Goal: Task Accomplishment & Management: Use online tool/utility

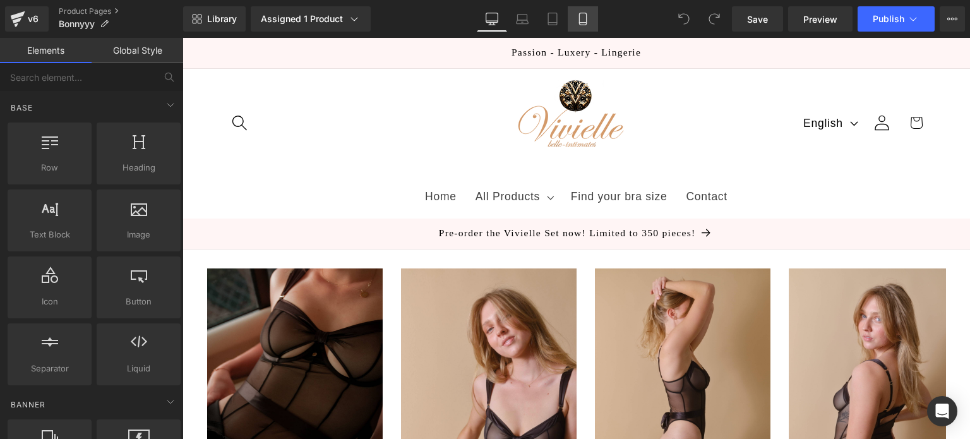
click at [582, 23] on icon at bounding box center [582, 23] width 7 height 0
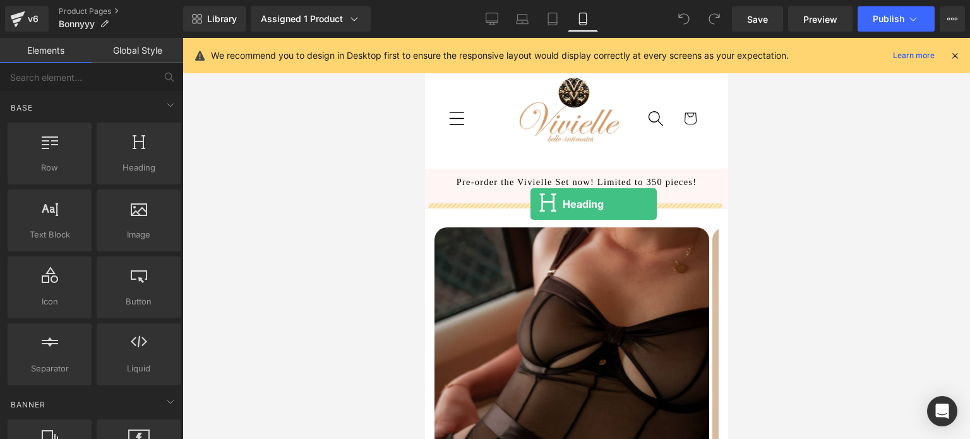
drag, startPoint x: 570, startPoint y: 201, endPoint x: 532, endPoint y: 204, distance: 37.3
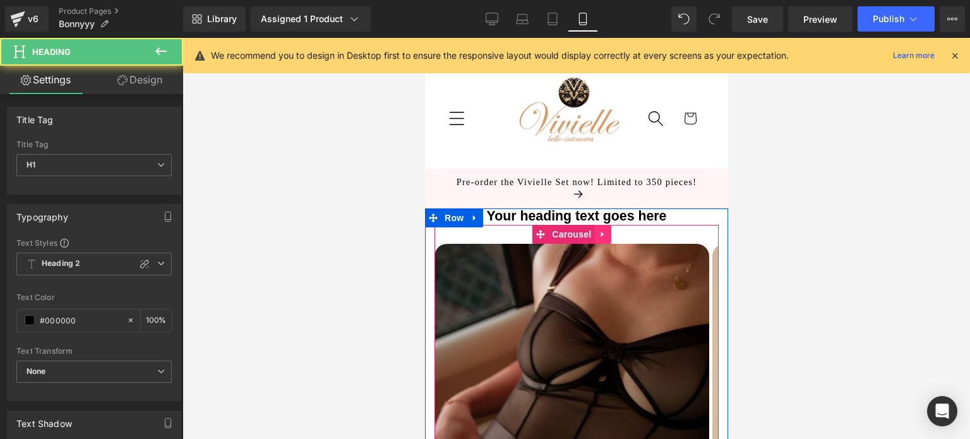
click at [601, 225] on link at bounding box center [602, 234] width 16 height 19
click at [650, 212] on h1 "Your heading text goes here" at bounding box center [576, 216] width 284 height 16
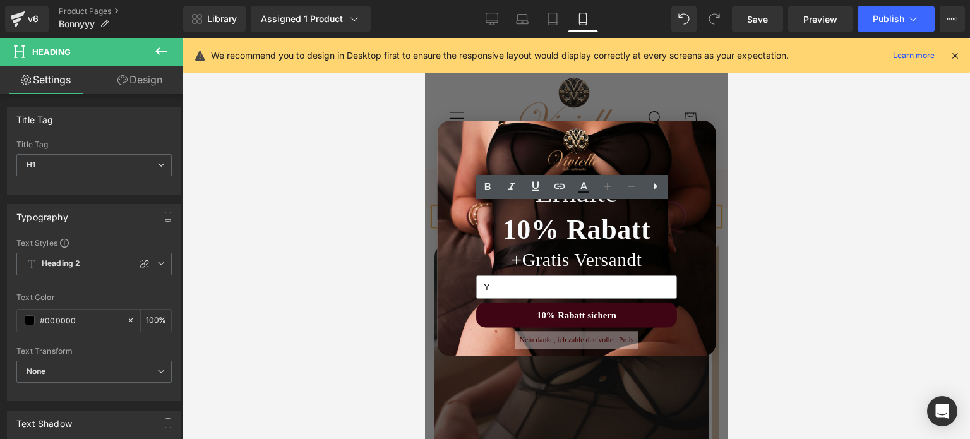
type input "Y"
click at [555, 335] on button "Nein danke, ich zahle den vollen Preis" at bounding box center [575, 340] width 123 height 18
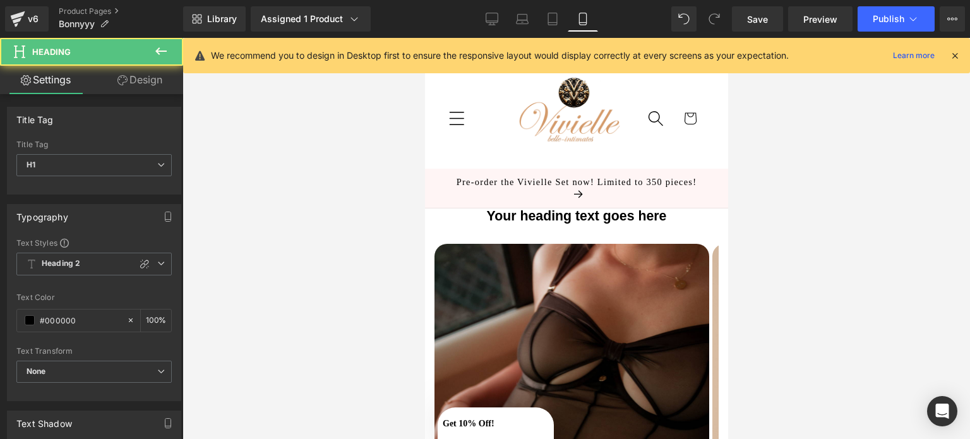
drag, startPoint x: 669, startPoint y: 214, endPoint x: 476, endPoint y: 205, distance: 194.1
click at [476, 208] on h1 "Your heading text goes here" at bounding box center [576, 216] width 284 height 16
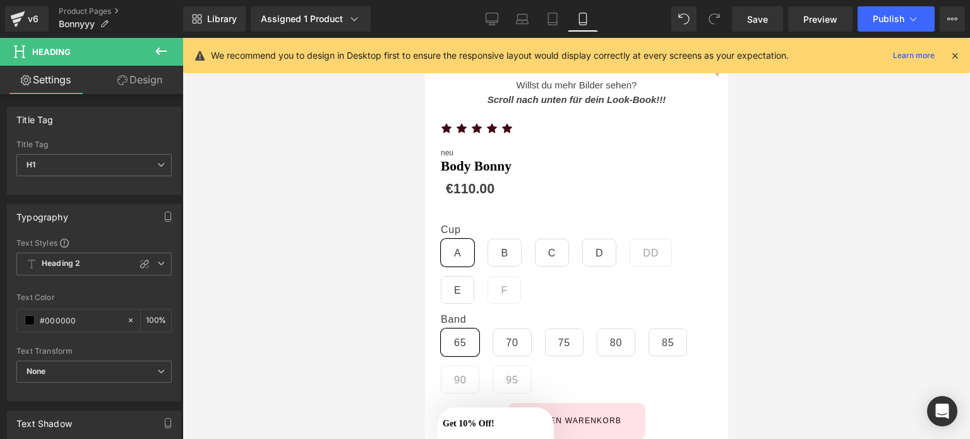
scroll to position [383, 0]
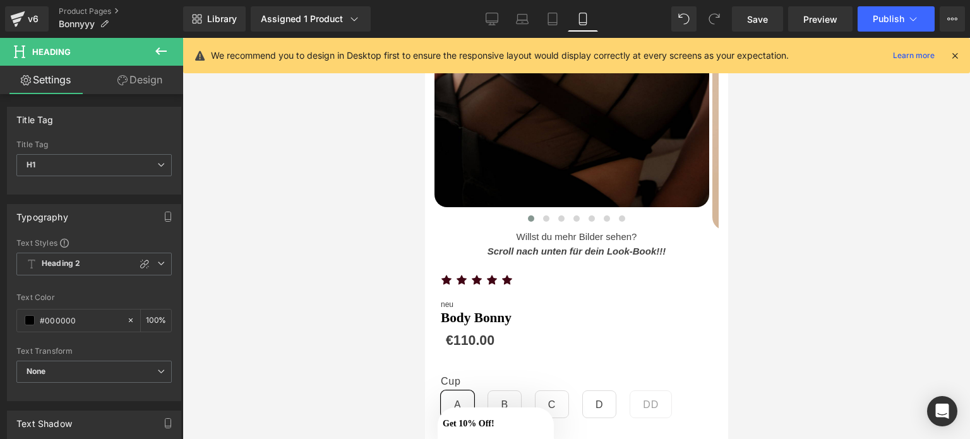
click at [617, 246] on span "Scroll nach unten für dein Look-Book!!!" at bounding box center [576, 251] width 179 height 11
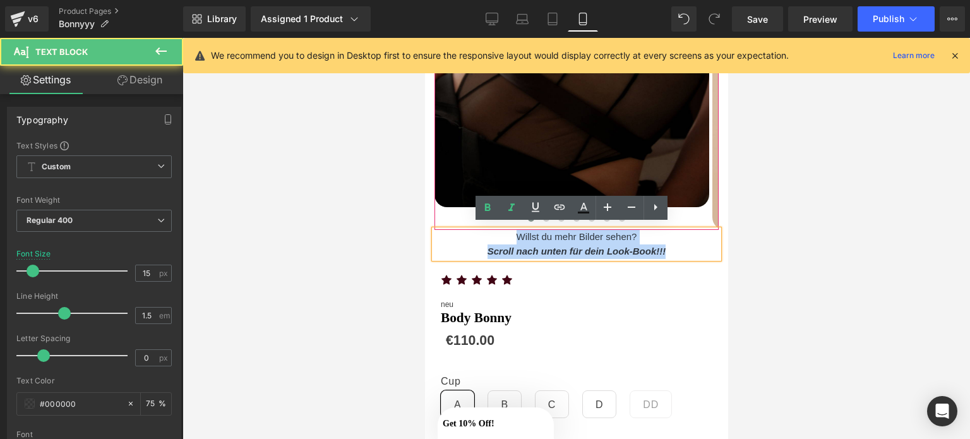
drag, startPoint x: 671, startPoint y: 246, endPoint x: 453, endPoint y: 212, distance: 221.1
click at [453, 212] on div "Du verdienst es dich schön zu fühlen. Heading Image Image Image Image Image" at bounding box center [575, 41] width 303 height 433
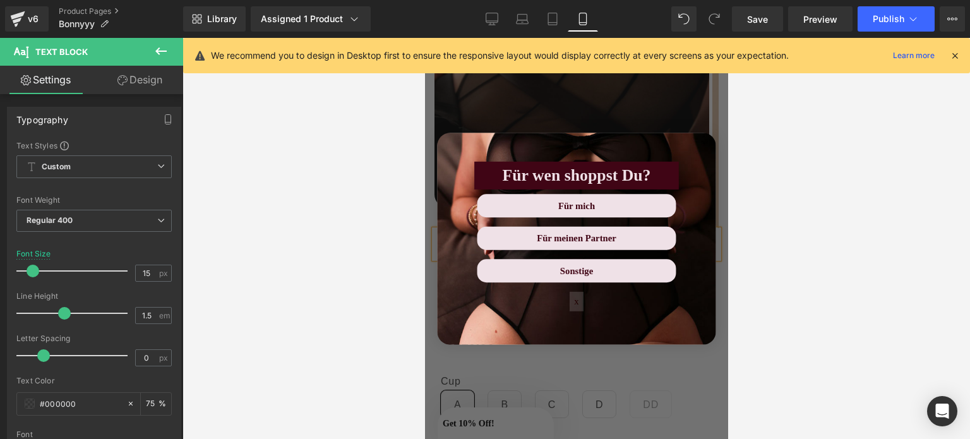
click at [573, 303] on button "x" at bounding box center [576, 301] width 14 height 20
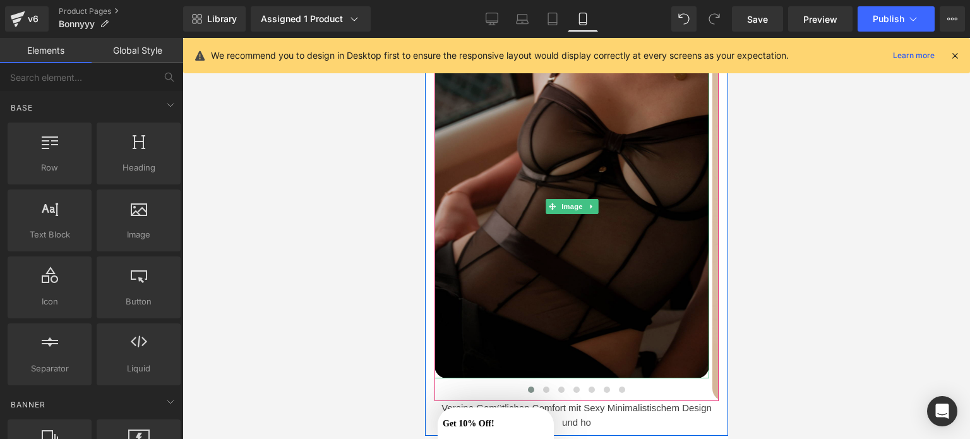
scroll to position [212, 0]
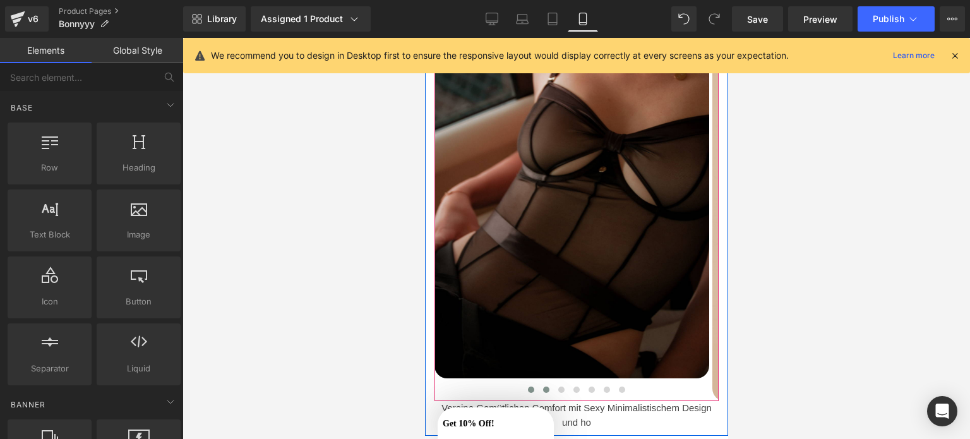
click at [542, 386] on span at bounding box center [545, 389] width 6 height 6
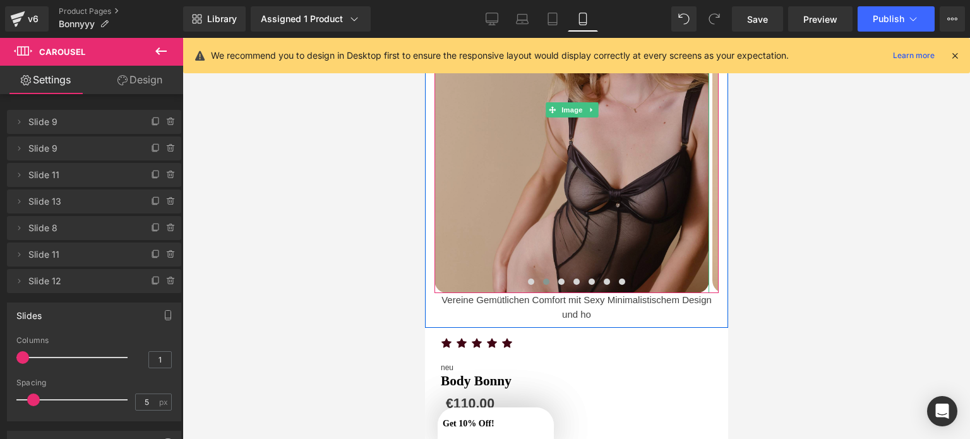
scroll to position [323, 0]
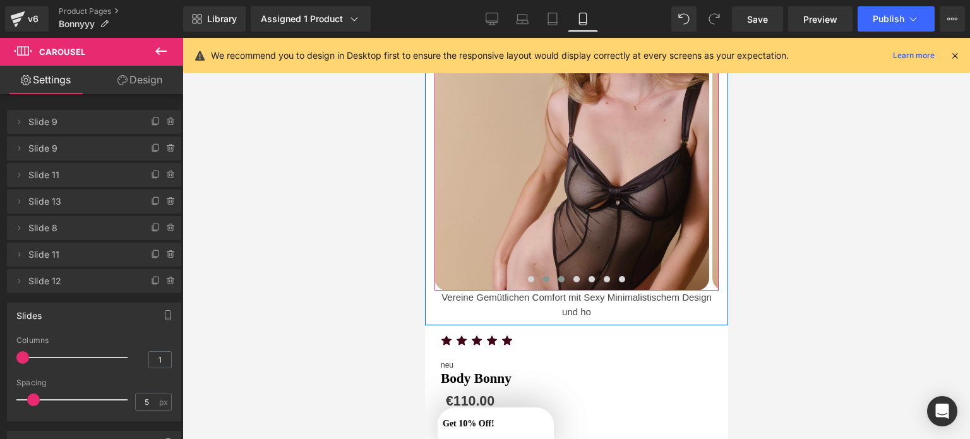
click at [558, 276] on span at bounding box center [561, 279] width 6 height 6
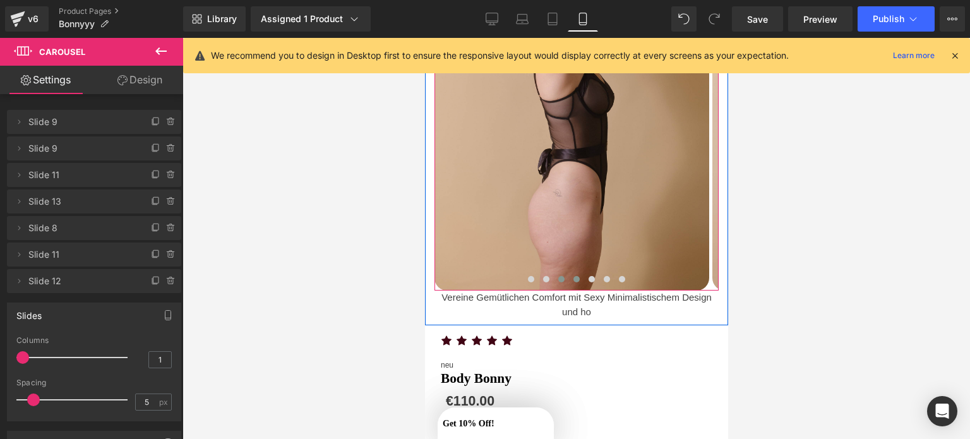
click at [573, 276] on span at bounding box center [576, 279] width 6 height 6
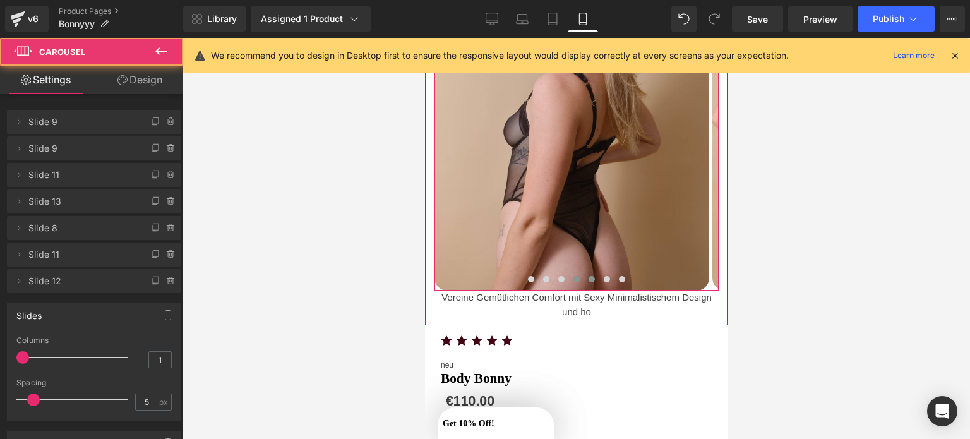
click at [588, 276] on span at bounding box center [591, 279] width 6 height 6
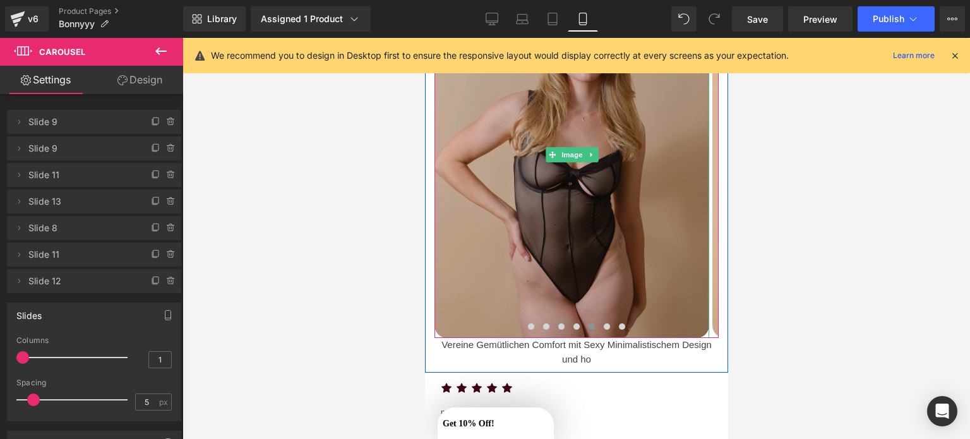
scroll to position [265, 0]
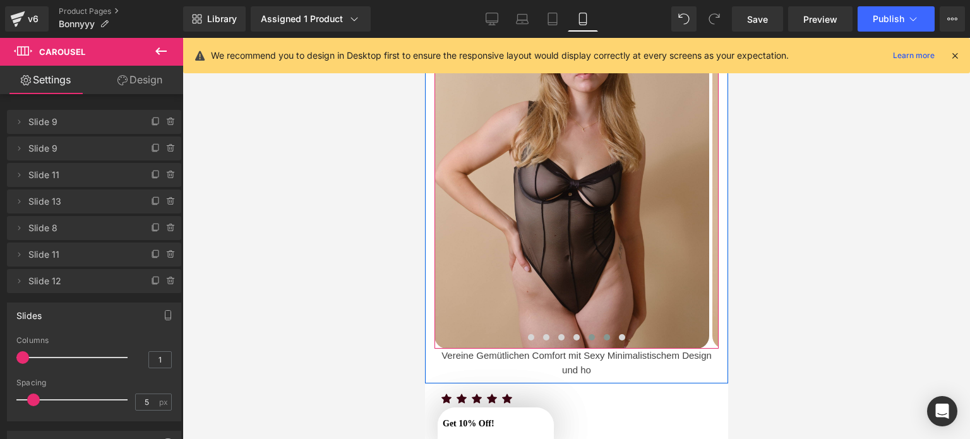
click at [603, 334] on span at bounding box center [606, 337] width 6 height 6
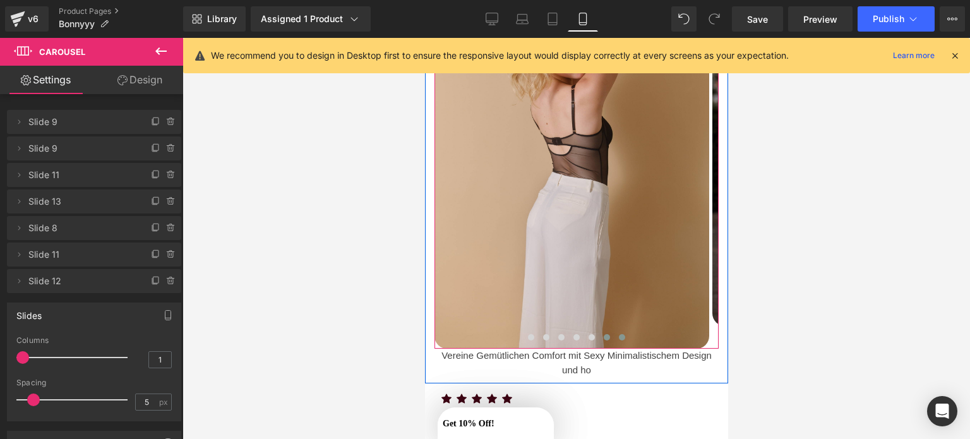
click at [618, 334] on span at bounding box center [621, 337] width 6 height 6
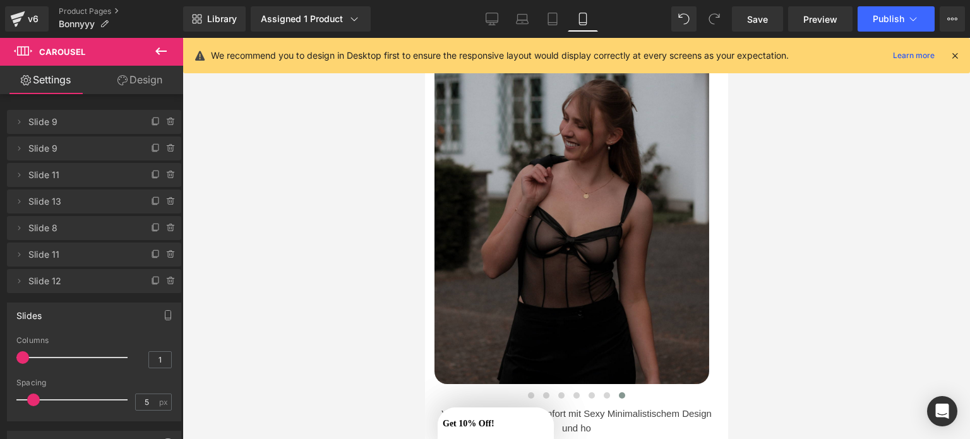
scroll to position [265, 0]
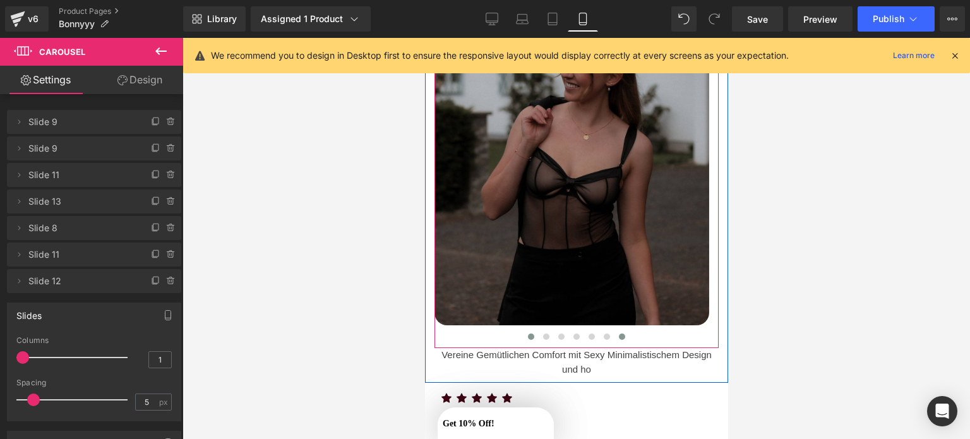
click at [523, 333] on button at bounding box center [530, 336] width 15 height 13
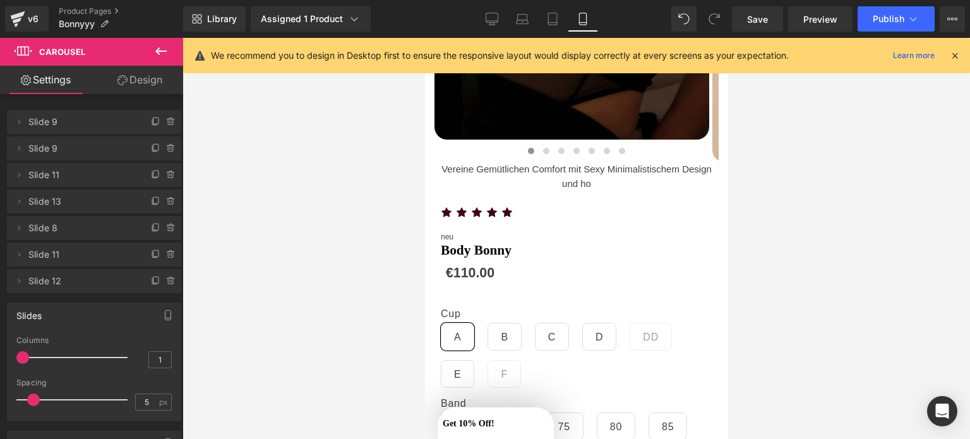
scroll to position [452, 0]
click at [705, 174] on div "Vereine Gemütlichen Comfort mit Sexy Minimalistischem Design und ho Text Block" at bounding box center [576, 175] width 284 height 28
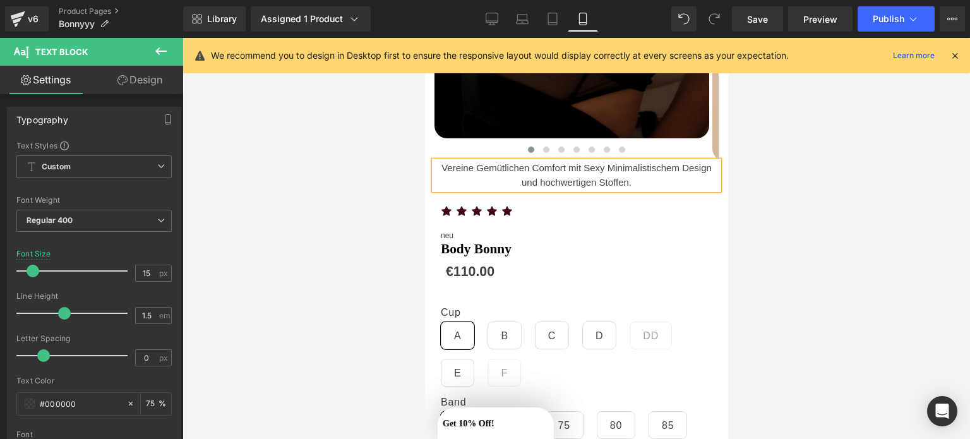
click at [776, 195] on div at bounding box center [577, 238] width 788 height 401
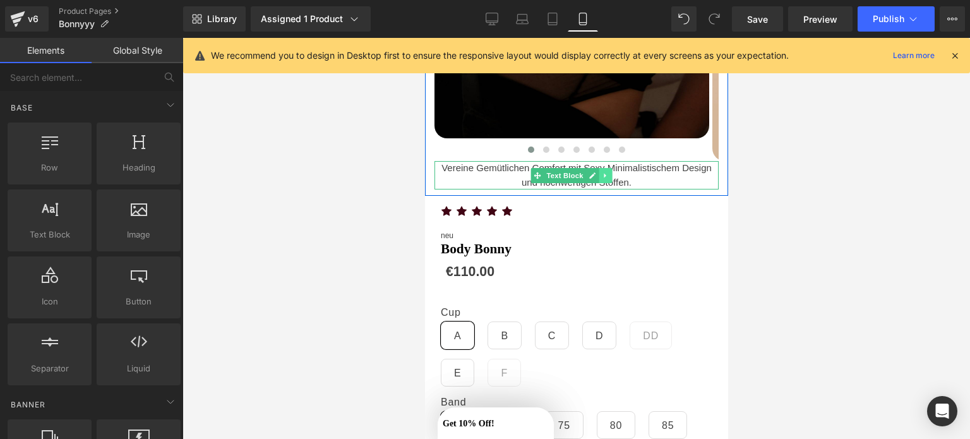
click at [607, 172] on icon at bounding box center [605, 176] width 7 height 8
click at [594, 176] on link at bounding box center [598, 175] width 13 height 15
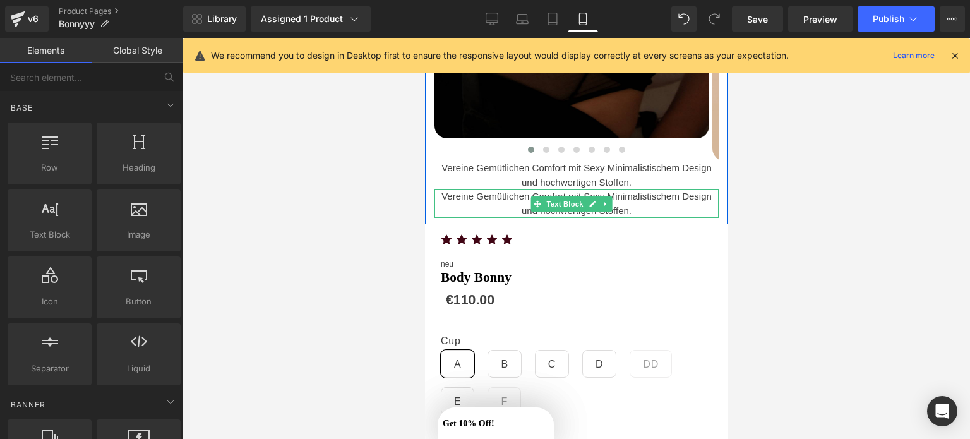
click at [638, 215] on div at bounding box center [576, 216] width 284 height 3
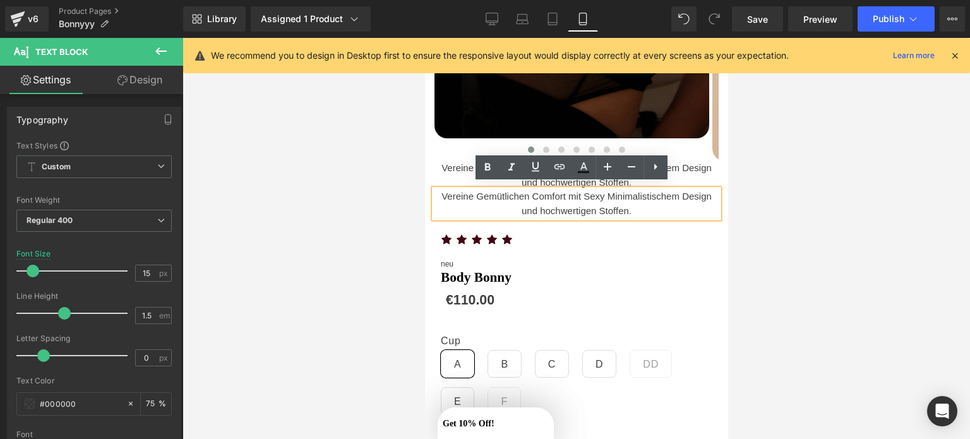
click at [642, 208] on p "Vereine Gemütlichen Comfort mit Sexy Minimalistischem Design und hochwertigen S…" at bounding box center [576, 203] width 284 height 28
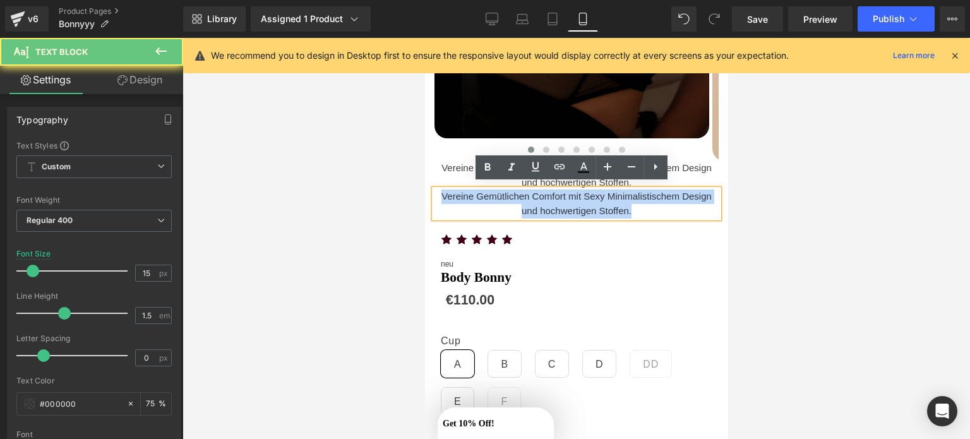
drag, startPoint x: 642, startPoint y: 208, endPoint x: 385, endPoint y: 177, distance: 259.5
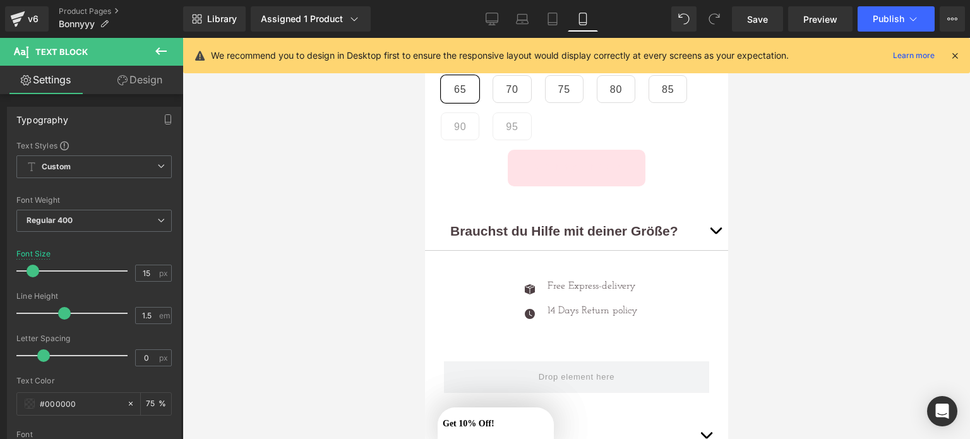
scroll to position [436, 0]
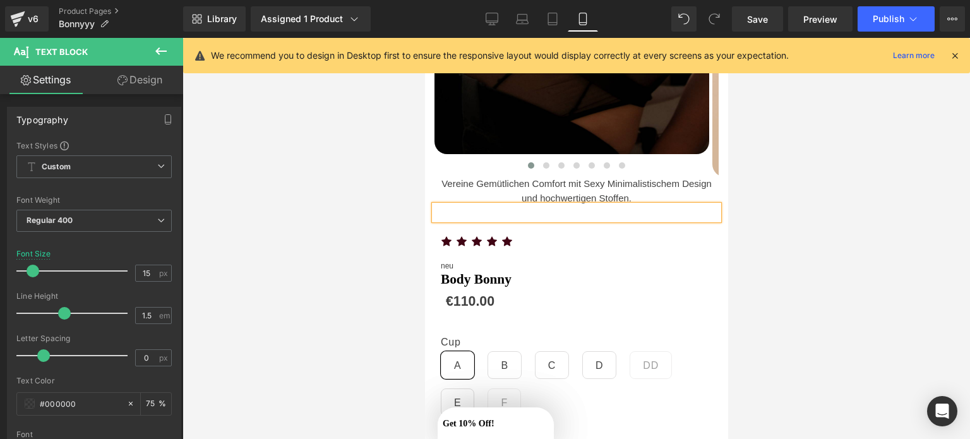
click at [627, 214] on div at bounding box center [576, 212] width 284 height 15
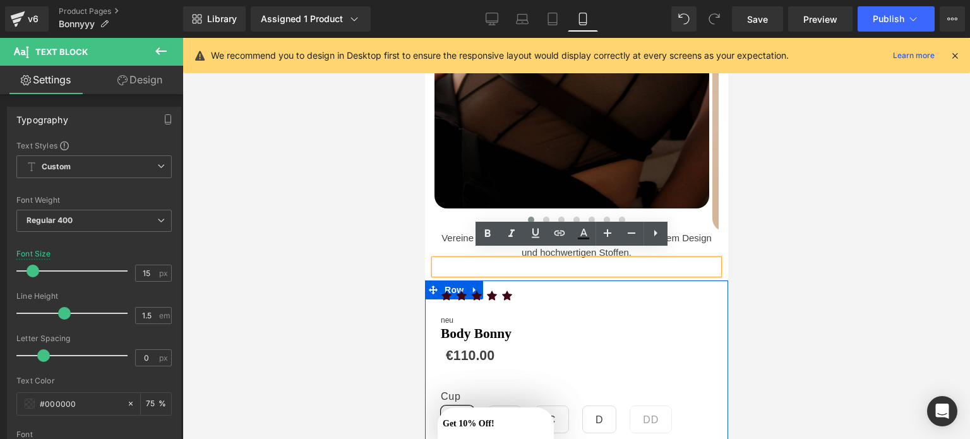
scroll to position [381, 0]
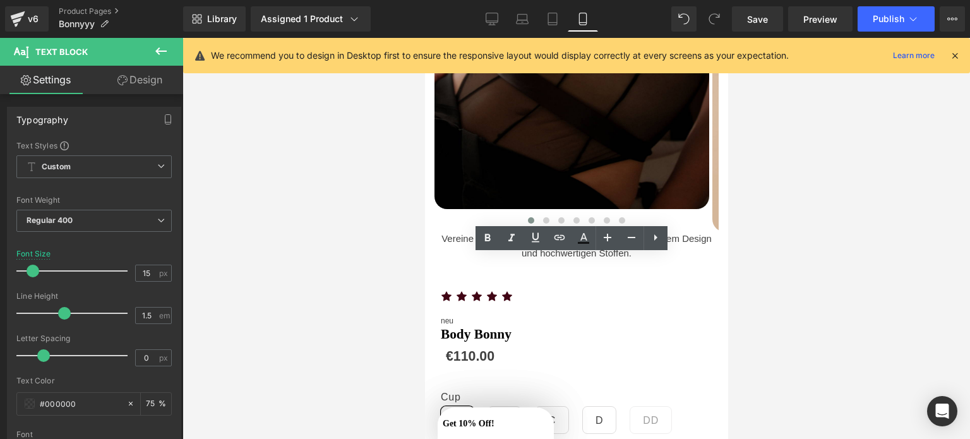
click at [793, 232] on div at bounding box center [577, 238] width 788 height 401
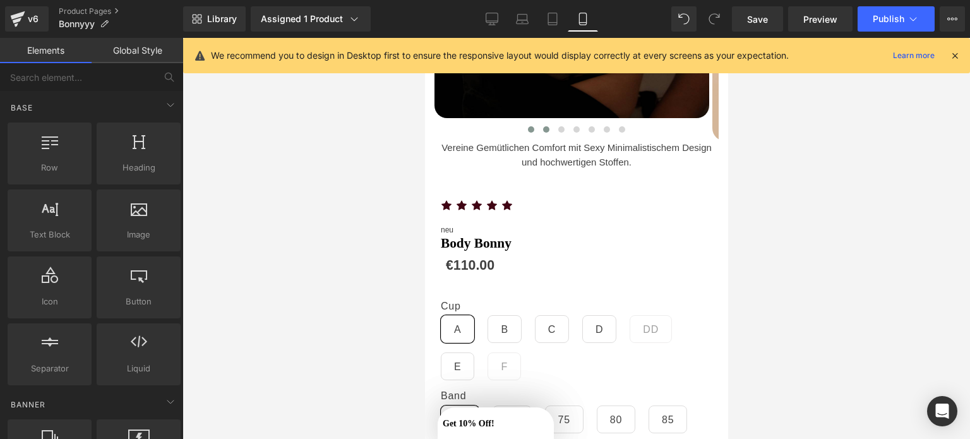
scroll to position [476, 0]
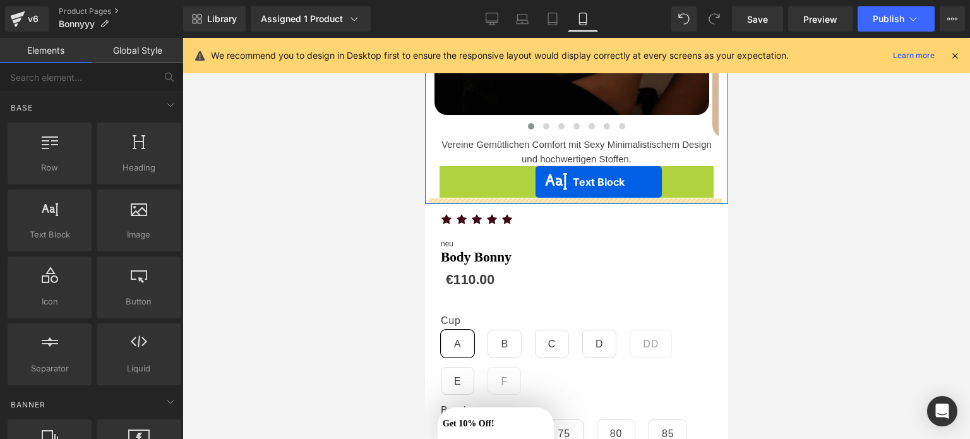
drag, startPoint x: 537, startPoint y: 165, endPoint x: 535, endPoint y: 182, distance: 16.6
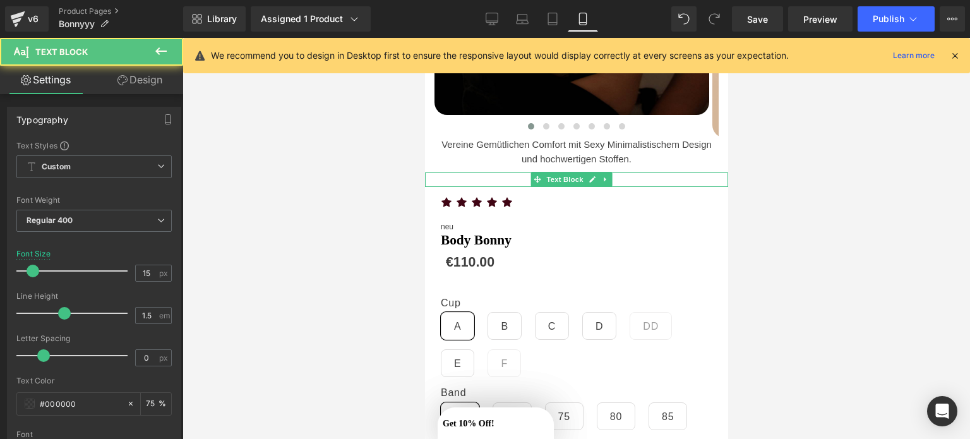
click at [513, 174] on p at bounding box center [575, 179] width 303 height 15
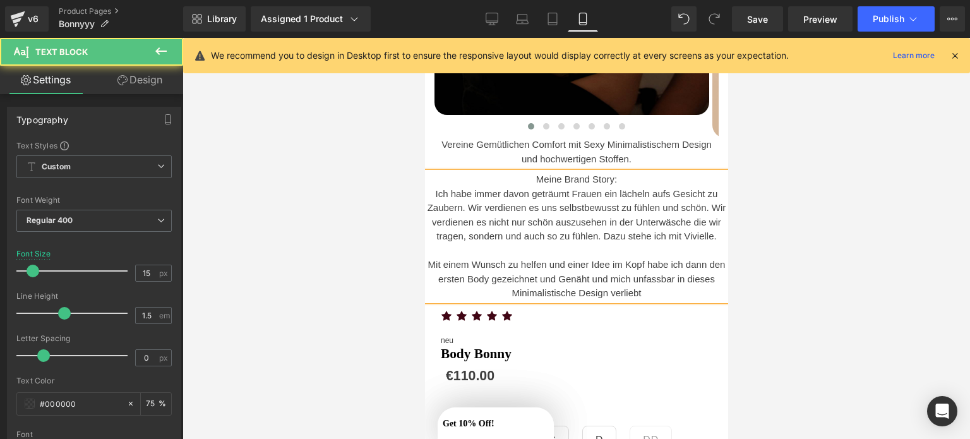
click at [602, 292] on p "Mit einem Wunsch zu helfen und einer Idee im Kopf habe ich dann den ersten Body…" at bounding box center [575, 279] width 303 height 43
click at [471, 201] on p "Ich habe immer davon geträumt Frauen ein lächeln aufs Gesicht zu Zaubern. Wir v…" at bounding box center [575, 215] width 303 height 57
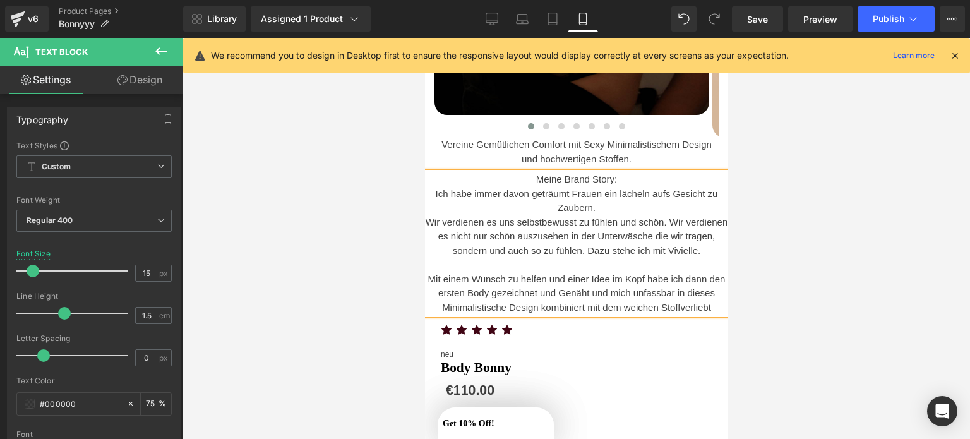
click at [599, 247] on p "Wir verdienen es uns selbstbewusst zu fühlen und schön. Wir verdienen es nicht …" at bounding box center [575, 236] width 303 height 43
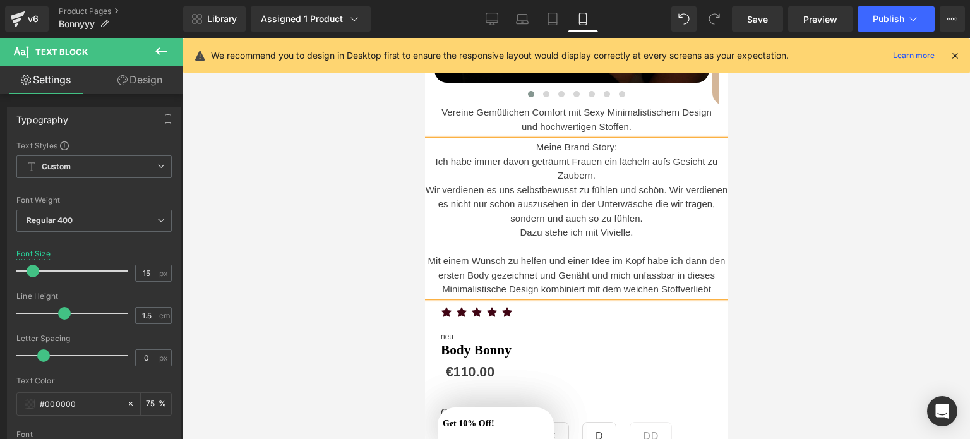
scroll to position [508, 0]
click at [674, 285] on p "Mit einem Wunsch zu helfen und einer Idee im Kopf habe ich dann den ersten Body…" at bounding box center [575, 274] width 303 height 43
click at [708, 282] on p "Mit einem Wunsch zu helfen und einer Idee im Kopf habe ich dann den ersten Body…" at bounding box center [575, 274] width 303 height 43
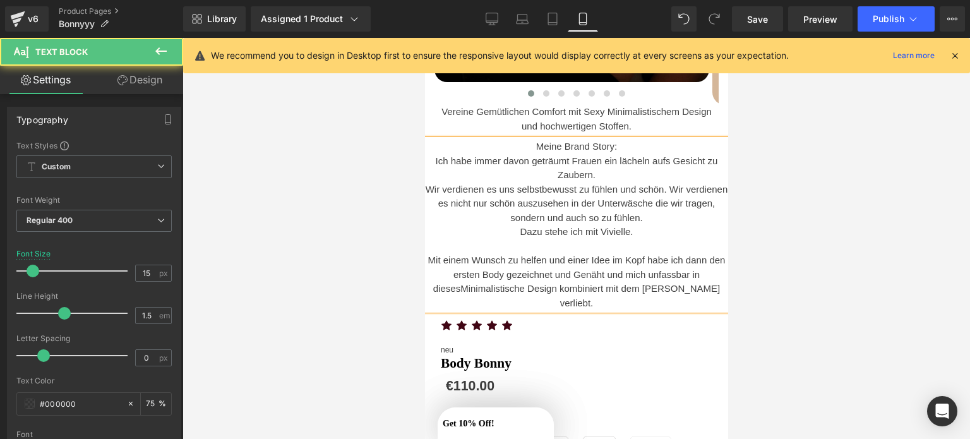
click at [607, 299] on p "Mit einem Wunsch zu helfen und einer Idee im Kopf habe ich dann den ersten Body…" at bounding box center [575, 281] width 303 height 57
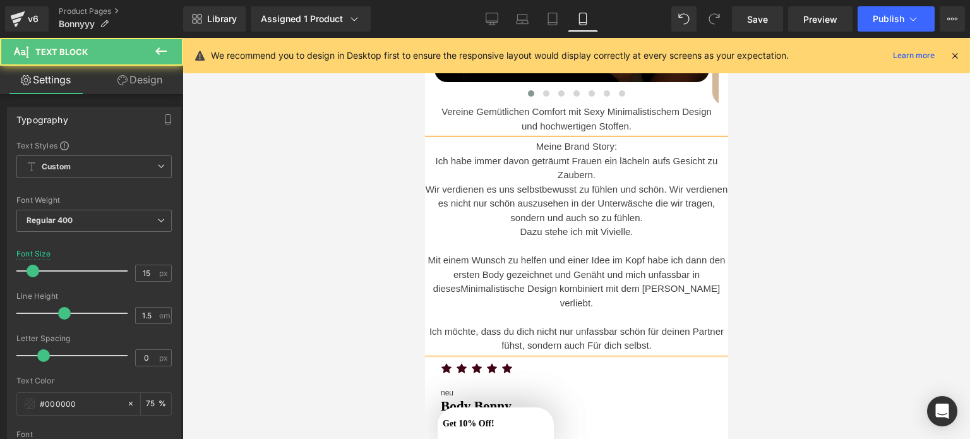
click at [511, 338] on span "Ich möchte, dass du dich nicht nur unfassbar schön für deinen Partner fühst, so…" at bounding box center [576, 338] width 294 height 25
click at [670, 314] on p at bounding box center [575, 317] width 303 height 15
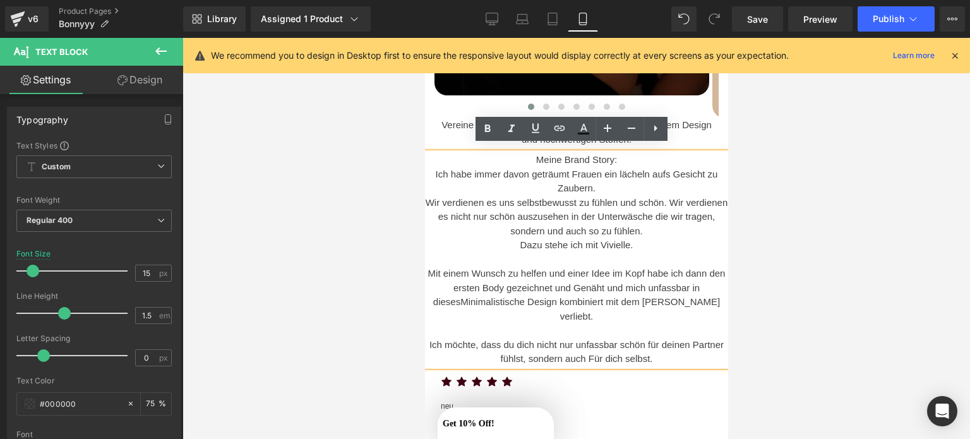
scroll to position [493, 0]
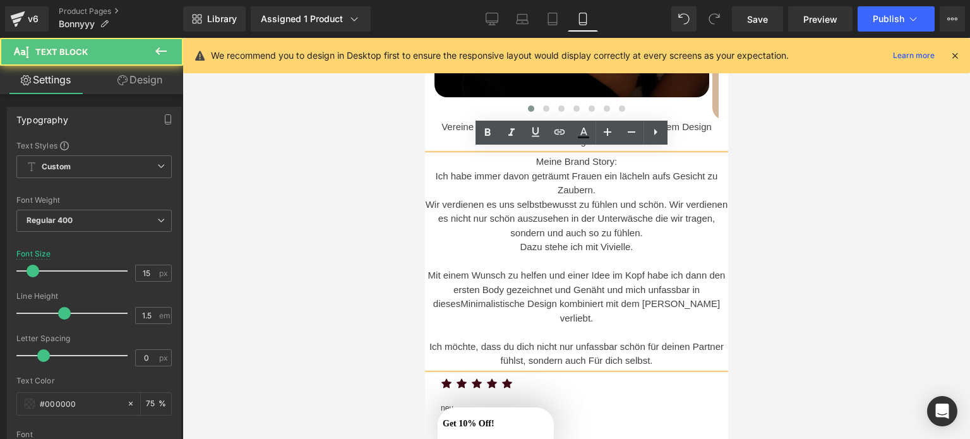
click at [584, 356] on span "Ich möchte, dass du dich nicht nur unfassbar schön für deinen Partner fühlst, s…" at bounding box center [576, 353] width 294 height 25
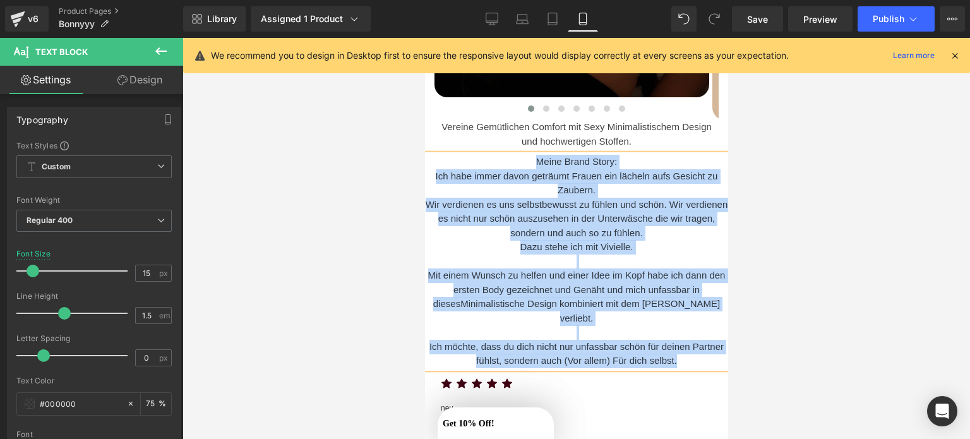
drag, startPoint x: 678, startPoint y: 352, endPoint x: 417, endPoint y: 150, distance: 330.1
click at [551, 255] on p at bounding box center [575, 262] width 303 height 15
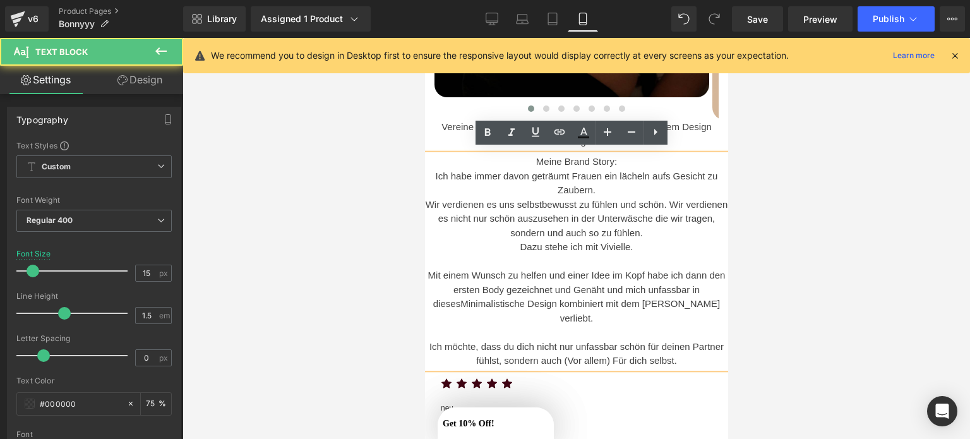
click at [681, 356] on p "Ich möchte, dass du dich nicht nur unfassbar schön für deinen Partner fühlst, s…" at bounding box center [575, 354] width 303 height 28
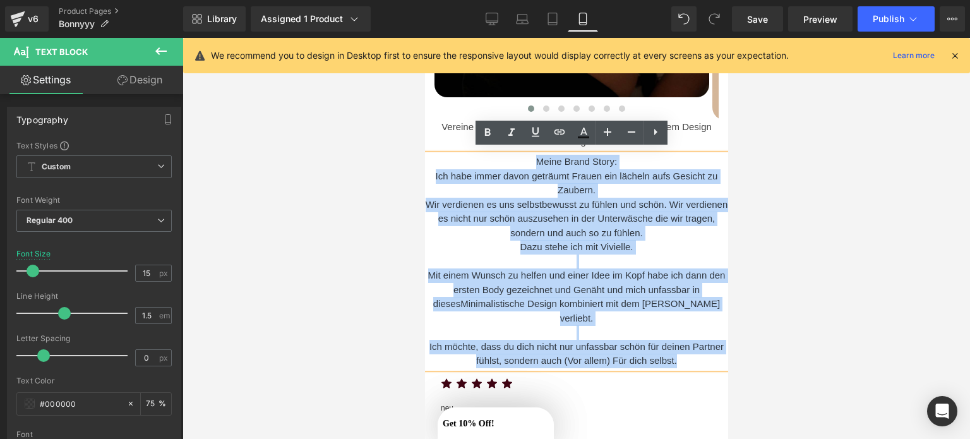
drag, startPoint x: 681, startPoint y: 356, endPoint x: 487, endPoint y: 148, distance: 284.1
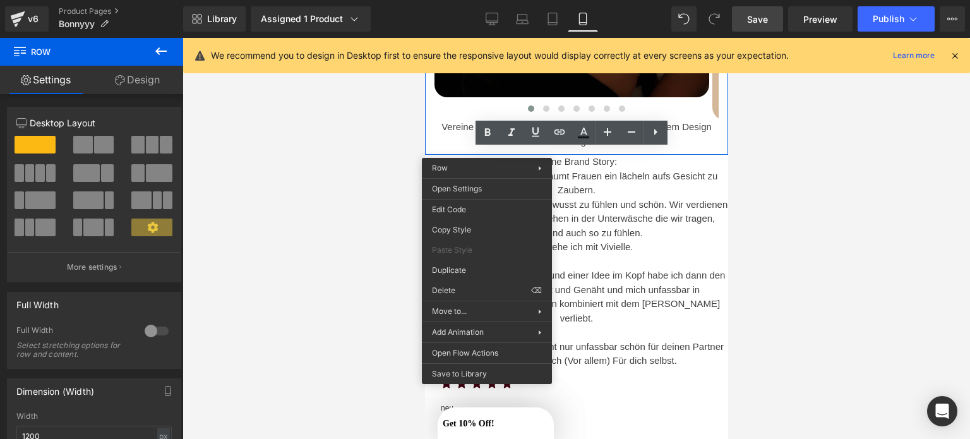
click at [740, 17] on link "Save" at bounding box center [757, 18] width 51 height 25
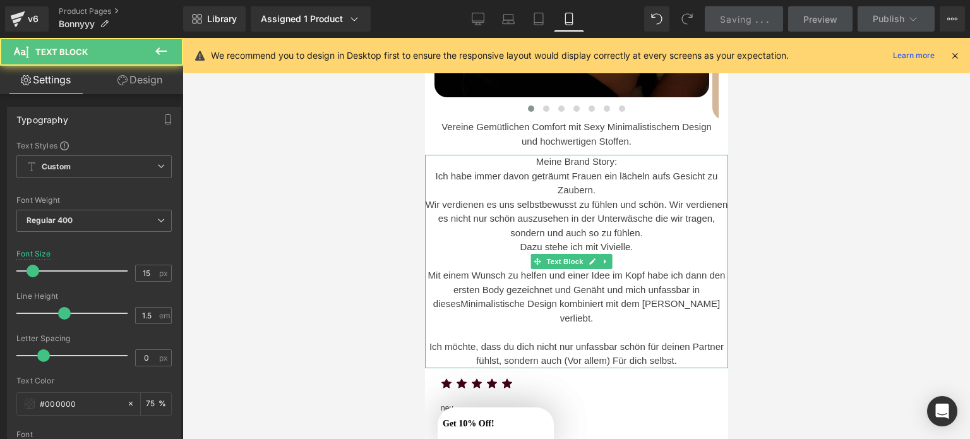
click at [642, 298] on span "Minimalistische Design kombiniert mit dem weichen Stoff verliebt." at bounding box center [590, 310] width 260 height 25
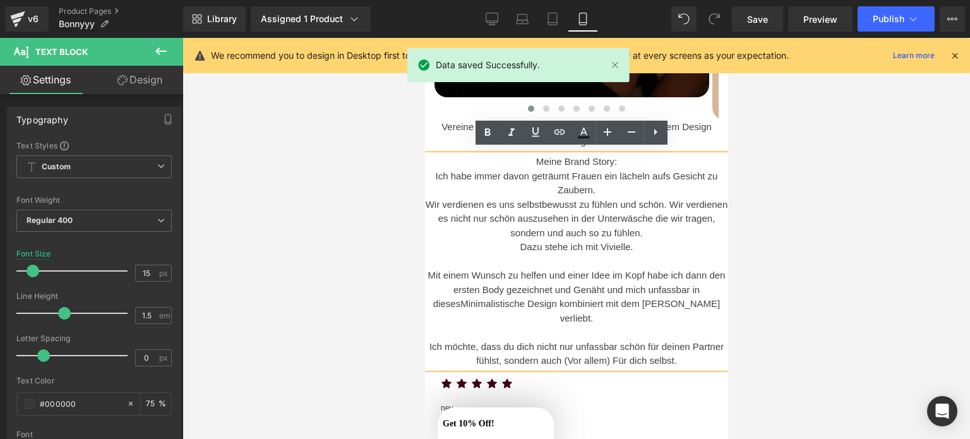
click at [648, 284] on p "Mit einem Wunsch zu helfen und einer Idee im Kopf habe ich dann den ersten Body…" at bounding box center [575, 296] width 303 height 57
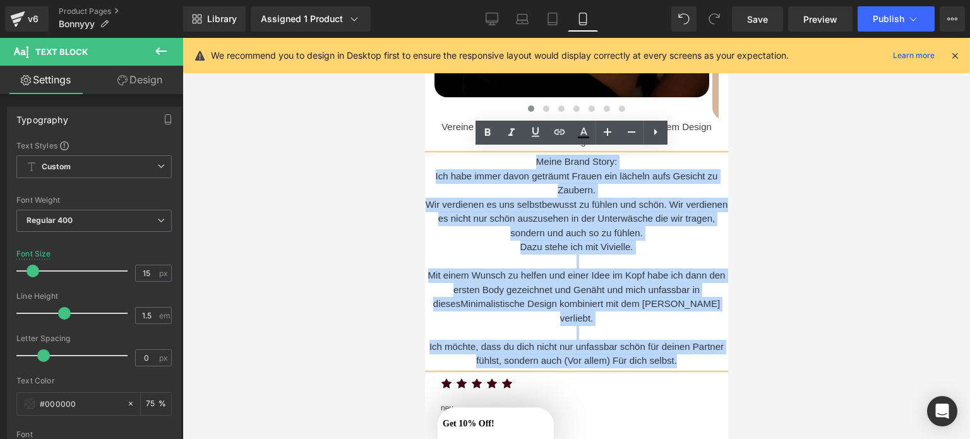
drag, startPoint x: 681, startPoint y: 359, endPoint x: 398, endPoint y: 148, distance: 353.4
copy div "Meine Brand Story: Ich habe immer davon geträumt Frauen ein lächeln aufs Gesich…"
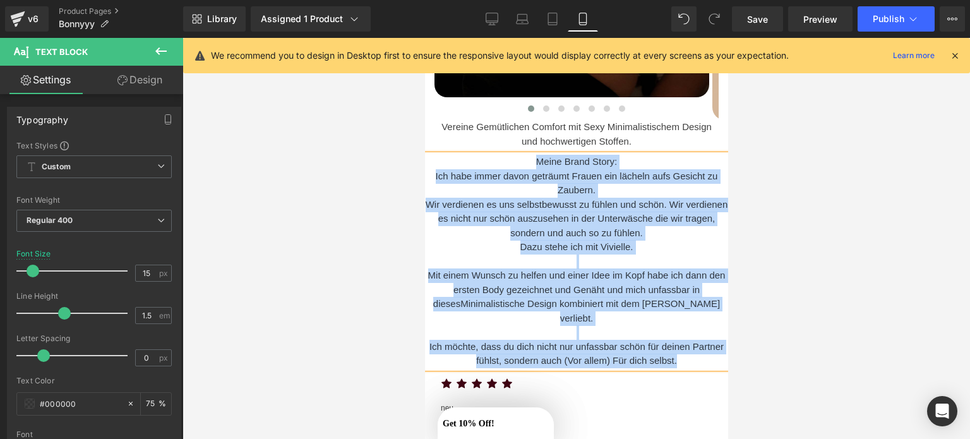
copy div "Meine Brand Story: Ich habe immer davon geträumt Frauen ein lächeln aufs Gesich…"
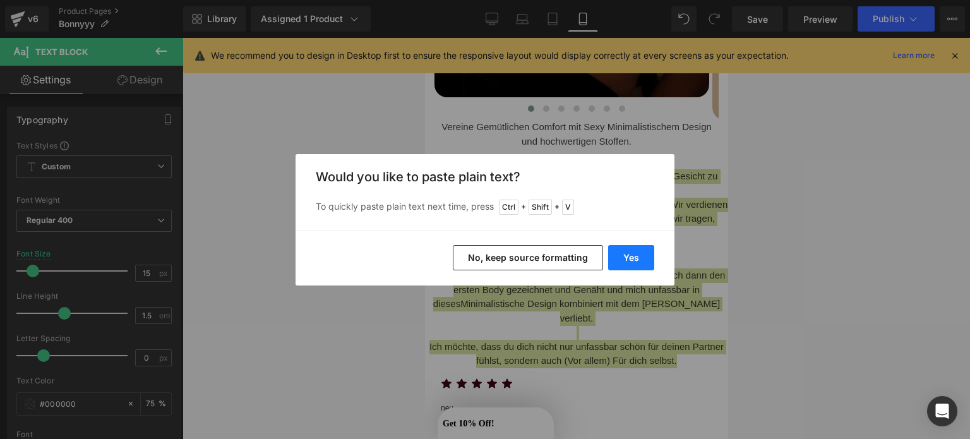
click at [617, 252] on button "Yes" at bounding box center [631, 257] width 46 height 25
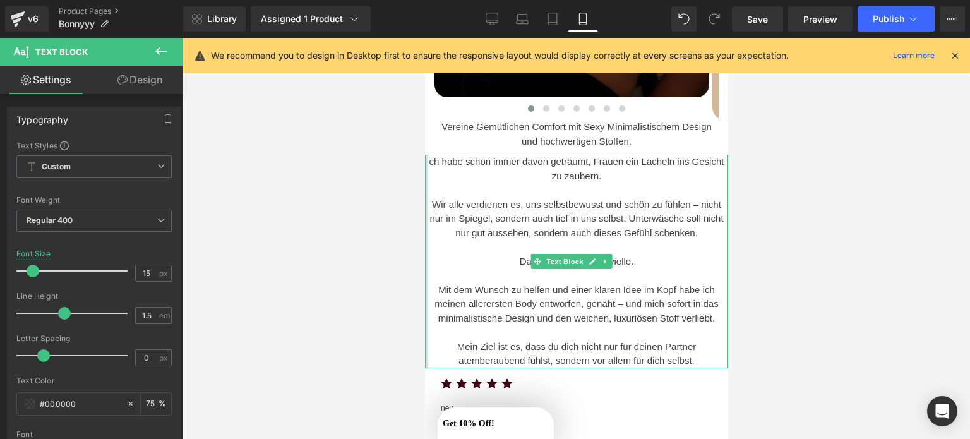
click at [426, 158] on div at bounding box center [425, 261] width 3 height 213
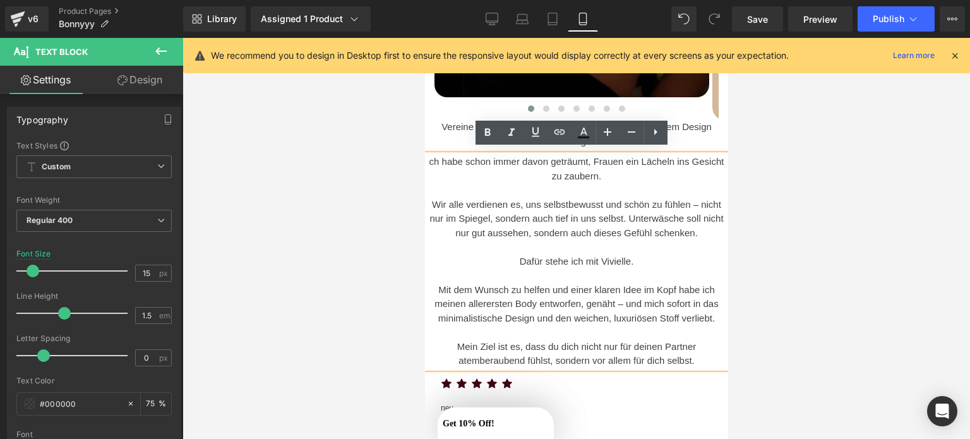
click at [426, 155] on p "ch habe schon immer davon geträumt, Frauen ein Lächeln ins Gesicht zu zaubern." at bounding box center [575, 169] width 303 height 28
click at [525, 291] on p "Mit dem Wunsch zu helfen und einer klaren Idee im Kopf habe ich meinen allerers…" at bounding box center [575, 304] width 303 height 43
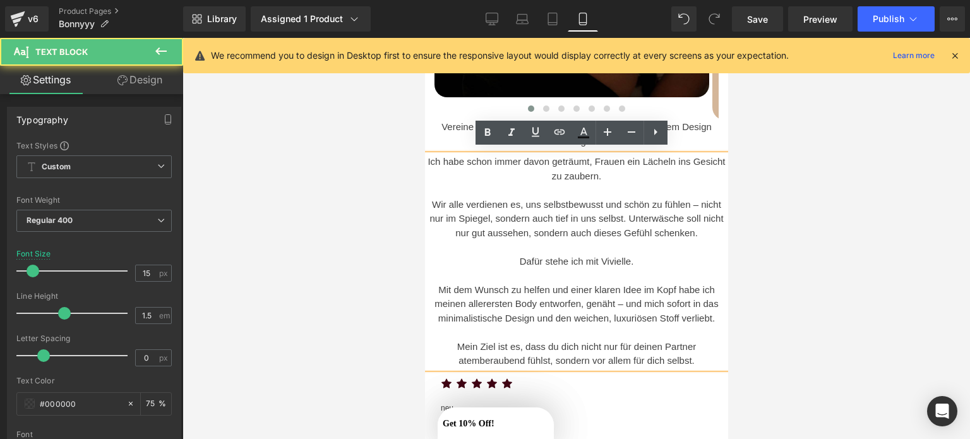
click at [270, 186] on div at bounding box center [577, 238] width 788 height 401
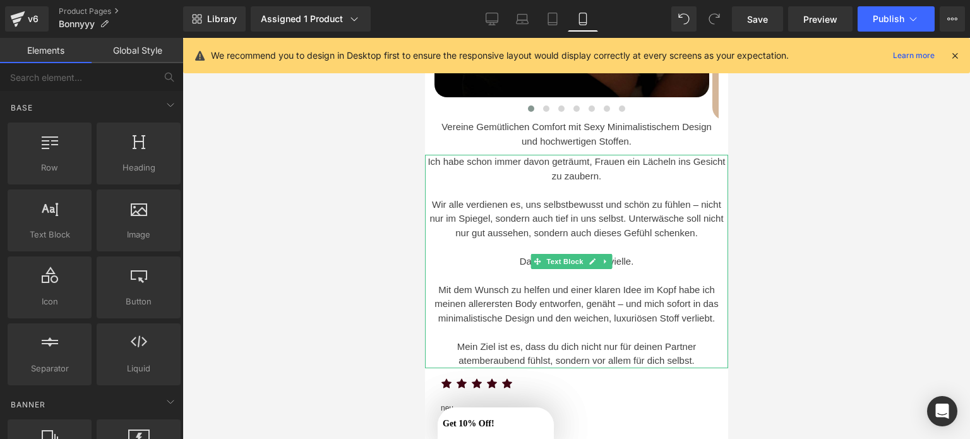
click at [472, 183] on p at bounding box center [575, 190] width 303 height 15
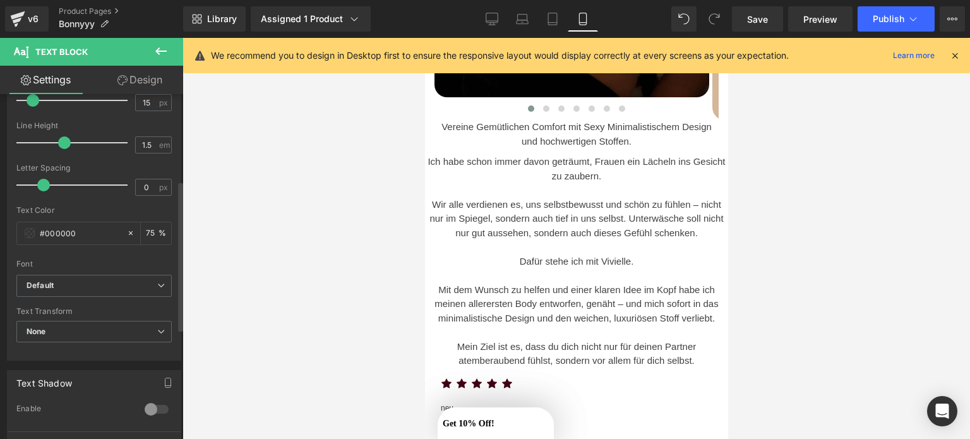
scroll to position [157, 0]
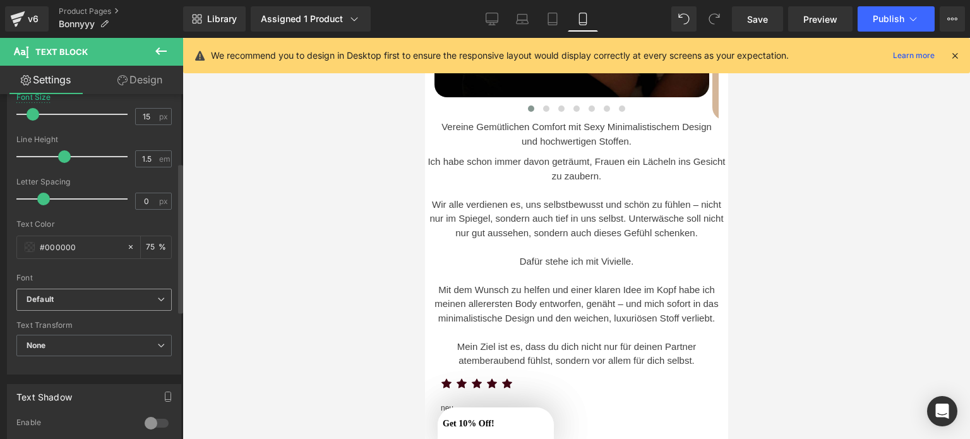
click at [69, 313] on div "Default Default Quattrocento Sans Josefin Slab Open Font Manager" at bounding box center [93, 303] width 155 height 29
click at [124, 308] on span "Default" at bounding box center [93, 300] width 155 height 22
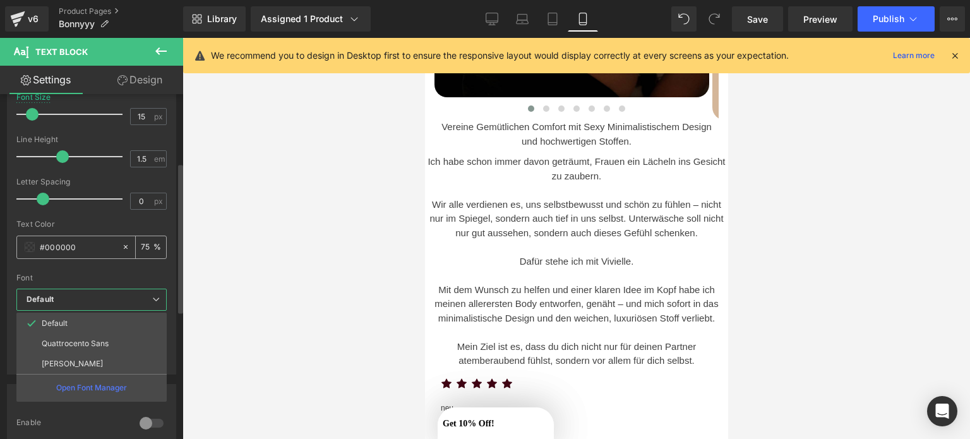
click at [114, 251] on input "#000000" at bounding box center [78, 247] width 76 height 14
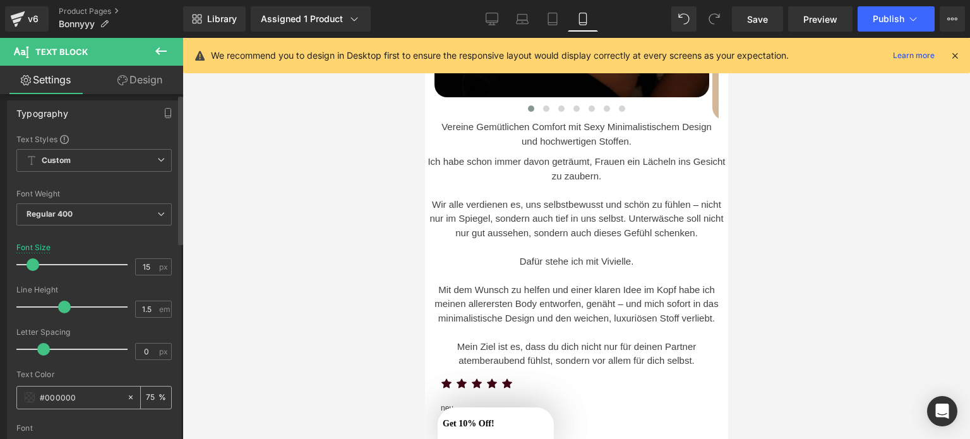
scroll to position [0, 0]
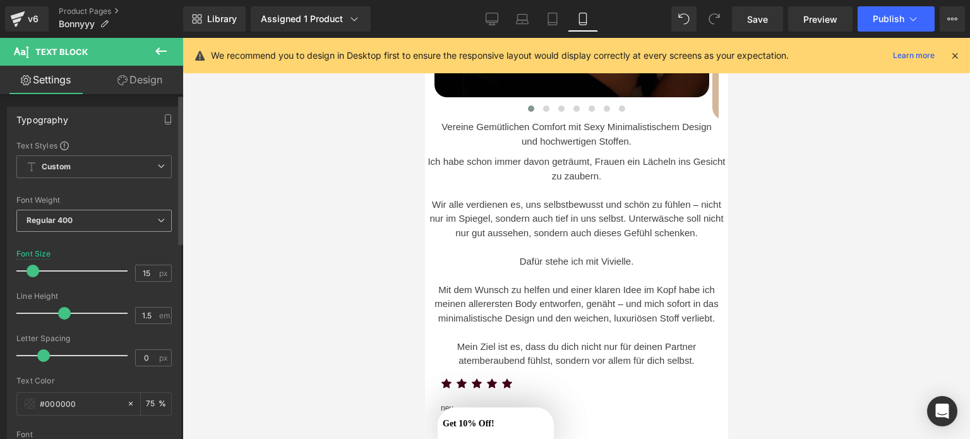
click at [99, 212] on span "Regular 400" at bounding box center [93, 221] width 155 height 22
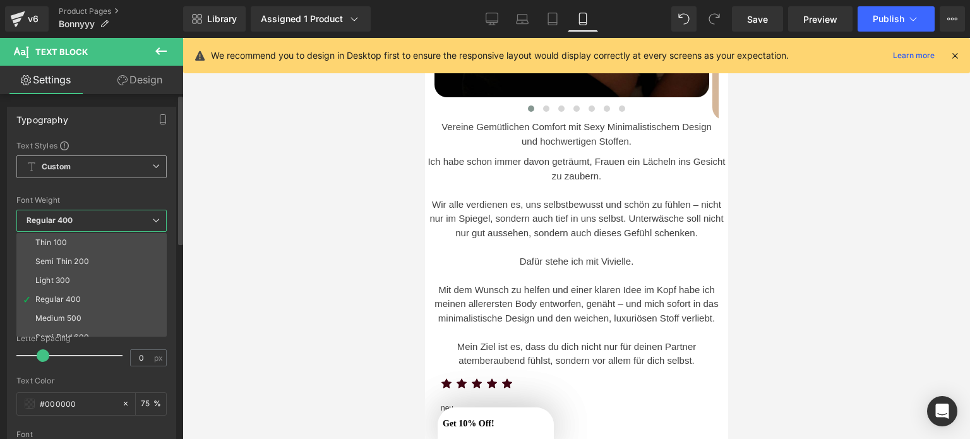
click at [98, 165] on span "Custom" at bounding box center [91, 166] width 150 height 23
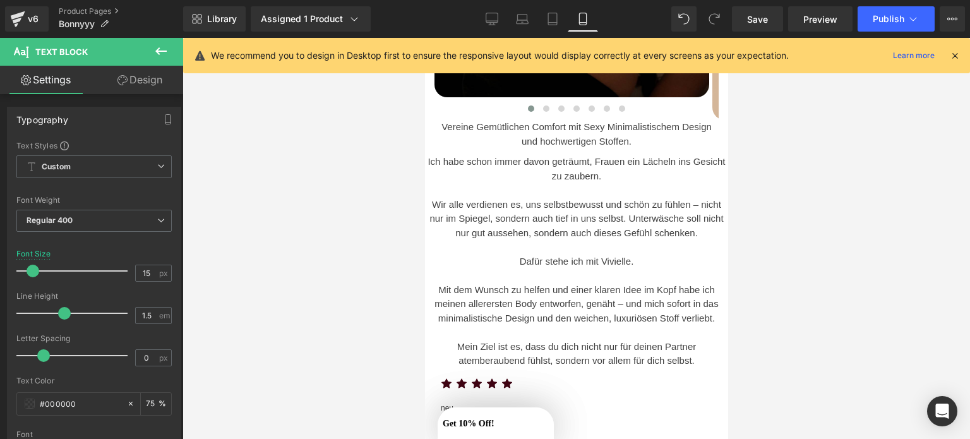
click at [121, 76] on icon at bounding box center [122, 80] width 10 height 10
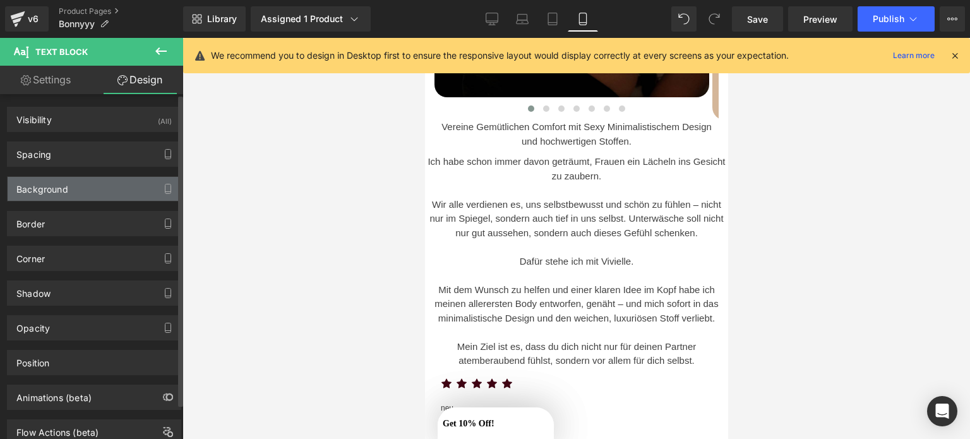
type input "0"
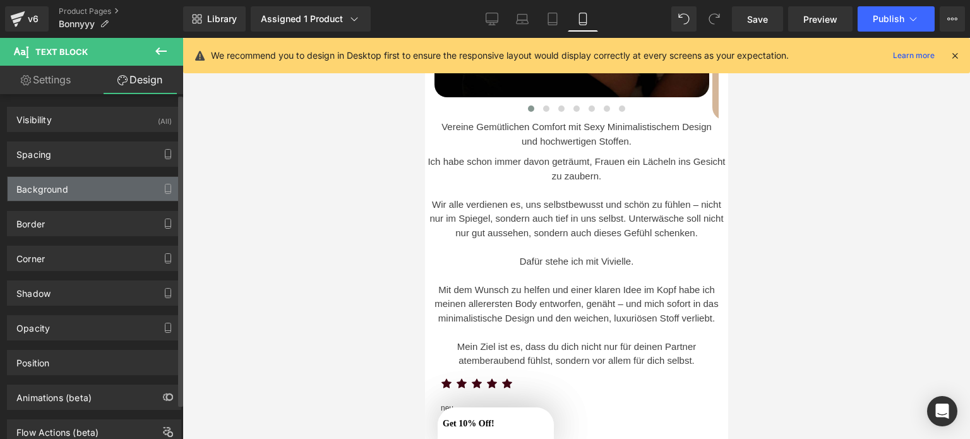
type input "0"
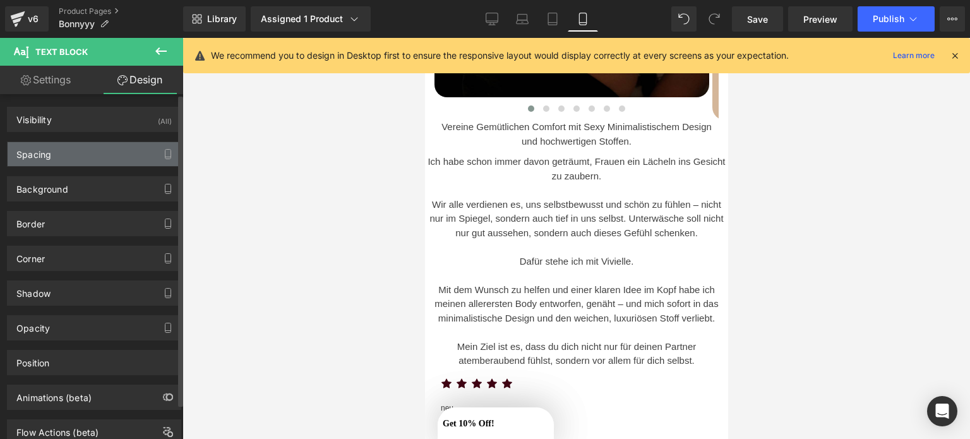
click at [63, 147] on div "Spacing" at bounding box center [94, 154] width 173 height 24
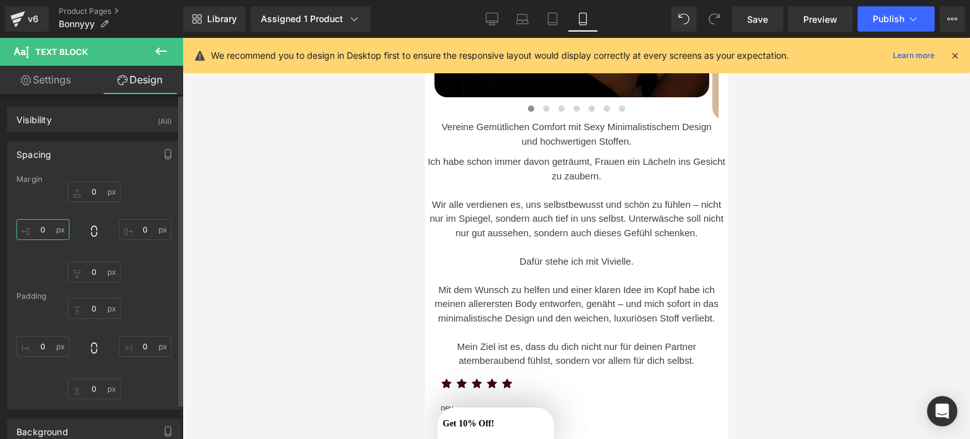
click at [43, 229] on input "0" at bounding box center [42, 229] width 53 height 21
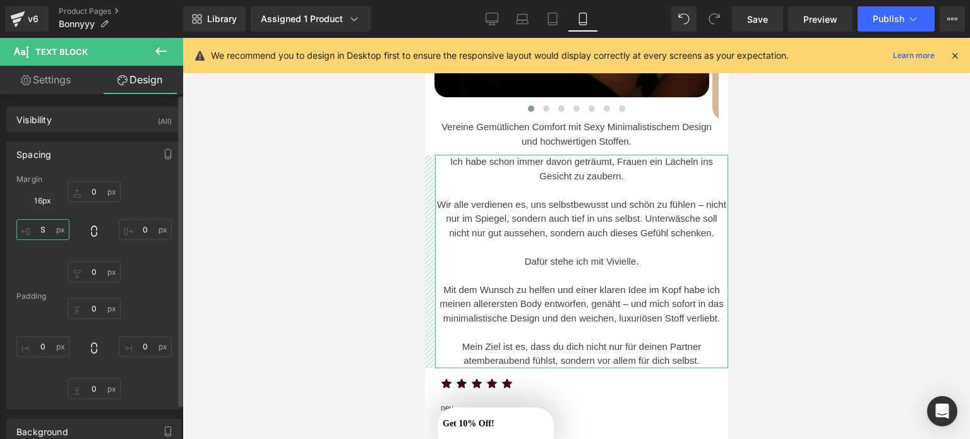
click at [43, 234] on input "S" at bounding box center [42, 229] width 53 height 21
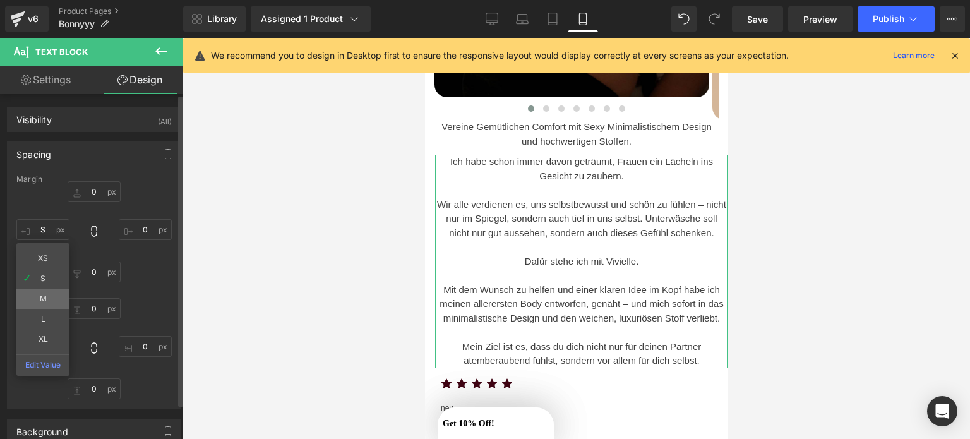
type input "M"
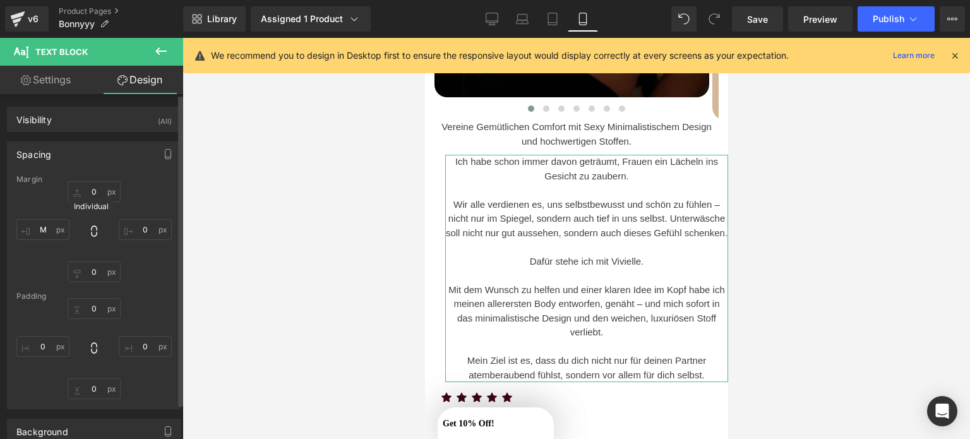
click at [90, 232] on icon at bounding box center [94, 231] width 13 height 13
type input "M"
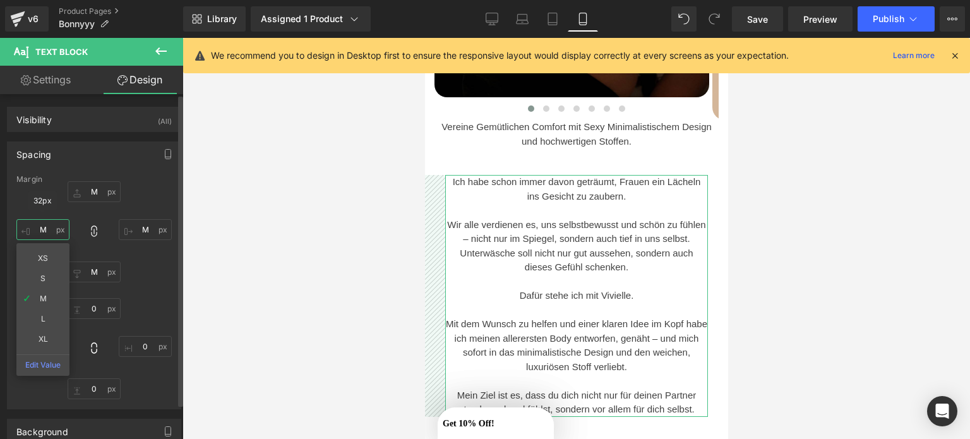
click at [38, 231] on input "M" at bounding box center [42, 229] width 53 height 21
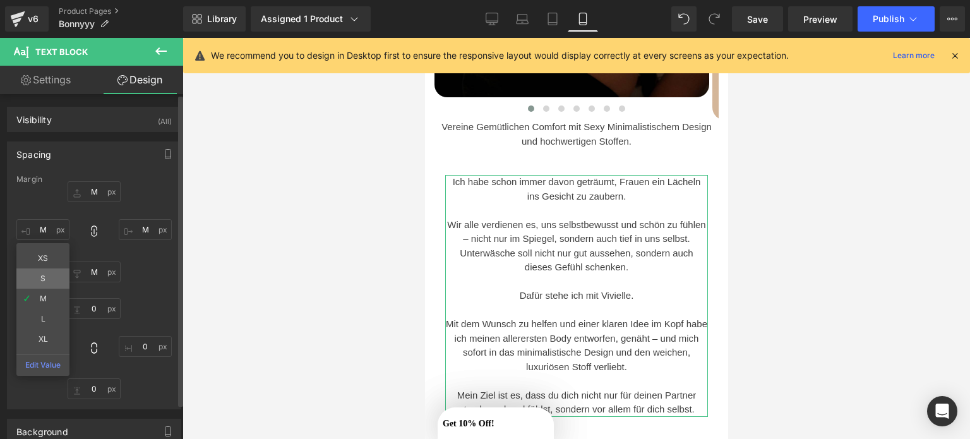
type input "S"
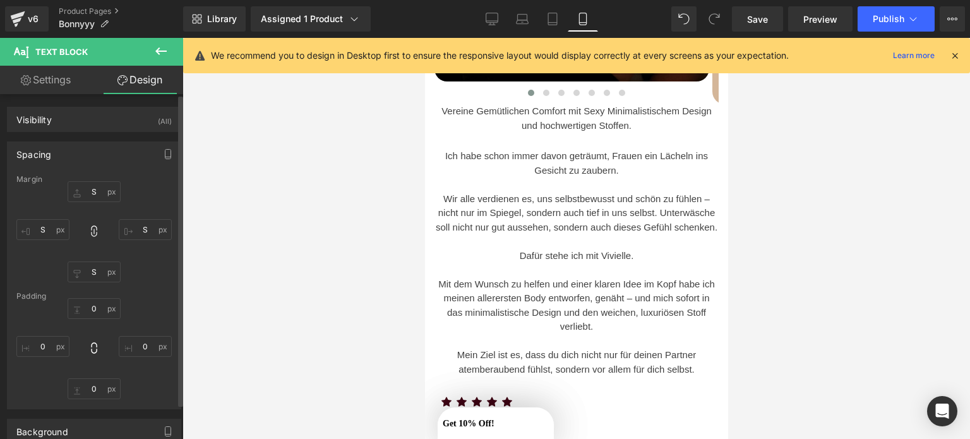
scroll to position [516, 0]
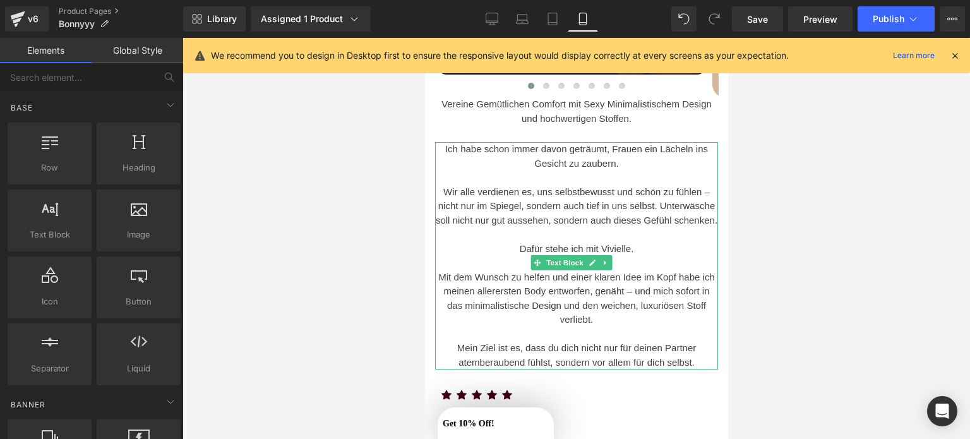
click at [522, 144] on p "Ich habe schon immer davon geträumt, Frauen ein Lächeln ins Gesicht zu zaubern." at bounding box center [575, 156] width 283 height 28
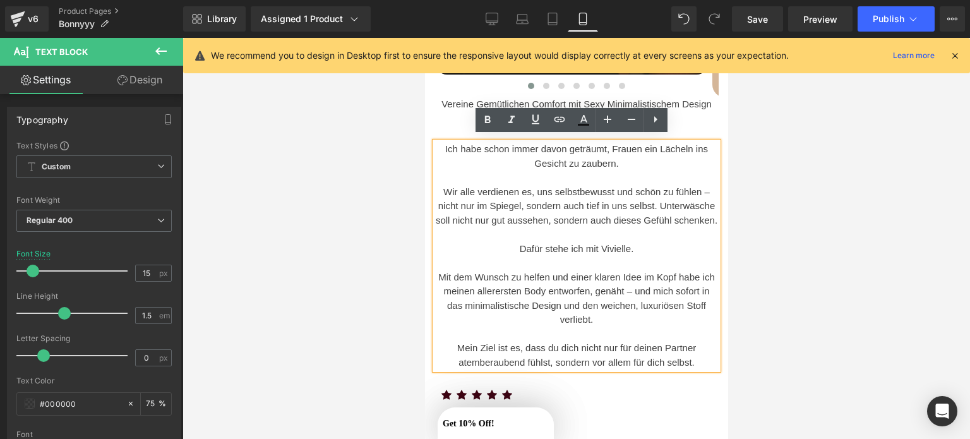
click at [438, 143] on p "Ich habe schon immer davon geträumt, Frauen ein Lächeln ins Gesicht zu zaubern." at bounding box center [575, 156] width 283 height 28
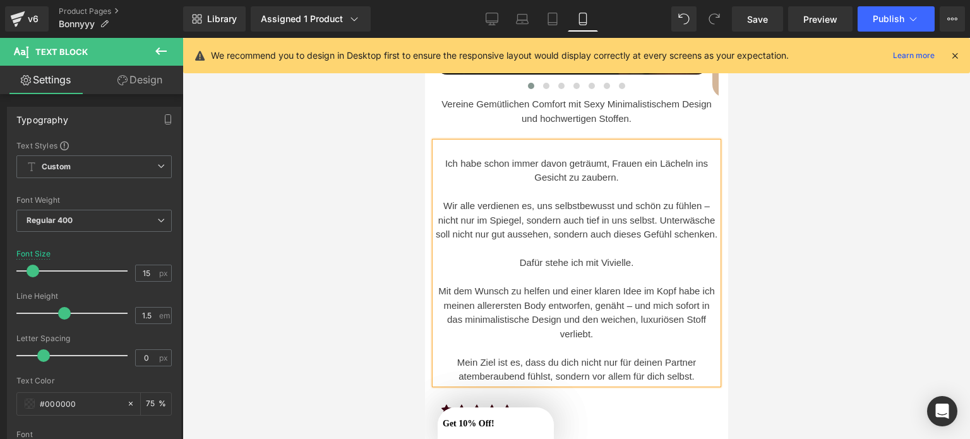
click at [548, 142] on p at bounding box center [575, 149] width 283 height 15
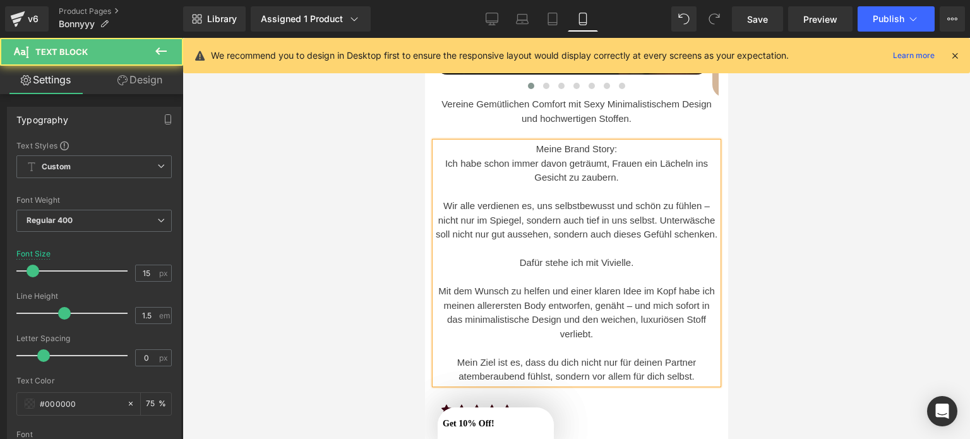
click at [623, 144] on p "Meine Brand Story:" at bounding box center [575, 149] width 283 height 15
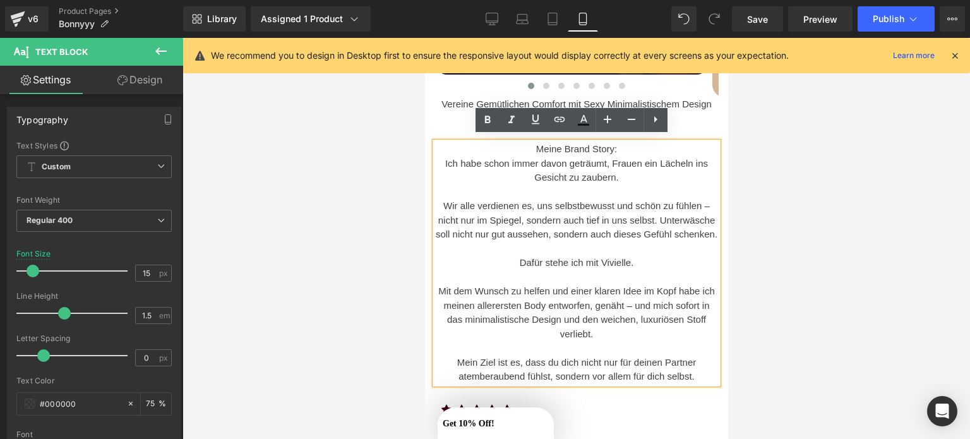
click at [877, 313] on div at bounding box center [577, 238] width 788 height 401
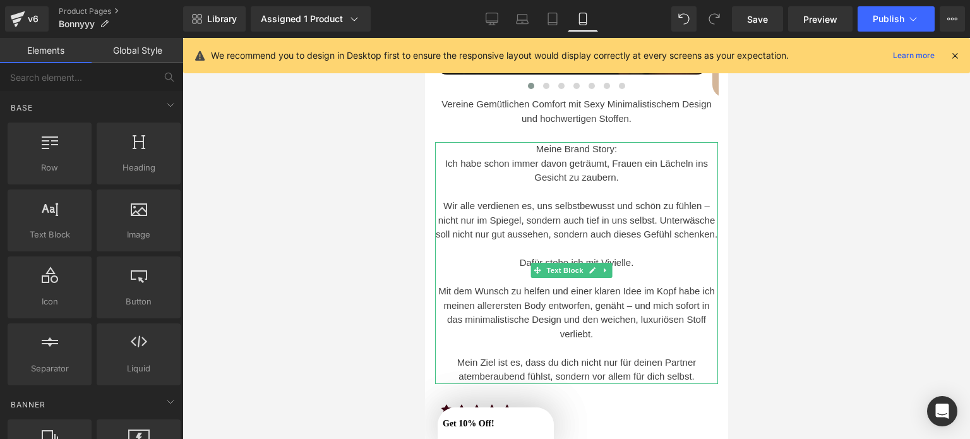
click at [637, 177] on p "Ich habe schon immer davon geträumt, Frauen ein Lächeln ins Gesicht zu zaubern." at bounding box center [575, 171] width 283 height 28
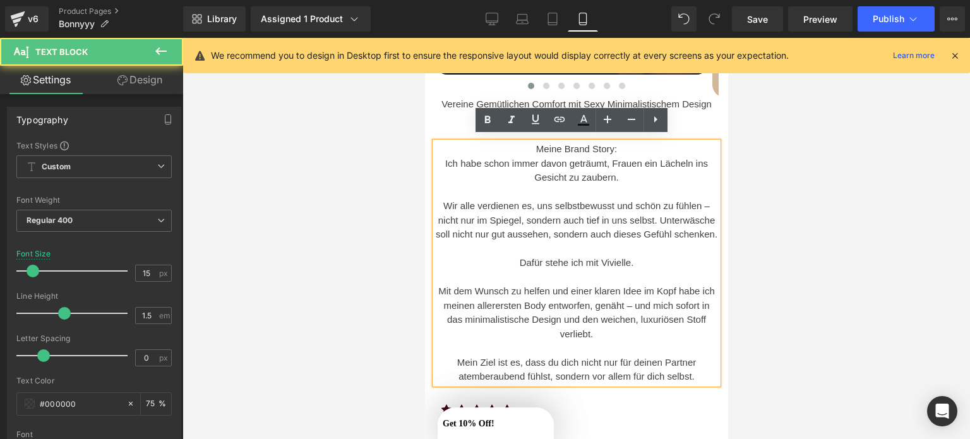
click at [620, 142] on p "Meine Brand Story:" at bounding box center [575, 149] width 283 height 15
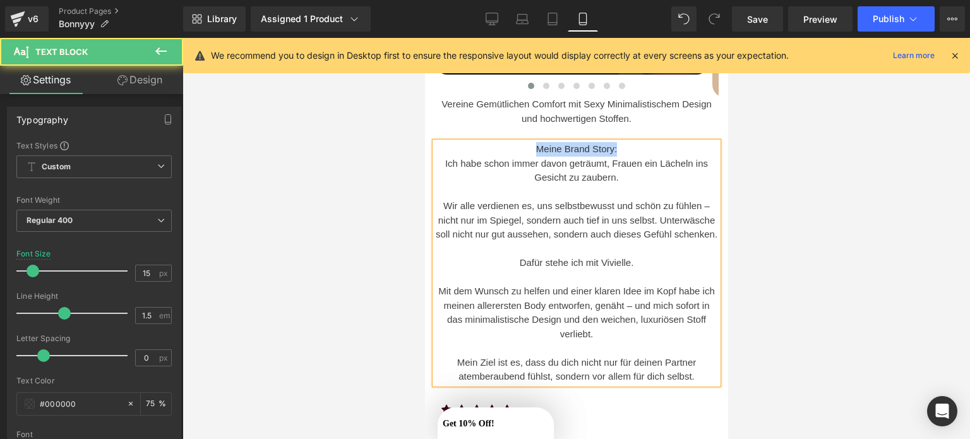
drag, startPoint x: 623, startPoint y: 144, endPoint x: 417, endPoint y: 102, distance: 209.4
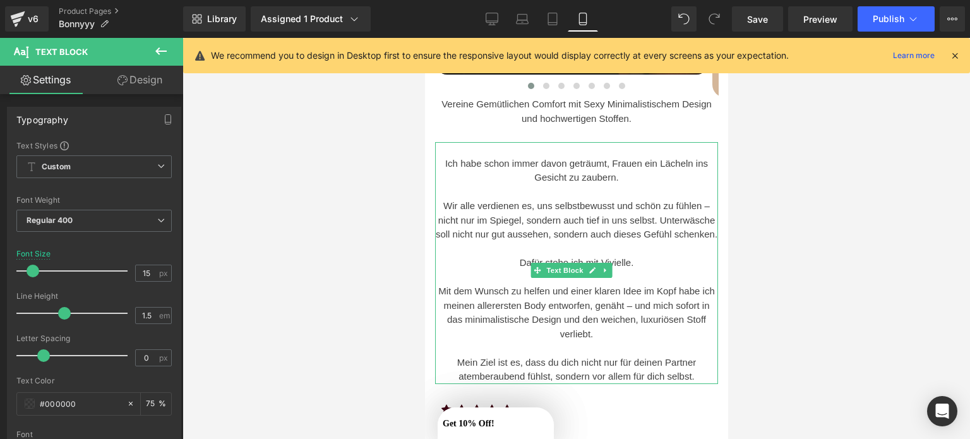
click at [438, 157] on p "Ich habe schon immer davon geträumt, Frauen ein Lächeln ins Gesicht zu zaubern." at bounding box center [575, 171] width 283 height 28
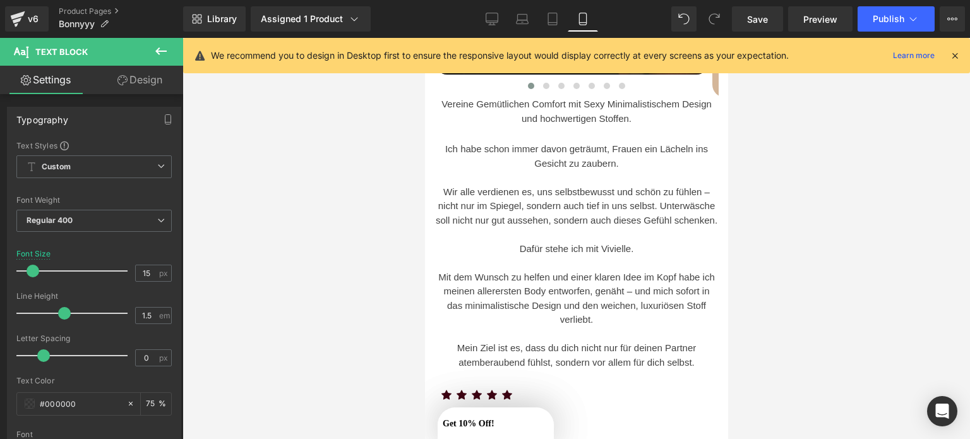
click at [169, 54] on button at bounding box center [161, 52] width 44 height 28
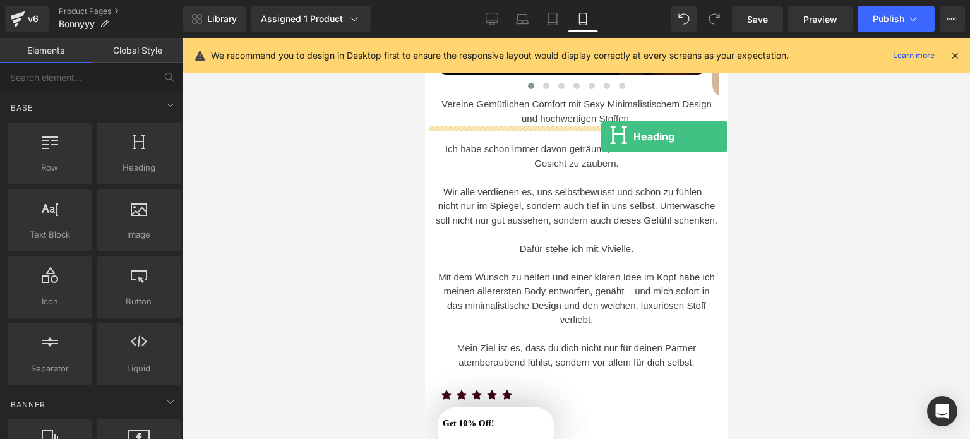
drag, startPoint x: 561, startPoint y: 210, endPoint x: 602, endPoint y: 135, distance: 85.6
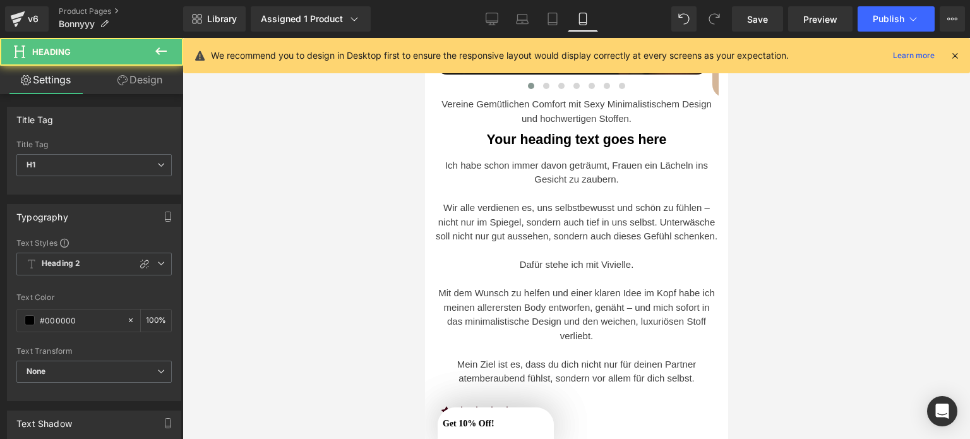
click at [638, 138] on h1 "Your heading text goes here" at bounding box center [575, 140] width 303 height 16
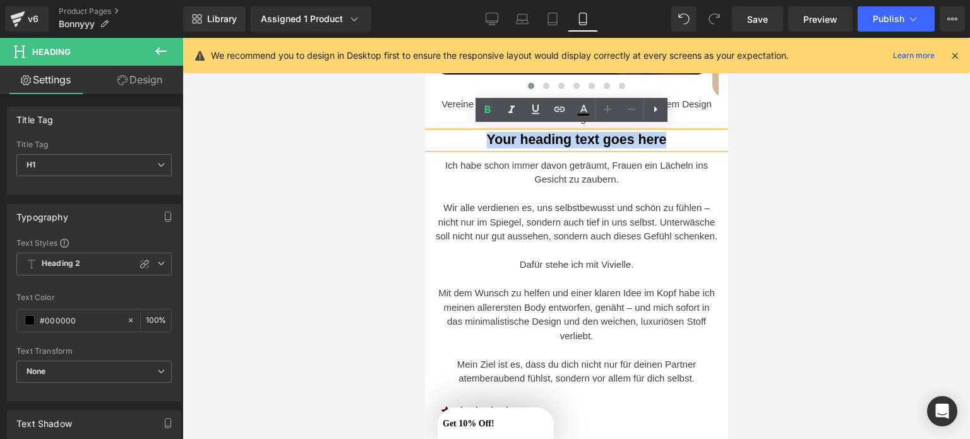
drag, startPoint x: 672, startPoint y: 141, endPoint x: 325, endPoint y: 117, distance: 348.2
paste div
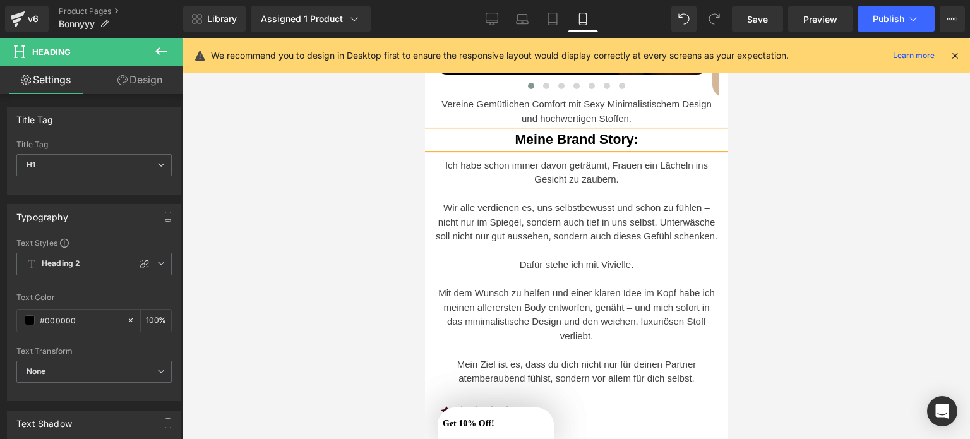
click at [826, 219] on div at bounding box center [577, 238] width 788 height 401
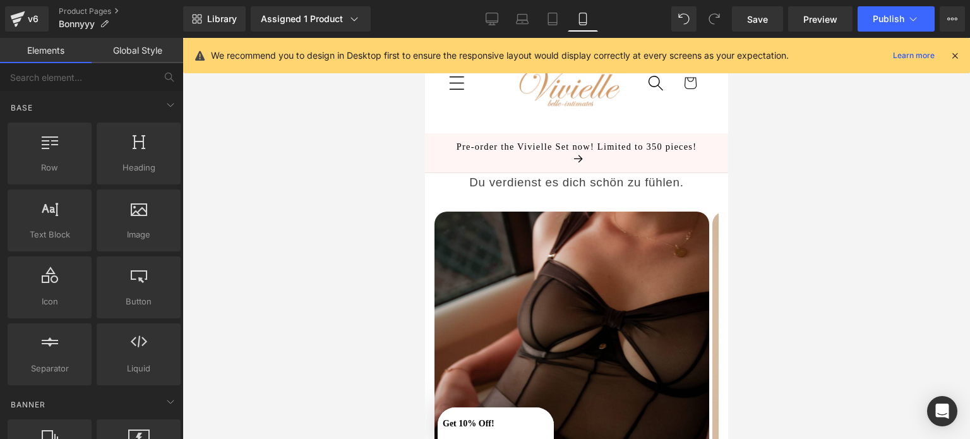
scroll to position [0, 0]
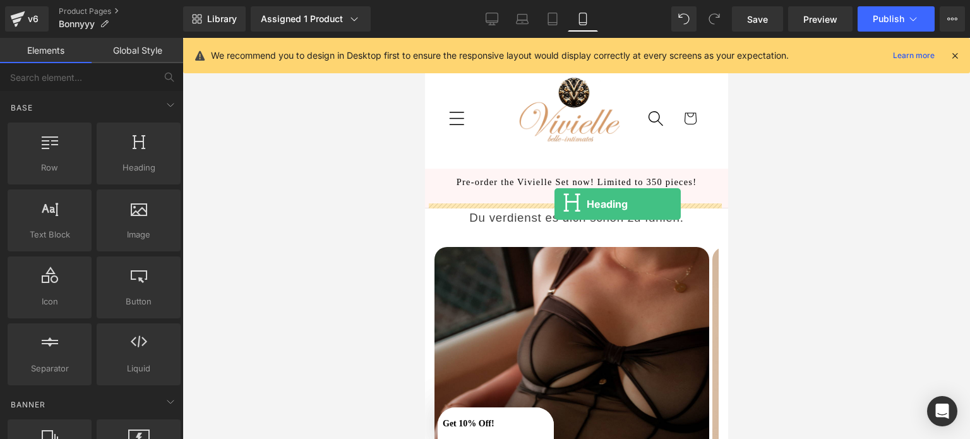
drag, startPoint x: 562, startPoint y: 210, endPoint x: 554, endPoint y: 204, distance: 10.0
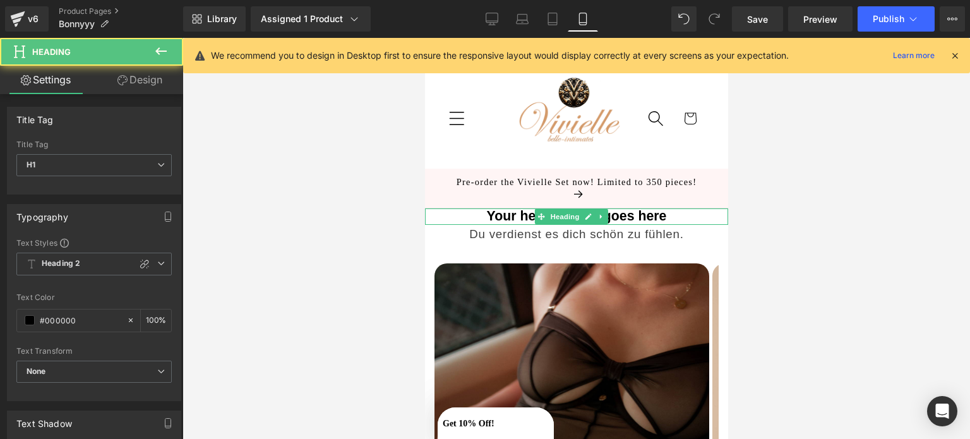
click at [531, 208] on h1 "Your heading text goes here" at bounding box center [575, 216] width 303 height 16
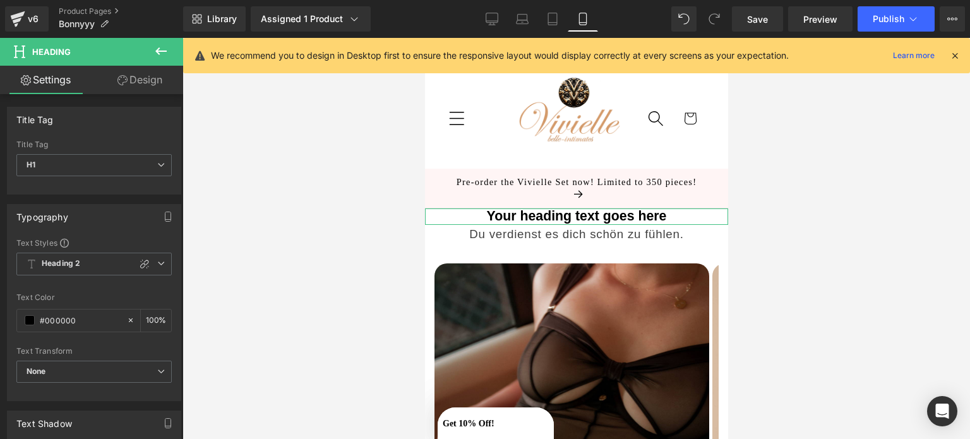
click at [139, 83] on link "Design" at bounding box center [140, 80] width 92 height 28
click at [0, 0] on div "Background" at bounding box center [0, 0] width 0 height 0
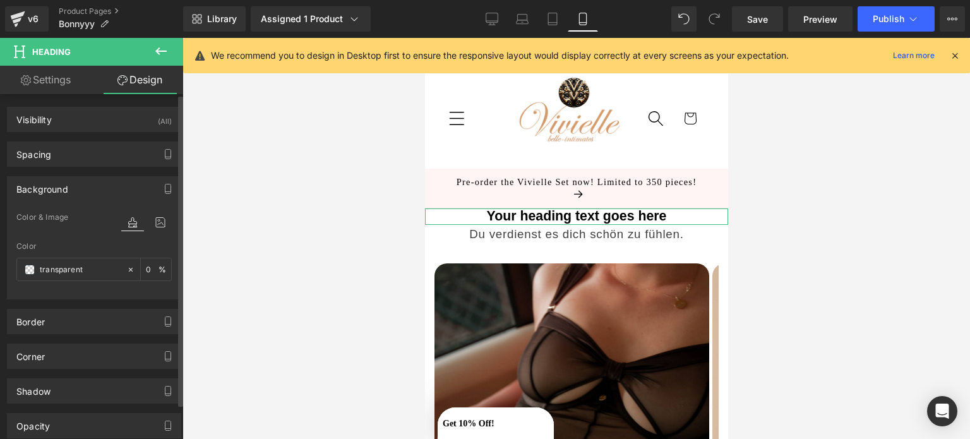
type input "0"
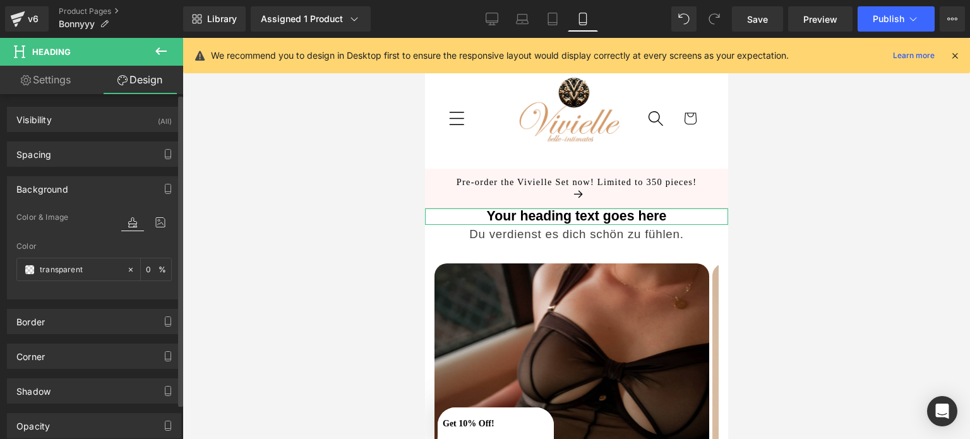
type input "0"
type input "transparent"
type input "0"
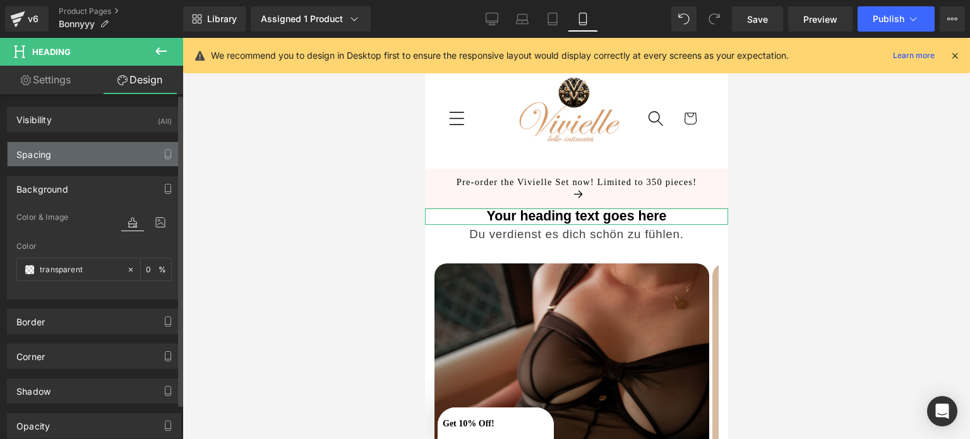
click at [99, 145] on div "Spacing" at bounding box center [94, 154] width 173 height 24
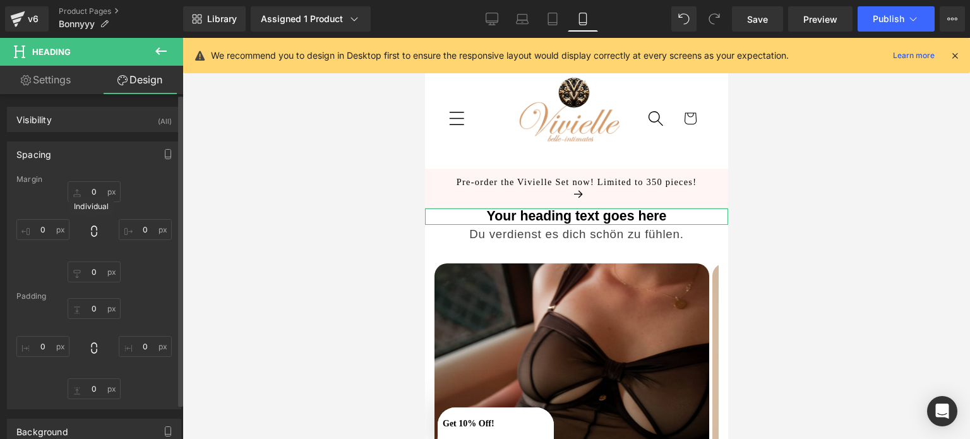
click at [89, 231] on icon at bounding box center [94, 231] width 13 height 13
type input "0"
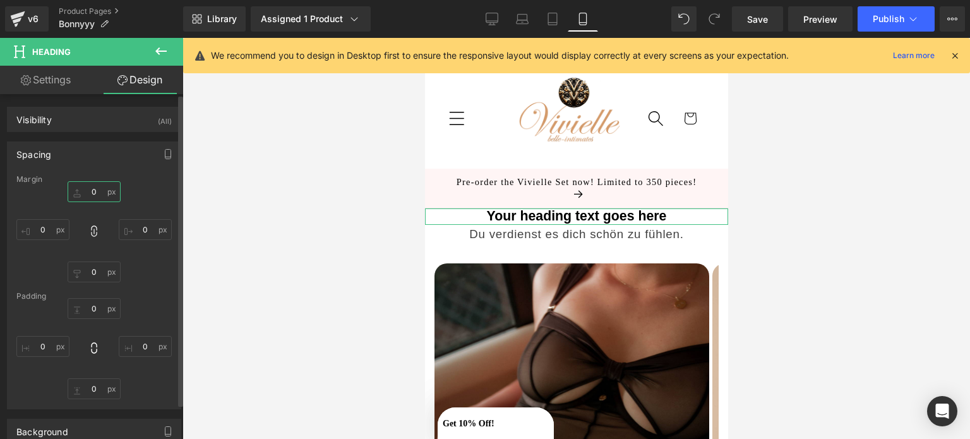
click at [90, 189] on input "0" at bounding box center [94, 191] width 53 height 21
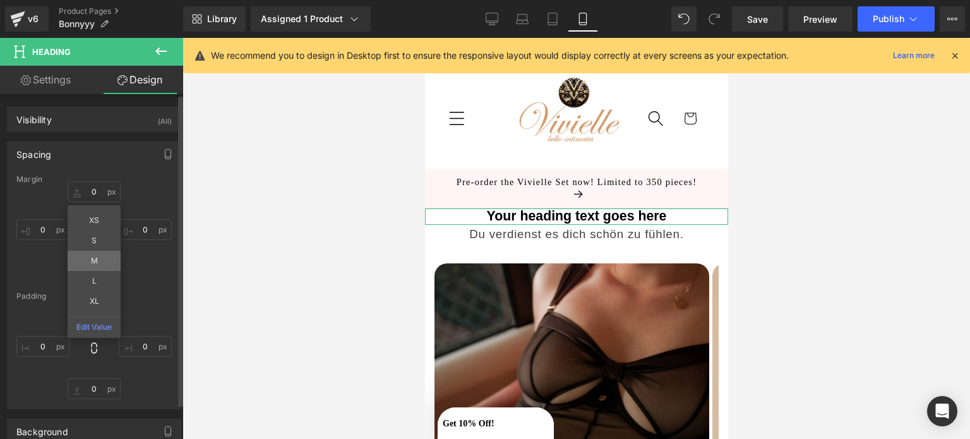
type input "M"
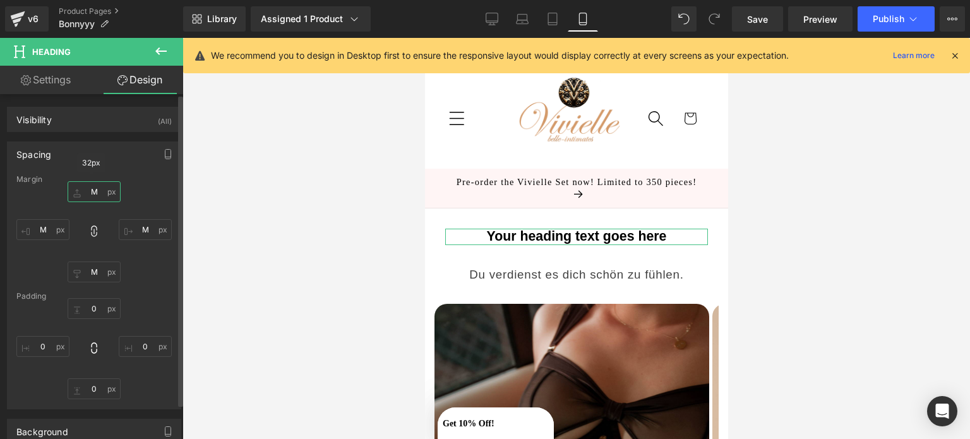
click at [90, 188] on input "M" at bounding box center [94, 191] width 53 height 21
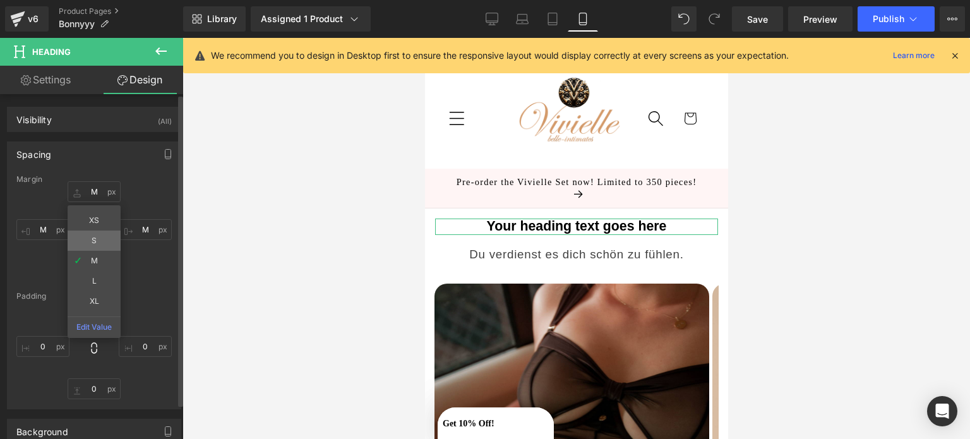
type input "S"
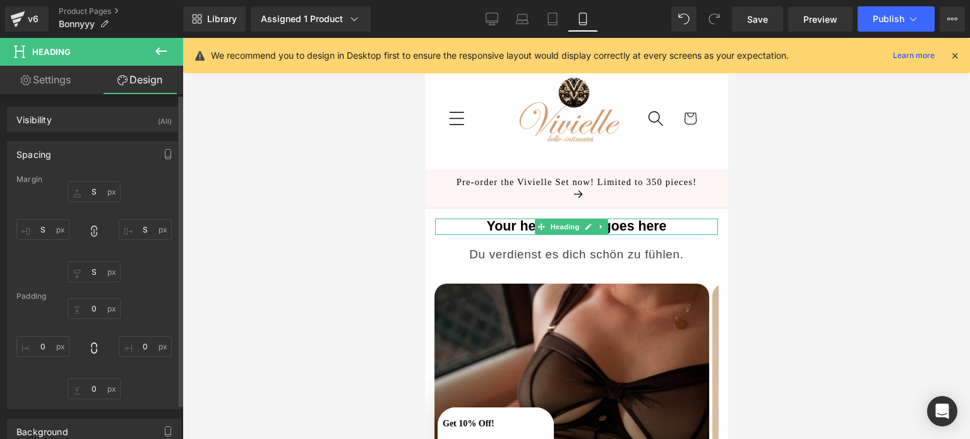
click at [664, 219] on h1 "Your heading text goes here" at bounding box center [575, 227] width 283 height 16
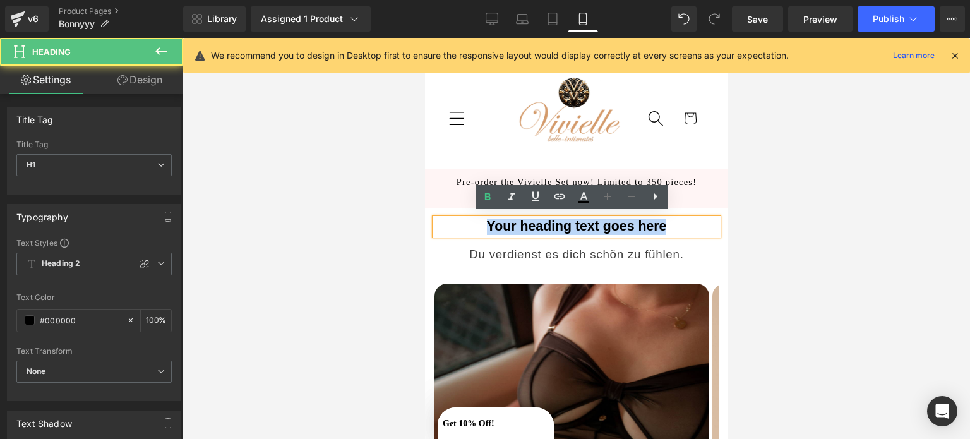
drag, startPoint x: 670, startPoint y: 222, endPoint x: 400, endPoint y: 200, distance: 271.2
click at [424, 200] on html "Skip to content Passion - Luxery - Lingerie Home All Products All Products Bodi…" at bounding box center [575, 238] width 303 height 401
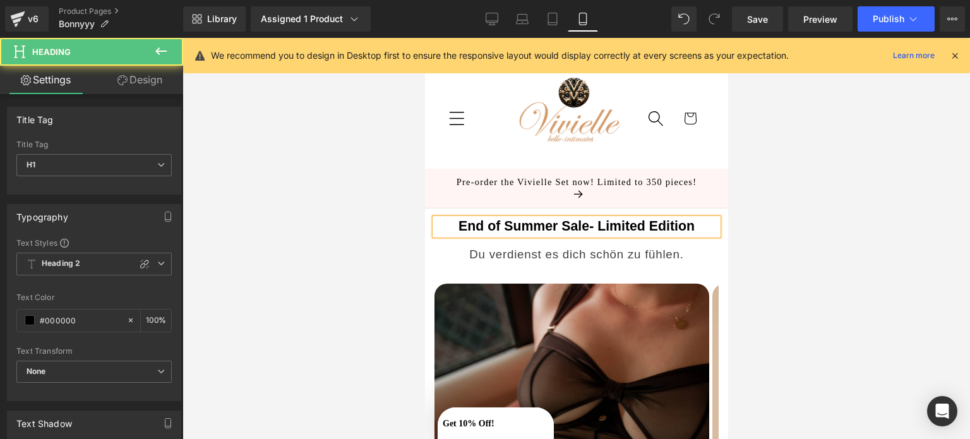
click at [582, 220] on h1 "End of Summer Sale- Limited Edition" at bounding box center [575, 227] width 283 height 16
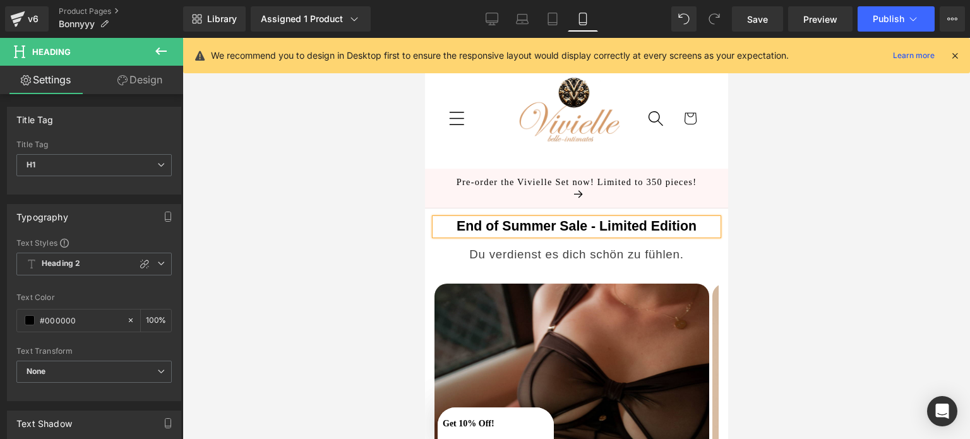
click at [664, 221] on h1 "End of Summer Sale - Limited Edition" at bounding box center [575, 227] width 283 height 16
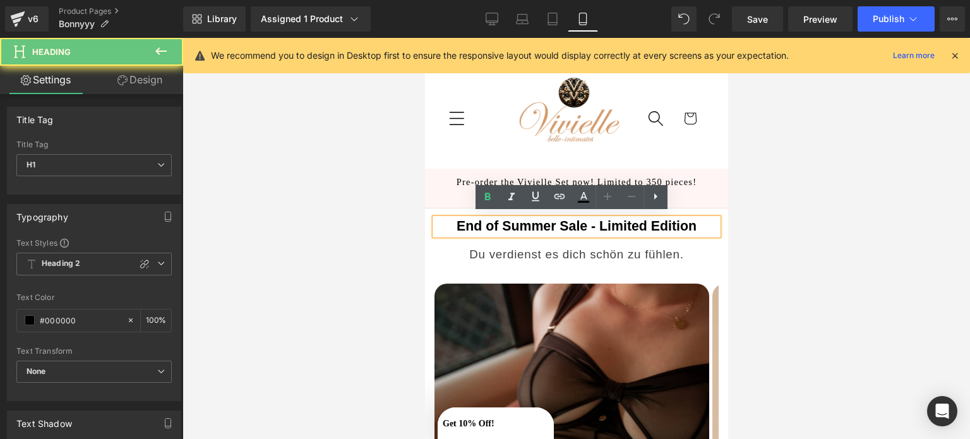
click at [664, 221] on h1 "End of Summer Sale - Limited Edition" at bounding box center [575, 227] width 283 height 16
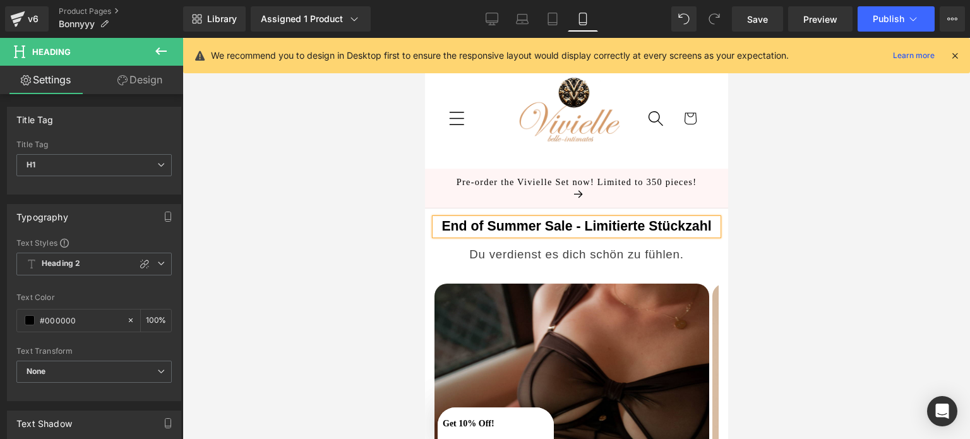
click at [859, 377] on div at bounding box center [577, 238] width 788 height 401
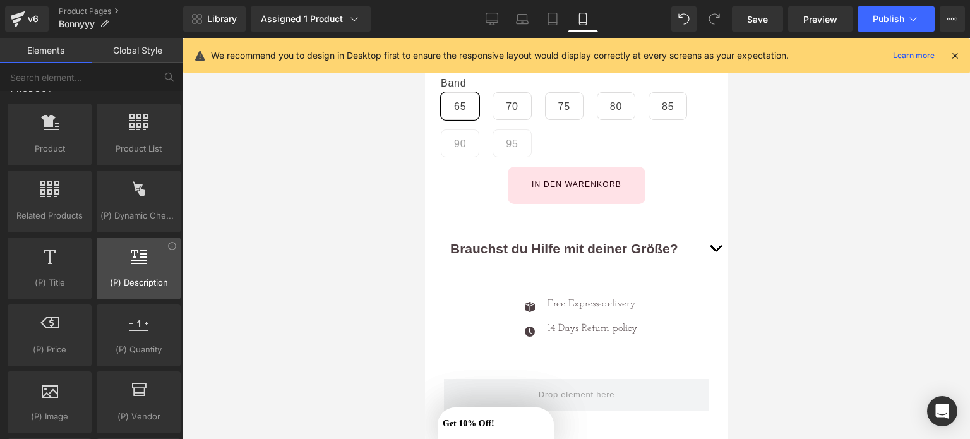
scroll to position [1082, 0]
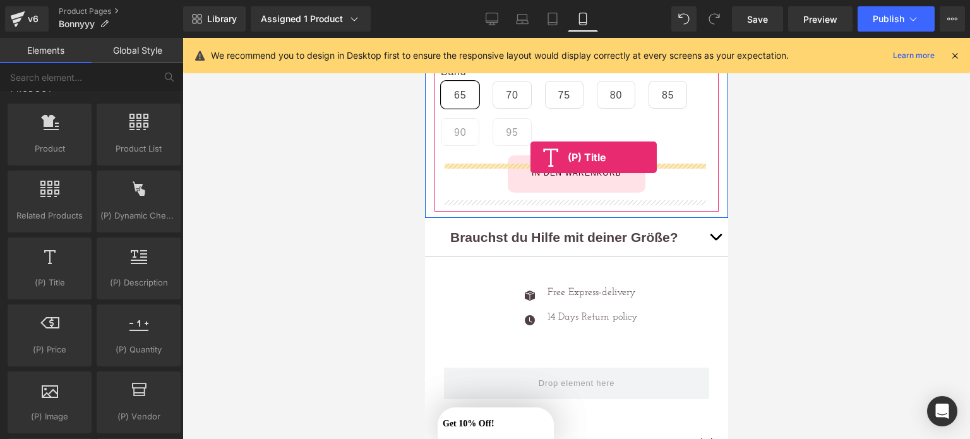
drag, startPoint x: 465, startPoint y: 311, endPoint x: 530, endPoint y: 157, distance: 166.7
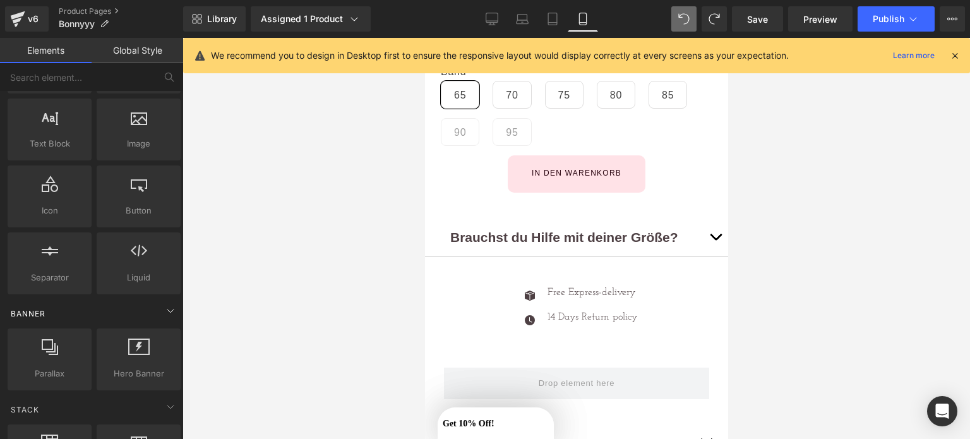
scroll to position [0, 0]
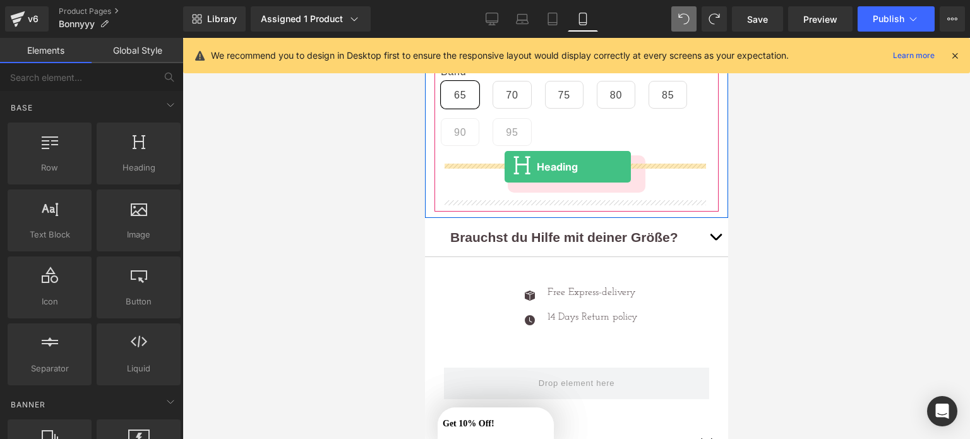
drag, startPoint x: 569, startPoint y: 189, endPoint x: 504, endPoint y: 167, distance: 68.5
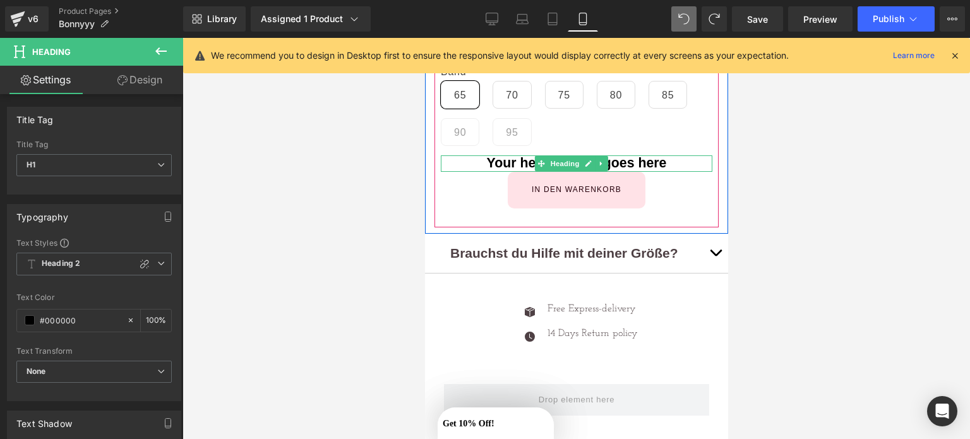
click at [674, 171] on h1 "Your heading text goes here" at bounding box center [576, 163] width 272 height 16
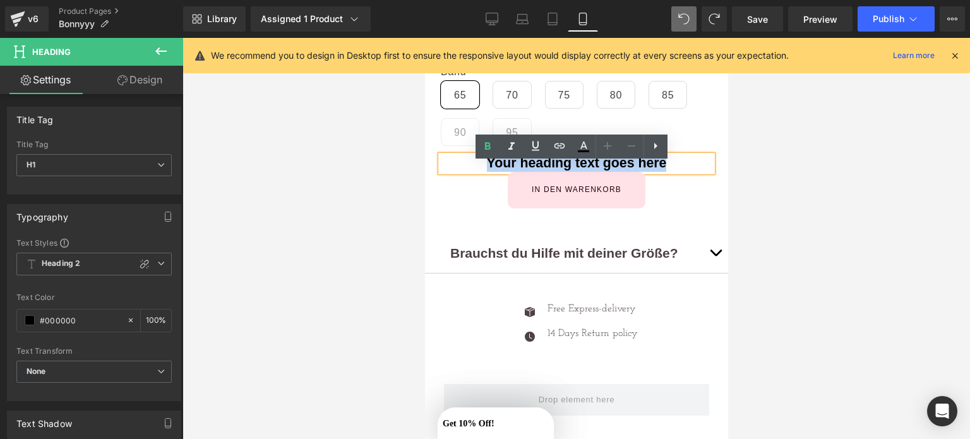
drag, startPoint x: 674, startPoint y: 171, endPoint x: 446, endPoint y: 150, distance: 228.9
click at [446, 150] on div "Icon Icon Icon Icon Icon Icon List Hoz" at bounding box center [576, 39] width 272 height 338
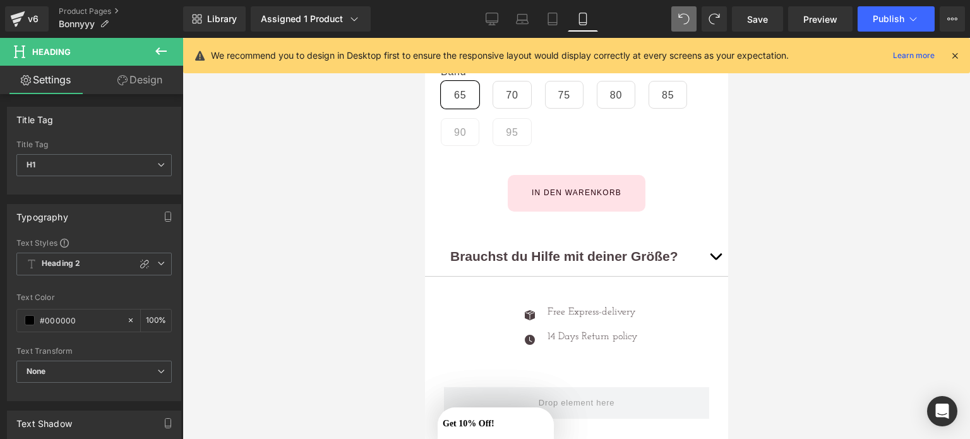
click at [157, 45] on icon at bounding box center [160, 51] width 15 height 15
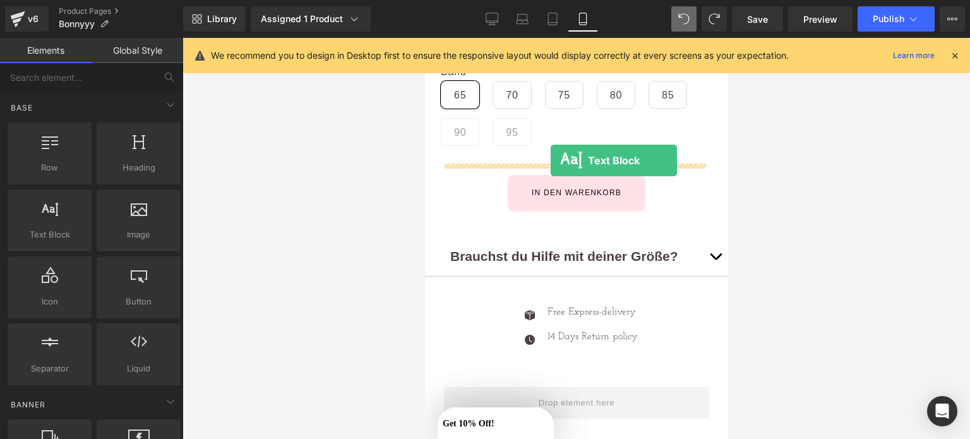
drag, startPoint x: 469, startPoint y: 249, endPoint x: 549, endPoint y: 161, distance: 119.4
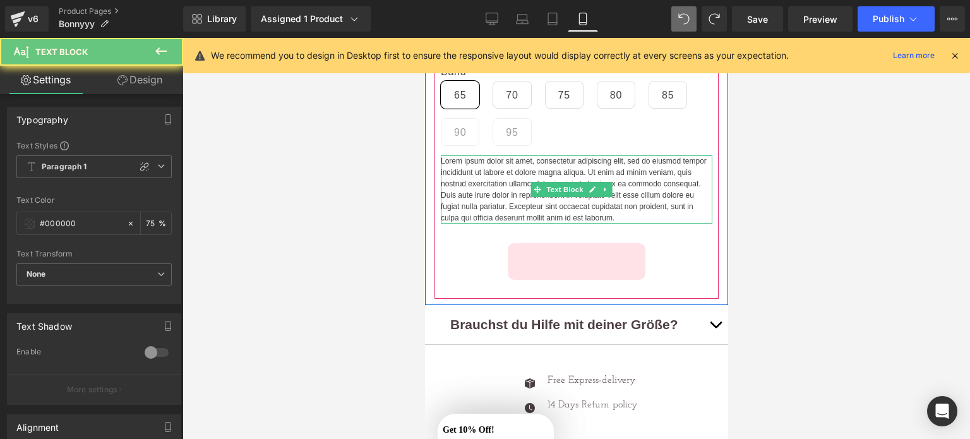
click at [651, 224] on p "Lorem ipsum dolor sit amet, consectetur adipiscing elit, sed do eiusmod tempor …" at bounding box center [576, 189] width 272 height 68
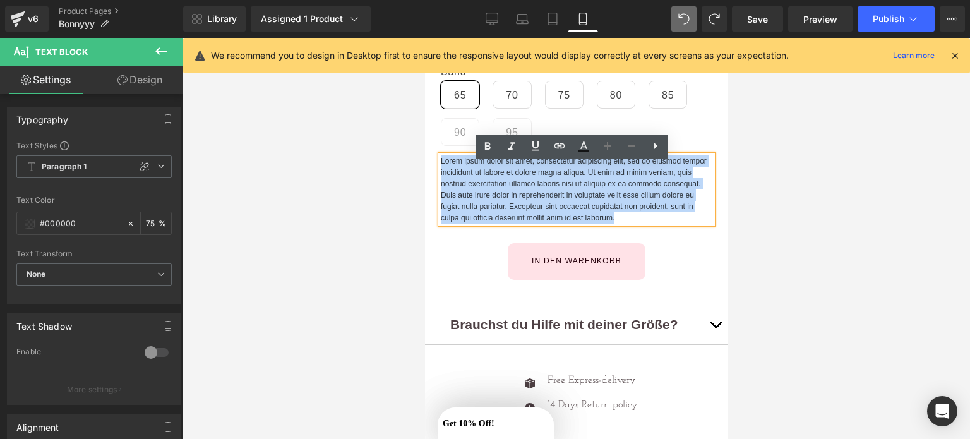
drag, startPoint x: 698, startPoint y: 228, endPoint x: 397, endPoint y: 155, distance: 310.0
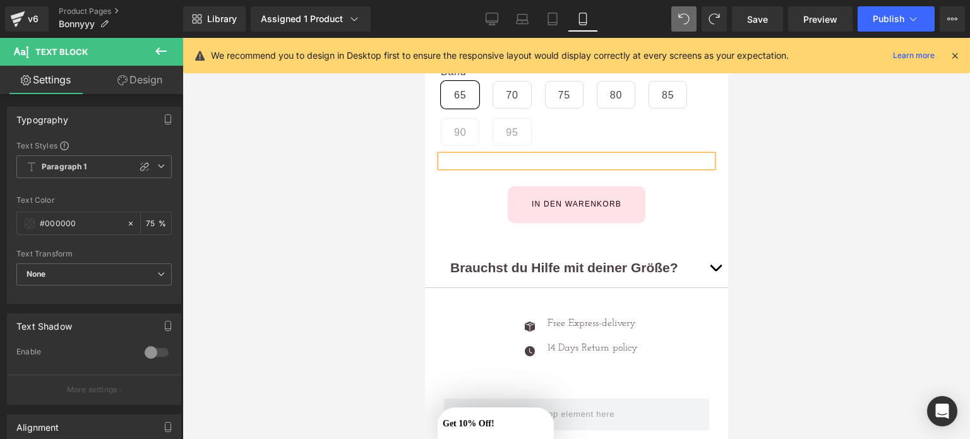
click at [823, 257] on div at bounding box center [577, 238] width 788 height 401
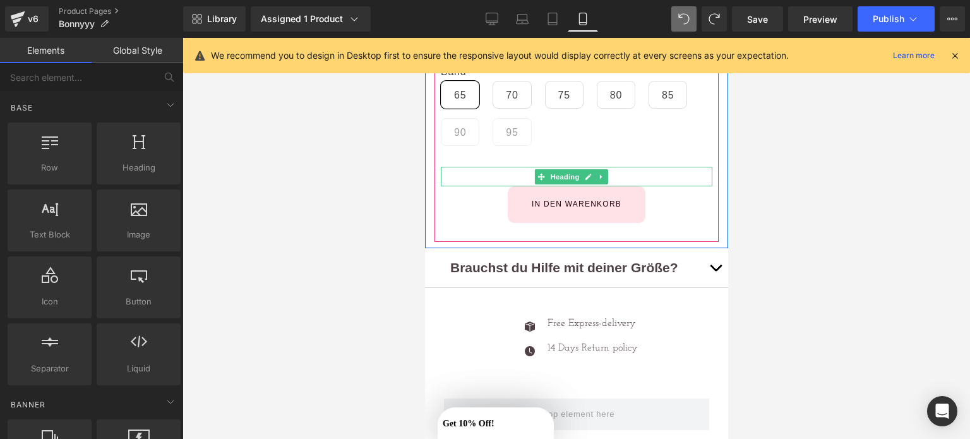
click at [483, 178] on div at bounding box center [576, 177] width 272 height 20
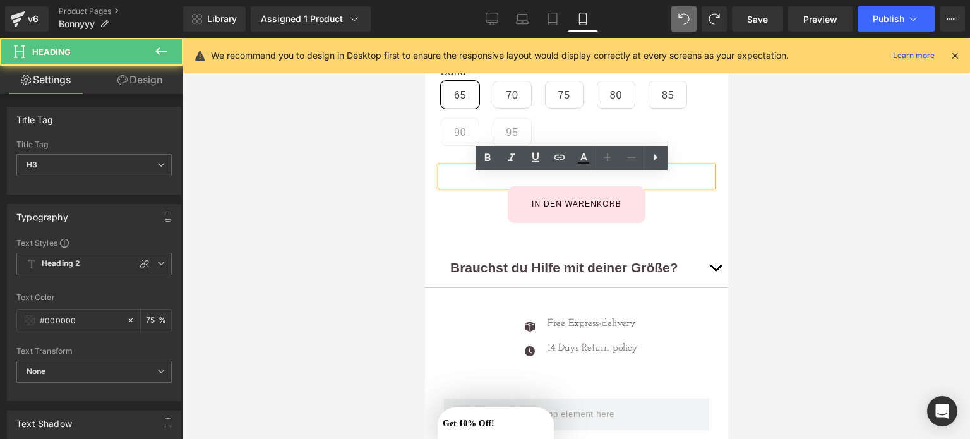
click at [518, 186] on div at bounding box center [576, 177] width 272 height 20
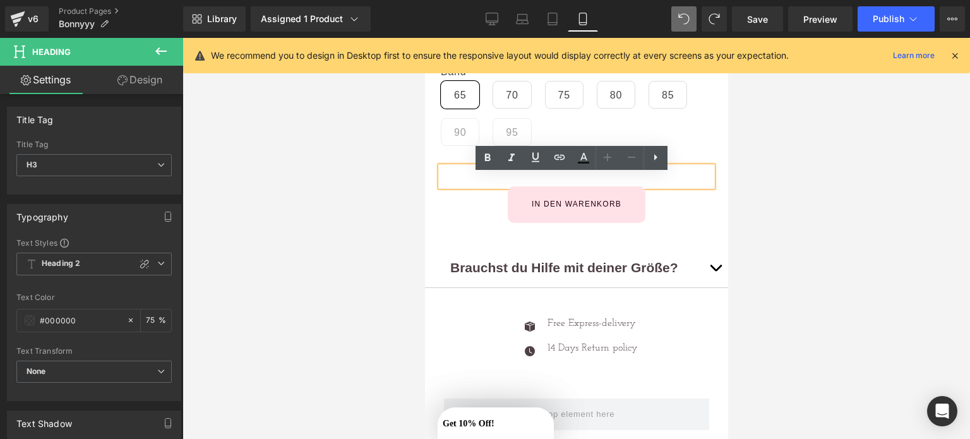
click at [483, 181] on div at bounding box center [576, 177] width 272 height 20
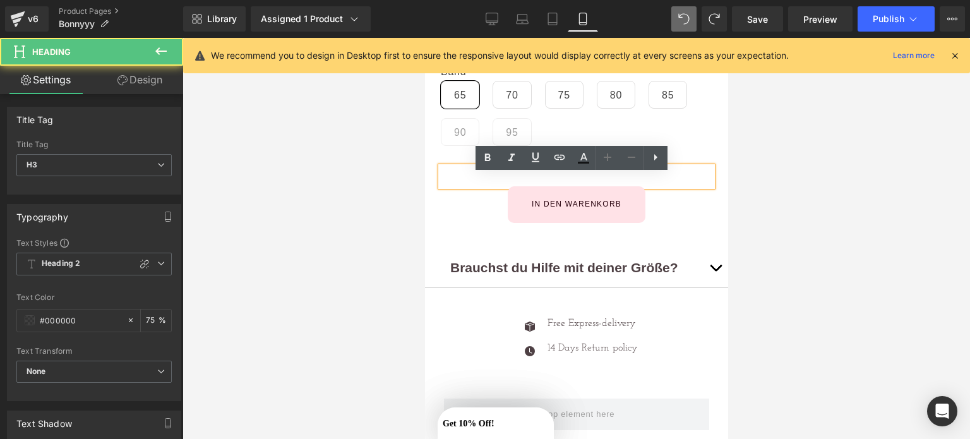
click at [424, 38] on div at bounding box center [424, 38] width 0 height 0
click at [452, 167] on p at bounding box center [576, 160] width 272 height 11
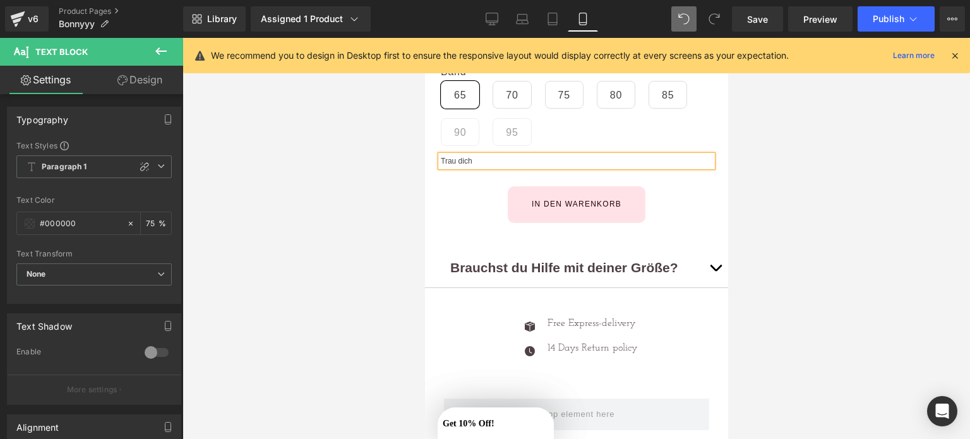
click at [923, 249] on div at bounding box center [577, 238] width 788 height 401
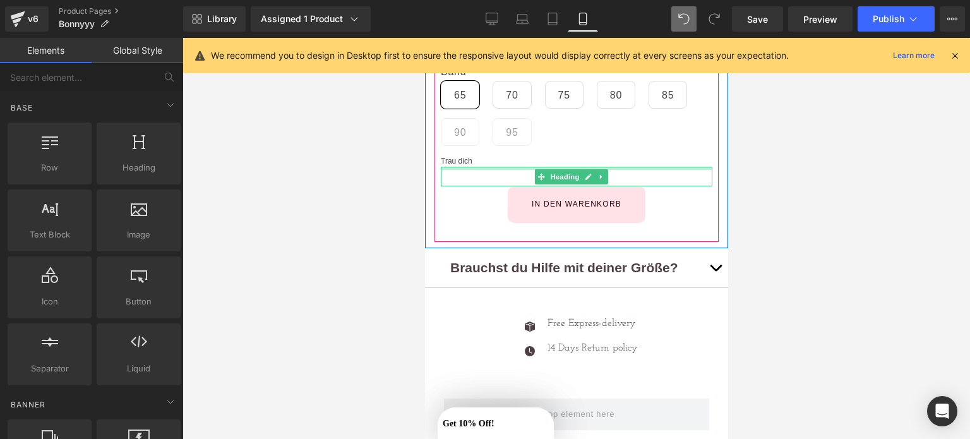
drag, startPoint x: 643, startPoint y: 177, endPoint x: 463, endPoint y: 169, distance: 180.1
click at [481, 169] on div "Icon Icon Icon Icon Icon Icon List Hoz" at bounding box center [576, 46] width 272 height 353
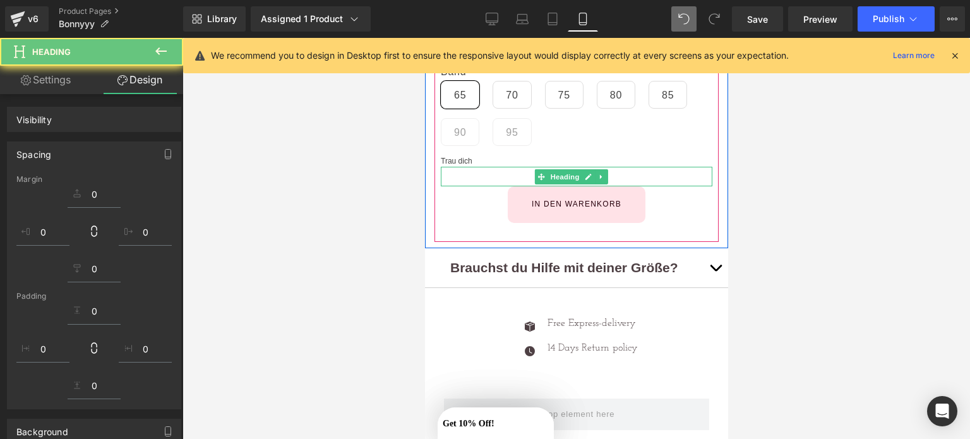
click at [463, 167] on p "Trau dich" at bounding box center [576, 160] width 272 height 11
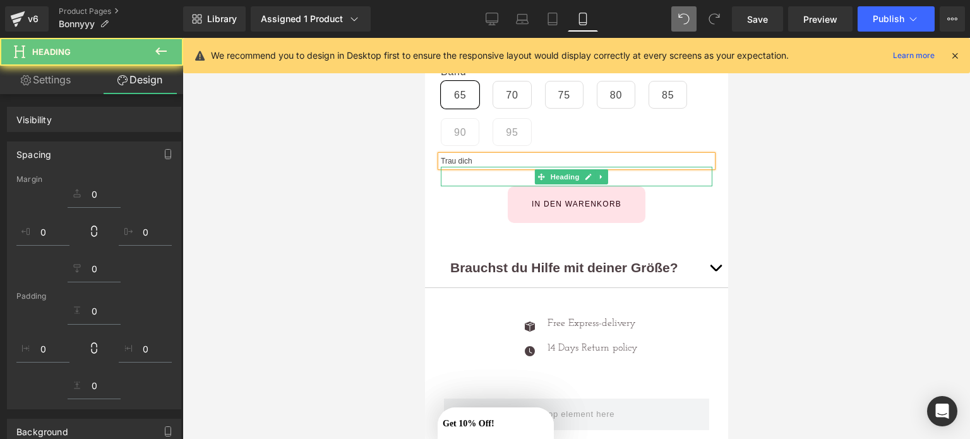
click at [486, 155] on div "Band 65 70 75 80 85 90 95" at bounding box center [576, 111] width 272 height 90
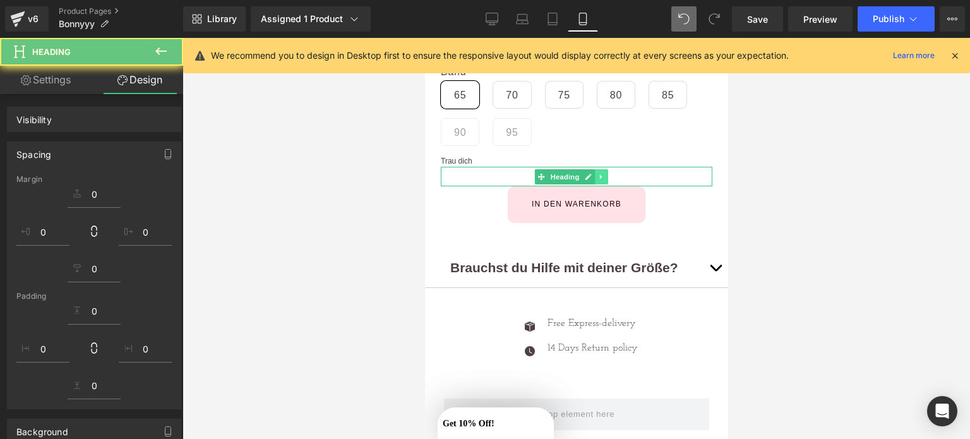
click at [602, 181] on icon at bounding box center [601, 177] width 7 height 8
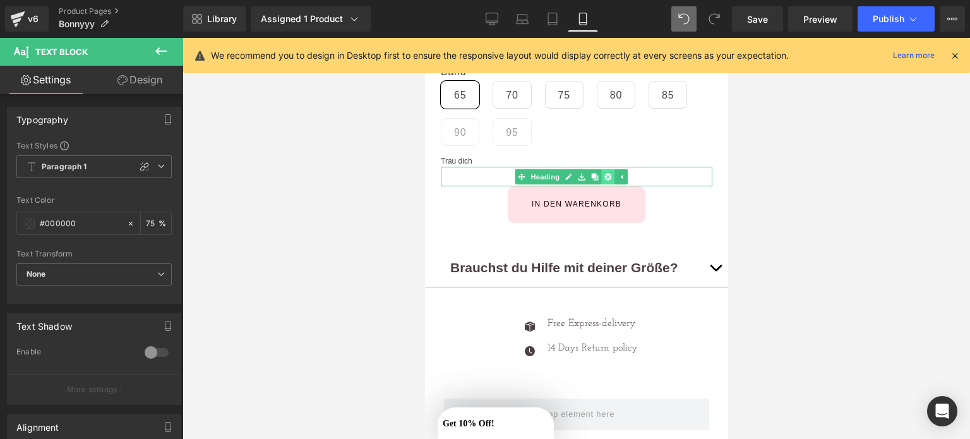
click at [604, 180] on icon at bounding box center [607, 176] width 7 height 7
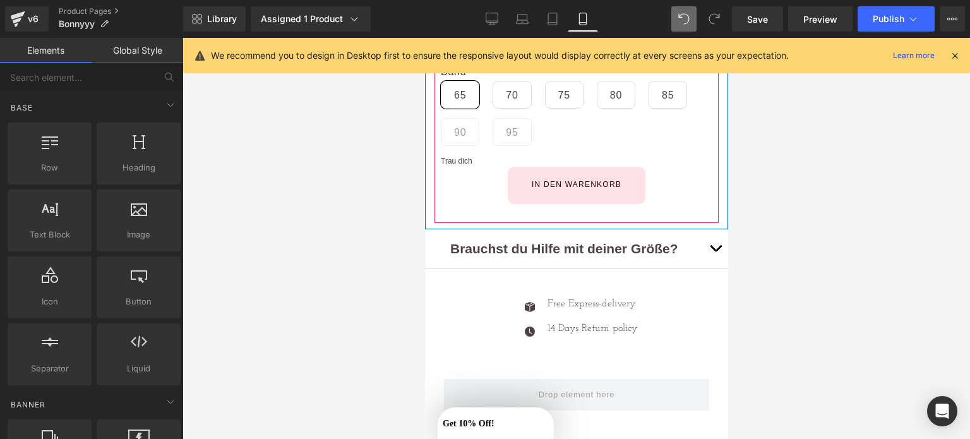
click at [493, 167] on p "Trau dich" at bounding box center [576, 160] width 272 height 11
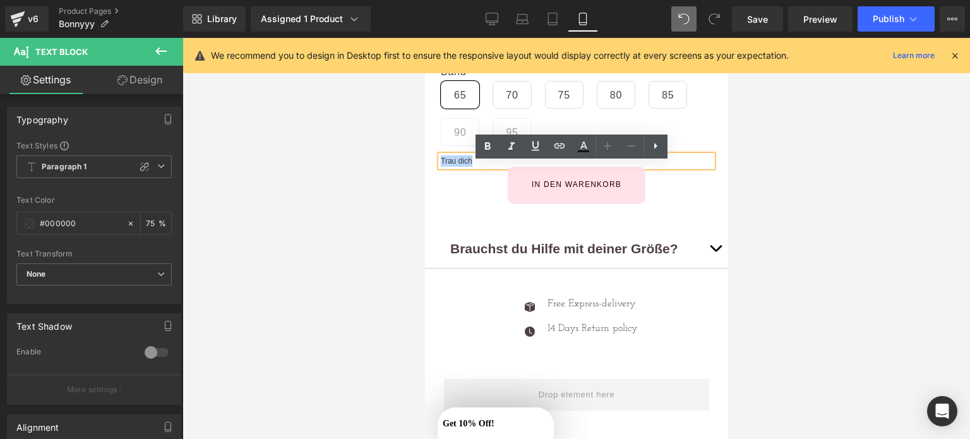
drag, startPoint x: 493, startPoint y: 167, endPoint x: 390, endPoint y: 167, distance: 103.6
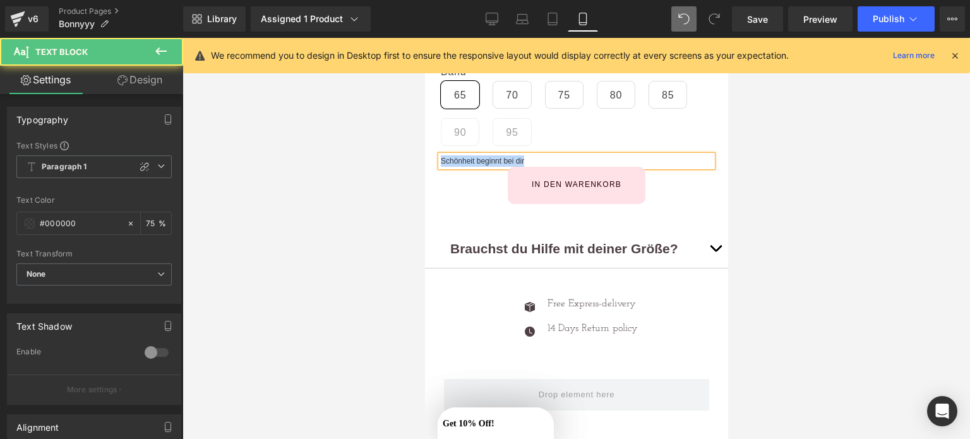
drag, startPoint x: 539, startPoint y: 171, endPoint x: 839, endPoint y: 202, distance: 301.6
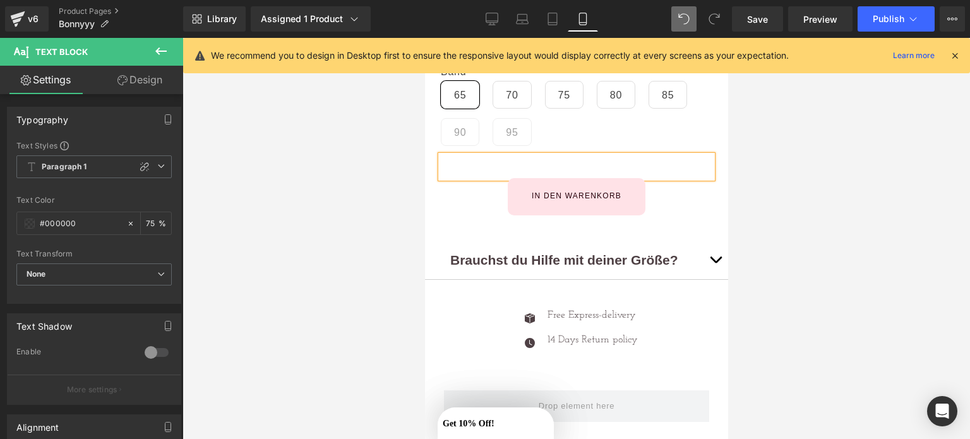
click at [871, 145] on div at bounding box center [577, 238] width 788 height 401
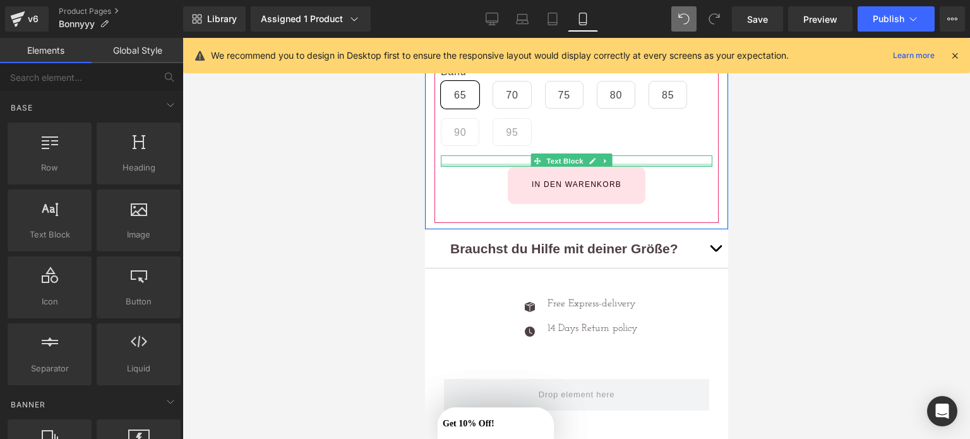
click at [525, 167] on div at bounding box center [576, 165] width 272 height 3
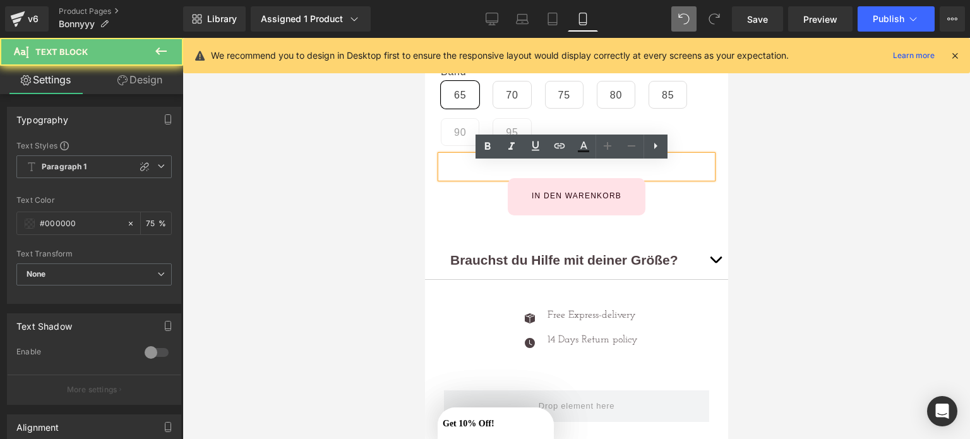
click at [483, 167] on div at bounding box center [576, 166] width 272 height 23
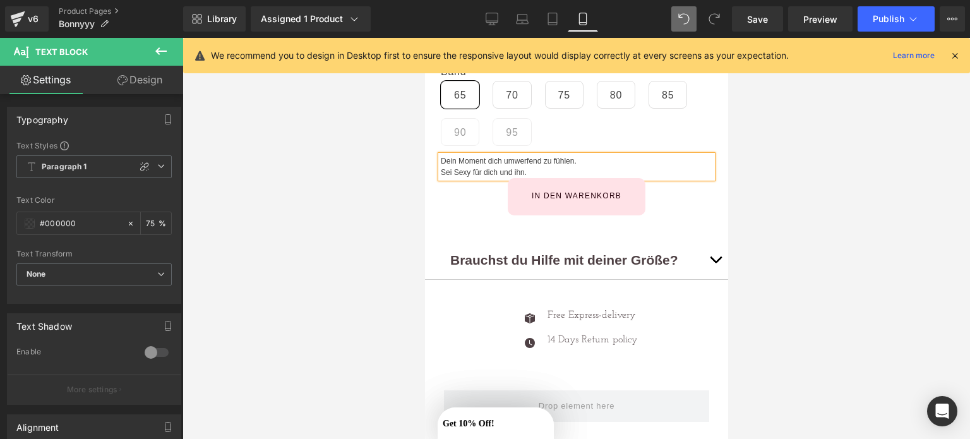
click at [362, 182] on div at bounding box center [577, 238] width 788 height 401
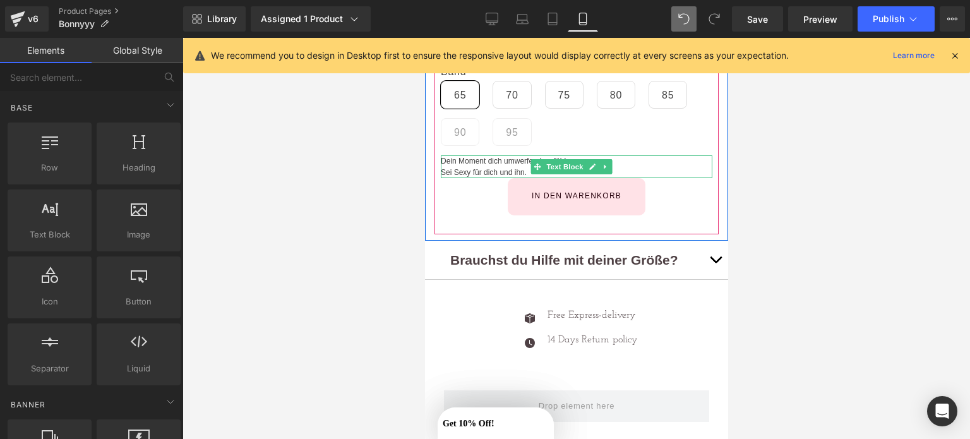
click at [499, 172] on div "Dein Moment dich umwerfend zu fühlen. Sei Sexy für dich und ihn." at bounding box center [576, 166] width 272 height 23
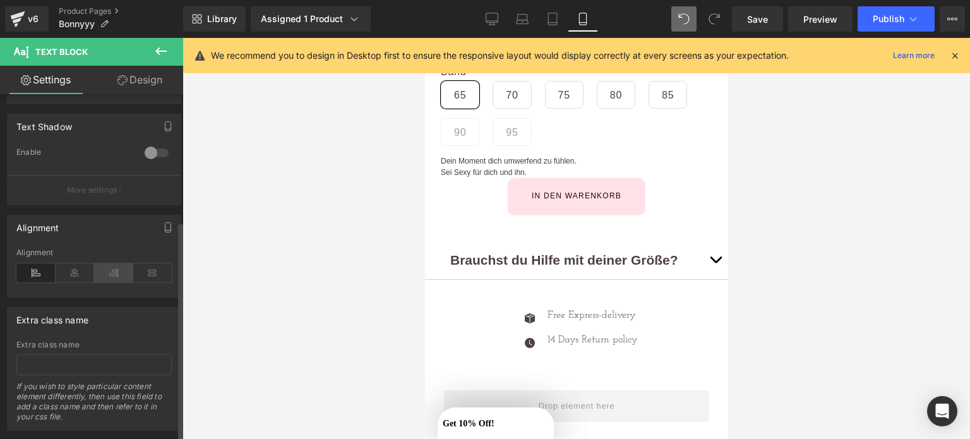
scroll to position [201, 0]
click at [76, 271] on icon at bounding box center [75, 271] width 39 height 19
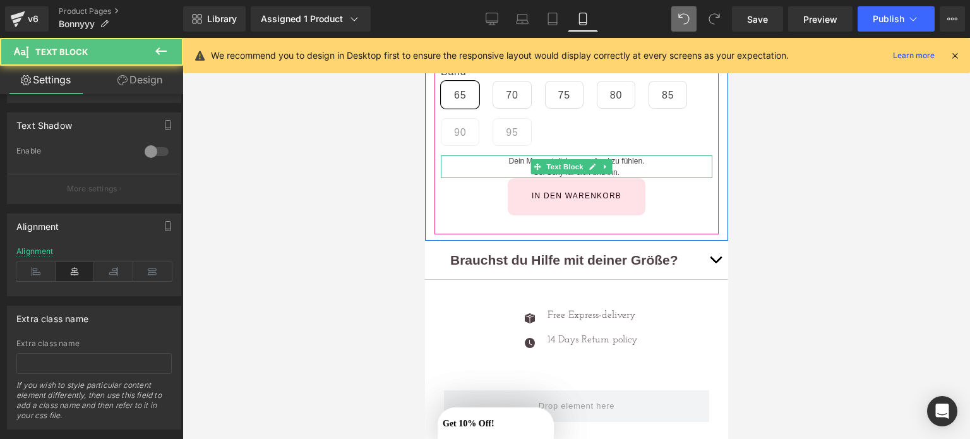
click at [622, 178] on div "Sei Sexy für dich und ihn." at bounding box center [576, 172] width 272 height 11
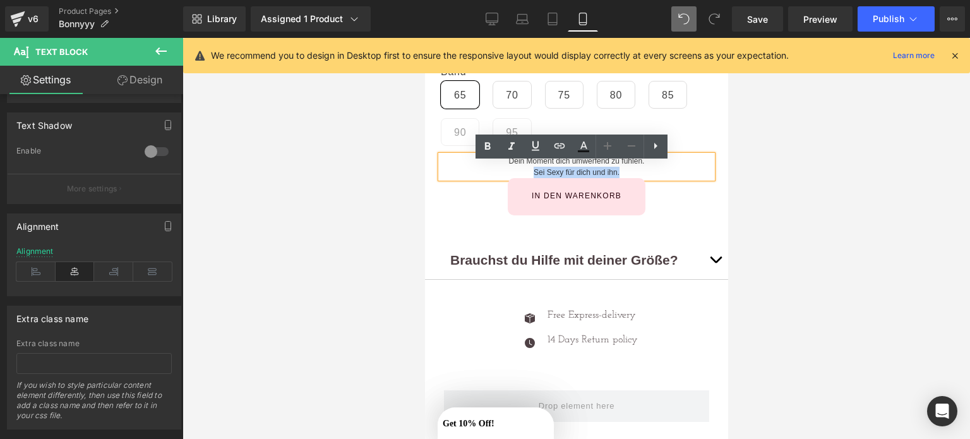
drag, startPoint x: 621, startPoint y: 182, endPoint x: 506, endPoint y: 184, distance: 115.0
click at [506, 178] on div "Sei Sexy für dich und ihn." at bounding box center [576, 172] width 272 height 11
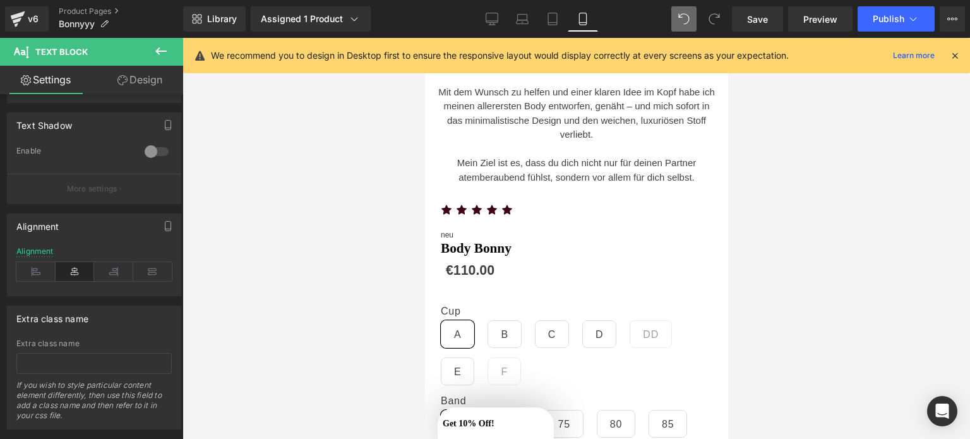
scroll to position [741, 0]
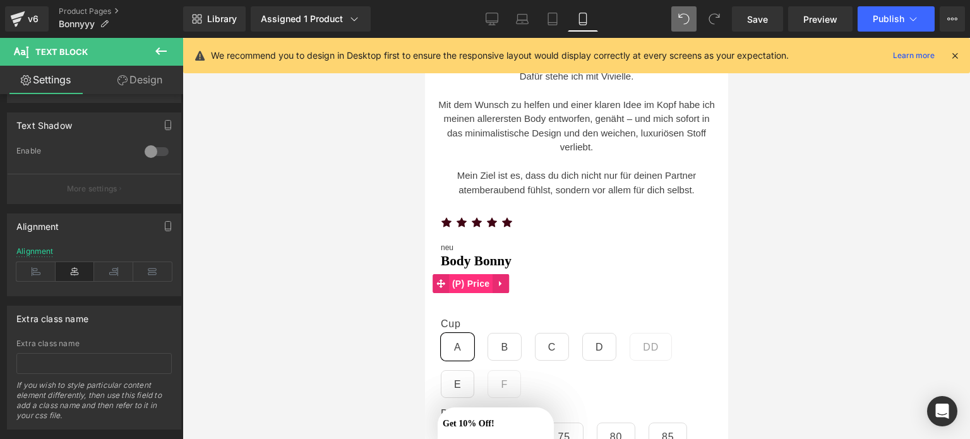
click at [462, 287] on span "(P) Price" at bounding box center [470, 283] width 44 height 19
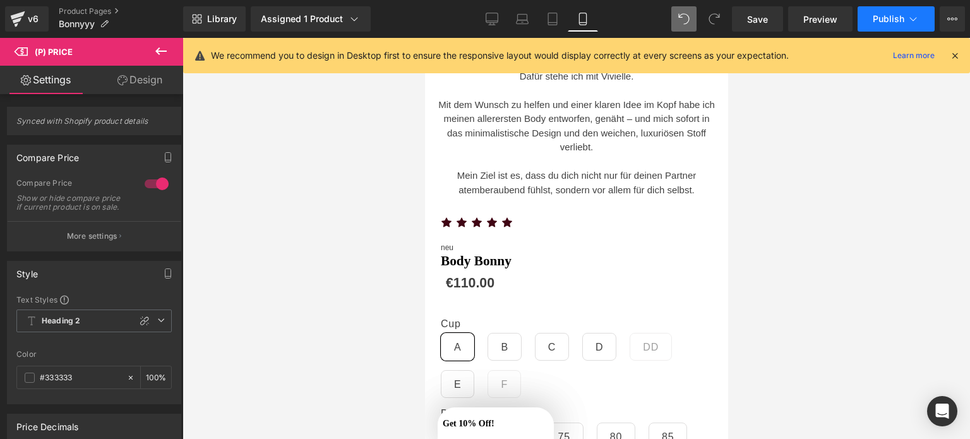
click at [883, 17] on span "Publish" at bounding box center [889, 19] width 32 height 10
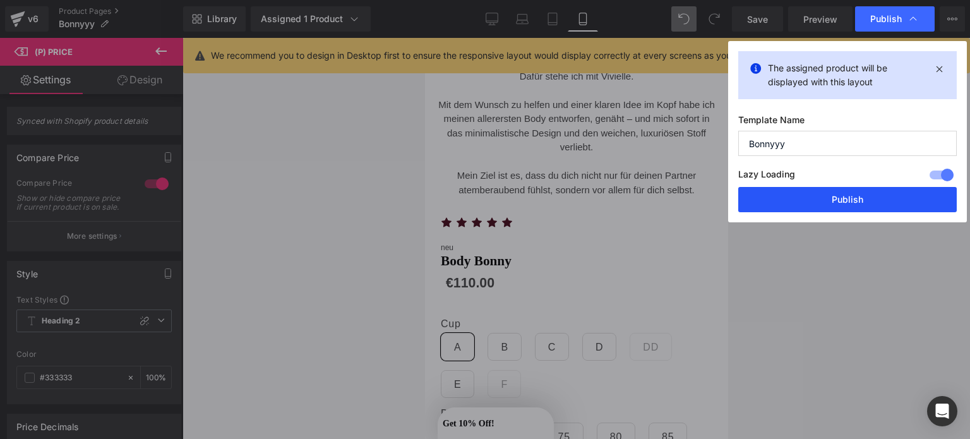
click at [829, 207] on button "Publish" at bounding box center [847, 199] width 219 height 25
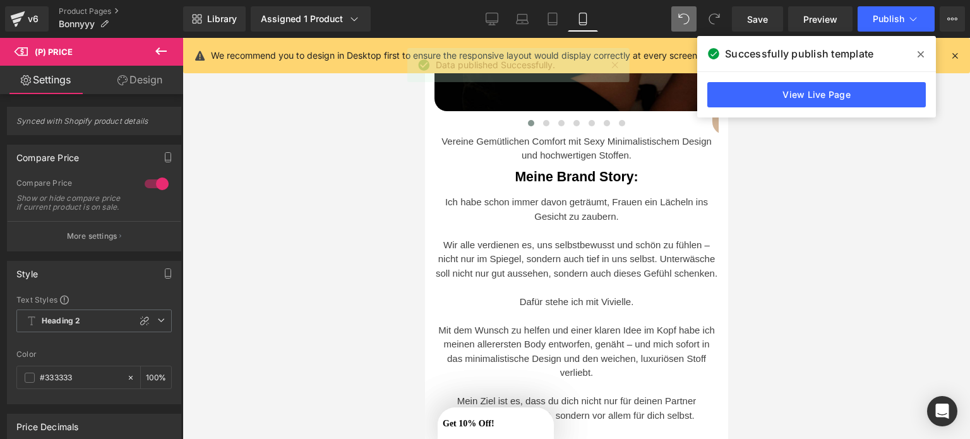
scroll to position [515, 0]
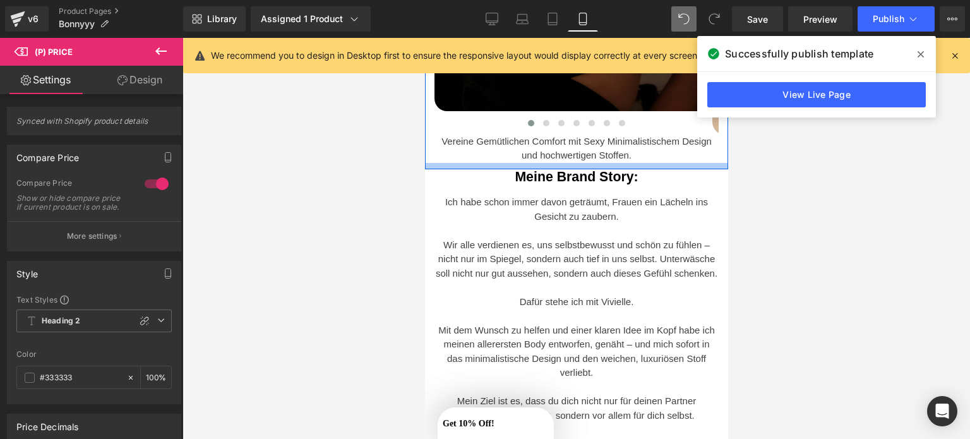
drag, startPoint x: 554, startPoint y: 159, endPoint x: 617, endPoint y: 141, distance: 64.8
click at [554, 163] on div at bounding box center [575, 166] width 303 height 6
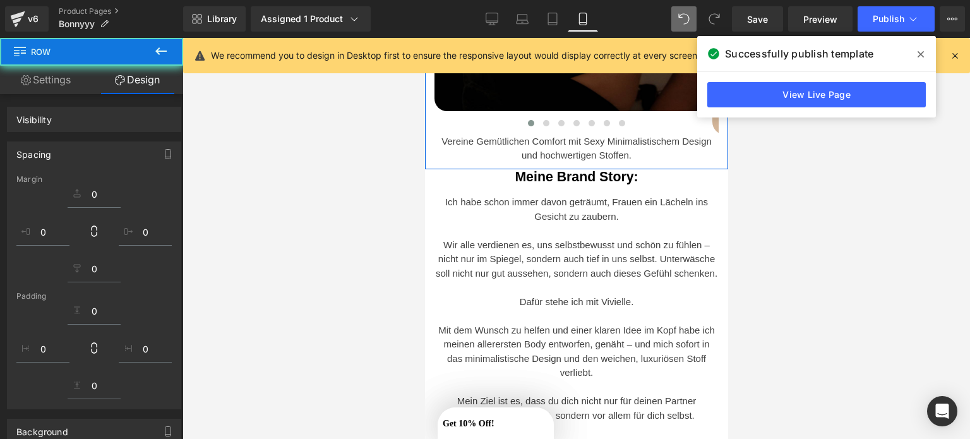
click at [649, 153] on p "Vereine Gemütlichen Comfort mit Sexy Minimalistischem Design und hochwertigen S…" at bounding box center [576, 149] width 284 height 28
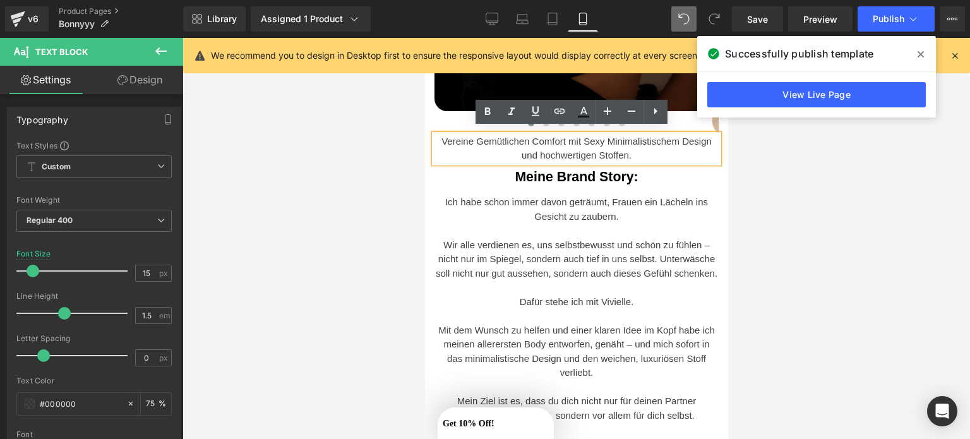
click at [664, 153] on p "Vereine Gemütlichen Comfort mit Sexy Minimalistischem Design und hochwertigen S…" at bounding box center [576, 149] width 284 height 28
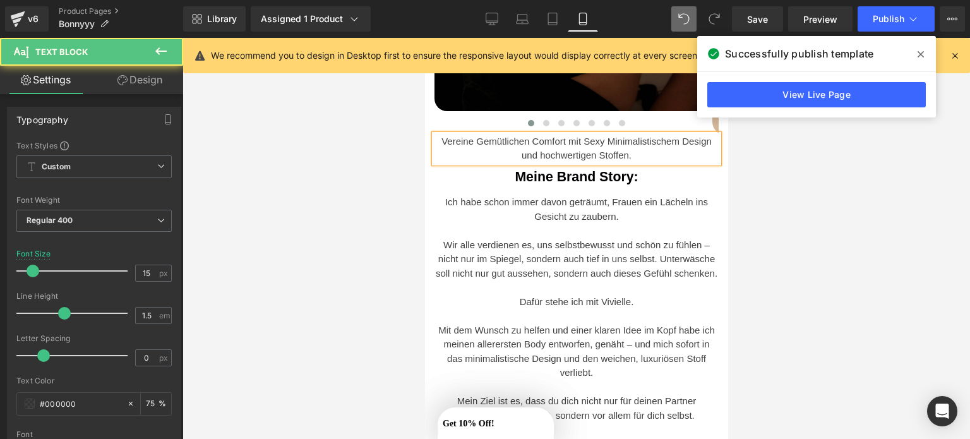
click at [742, 174] on div at bounding box center [577, 238] width 788 height 401
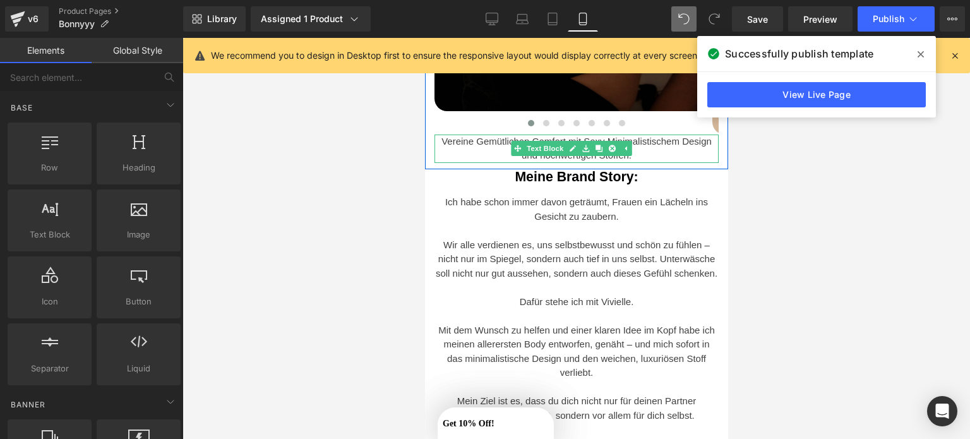
click at [656, 148] on p "Vereine Gemütlichen Comfort mit Sexy Minimalistischem Design und hochwertigen S…" at bounding box center [576, 149] width 284 height 28
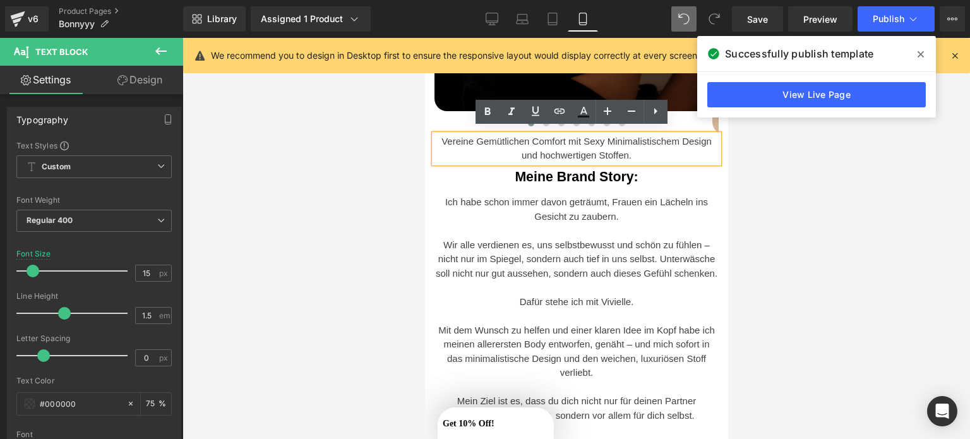
click at [769, 189] on div at bounding box center [577, 238] width 788 height 401
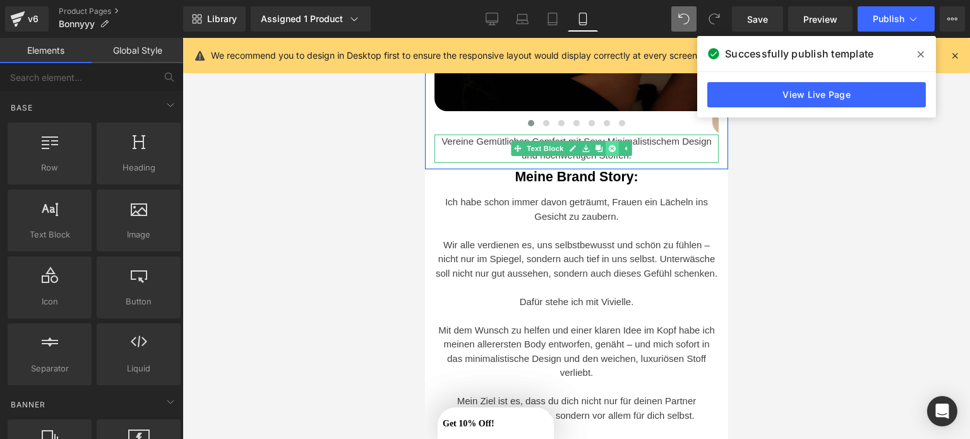
click at [608, 145] on icon at bounding box center [611, 148] width 7 height 7
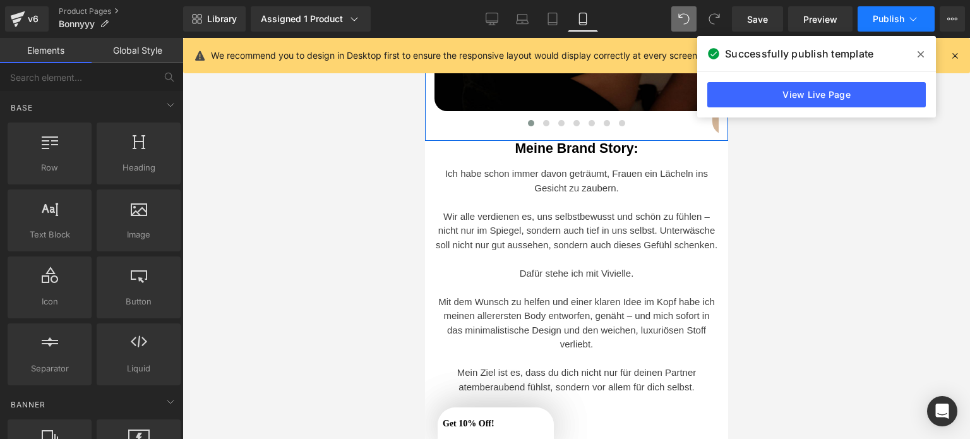
click at [890, 14] on span "Publish" at bounding box center [889, 19] width 32 height 10
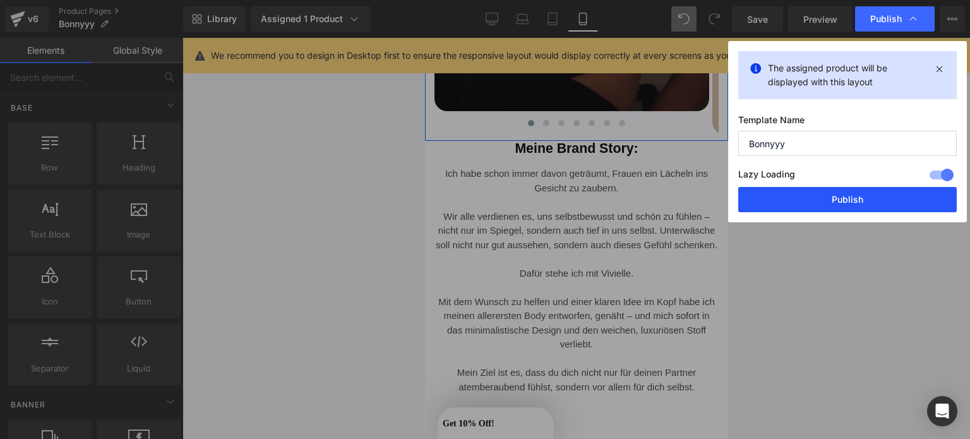
click at [805, 207] on button "Publish" at bounding box center [847, 199] width 219 height 25
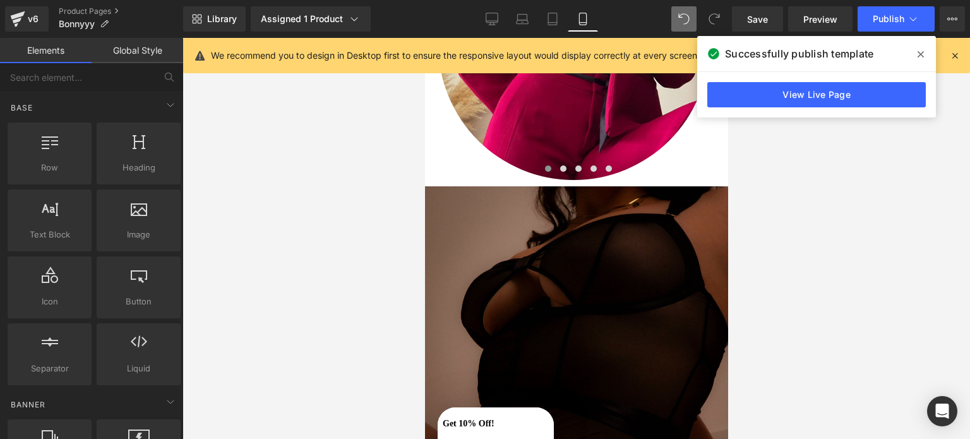
scroll to position [1834, 0]
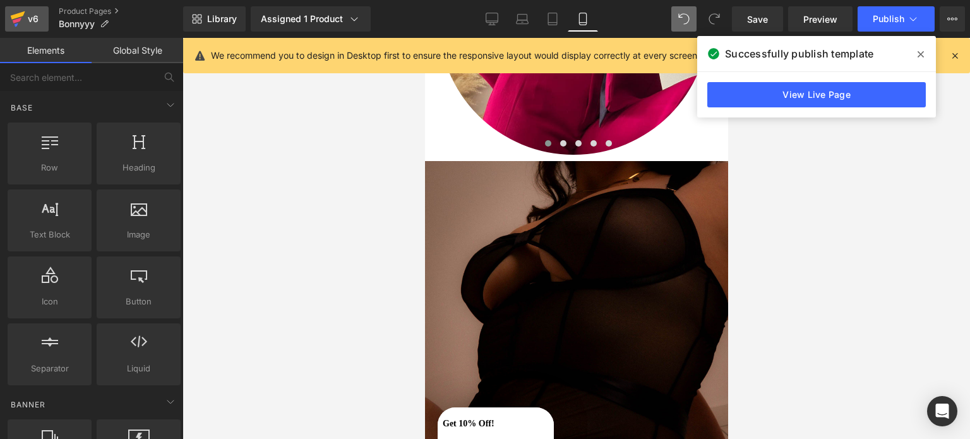
click at [40, 23] on div "v6" at bounding box center [33, 19] width 16 height 16
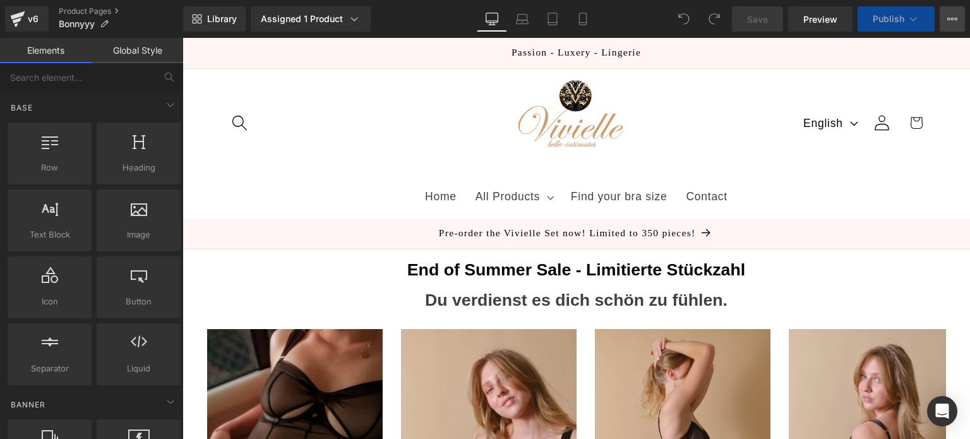
click at [952, 23] on icon at bounding box center [952, 19] width 10 height 10
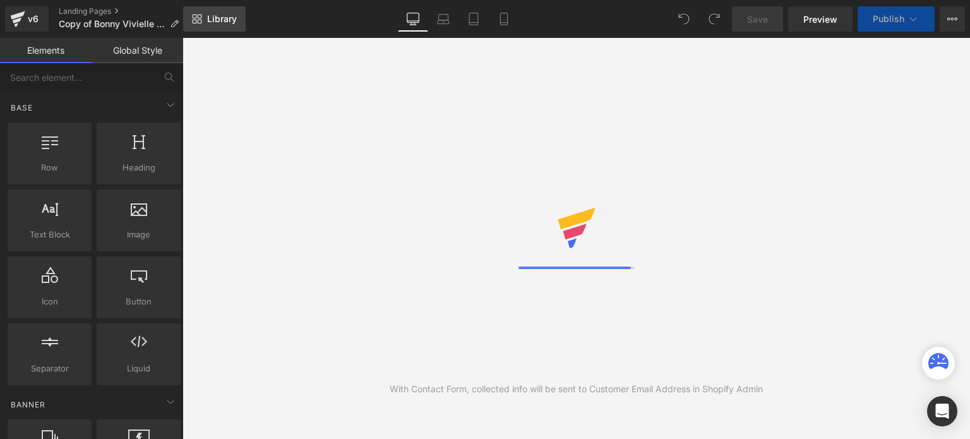
click at [224, 15] on span "Library" at bounding box center [222, 18] width 30 height 11
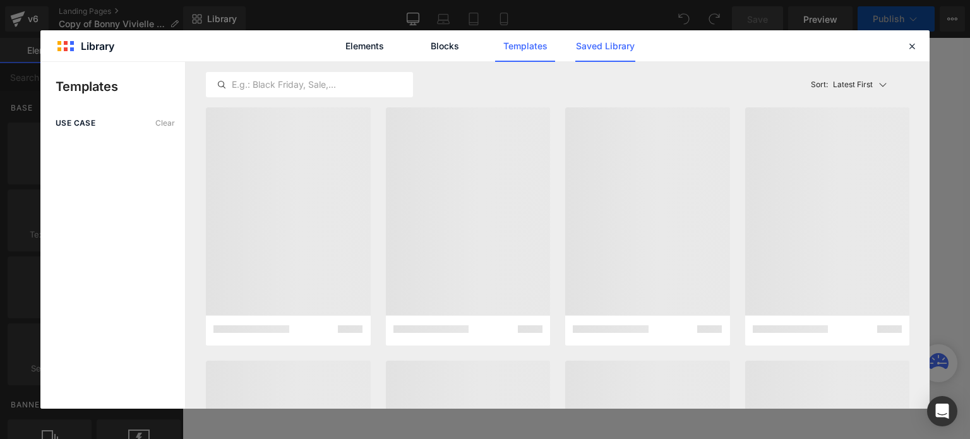
click at [602, 44] on link "Saved Library" at bounding box center [605, 46] width 60 height 32
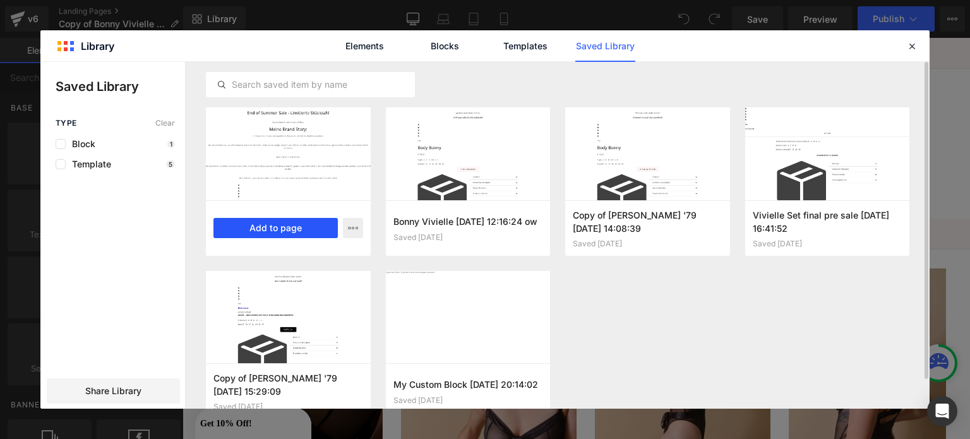
click at [261, 225] on button "Add to page" at bounding box center [275, 228] width 124 height 20
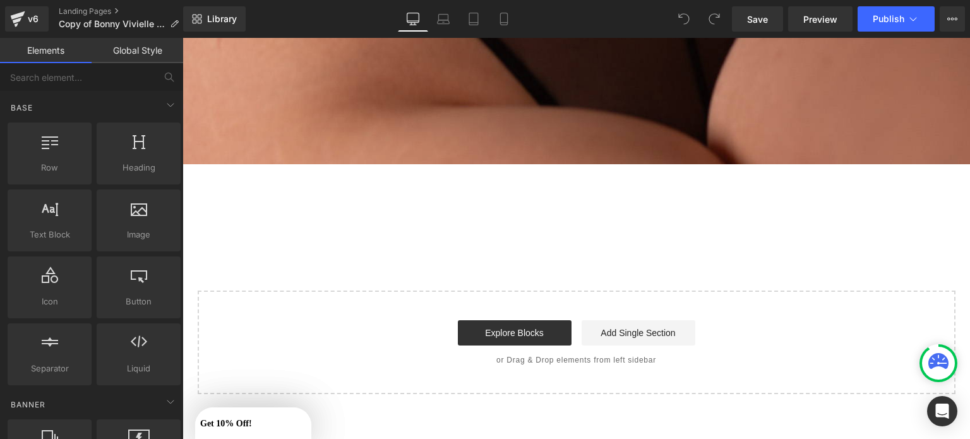
scroll to position [3509, 0]
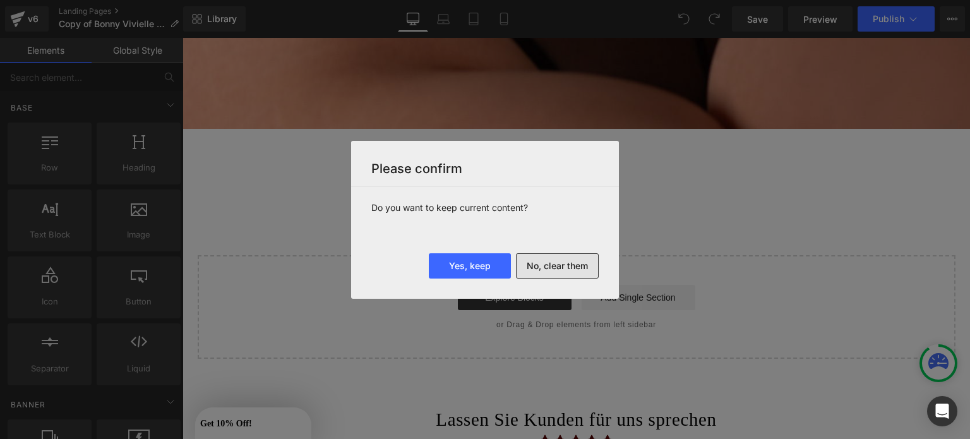
click at [541, 270] on button "No, clear them" at bounding box center [557, 265] width 83 height 25
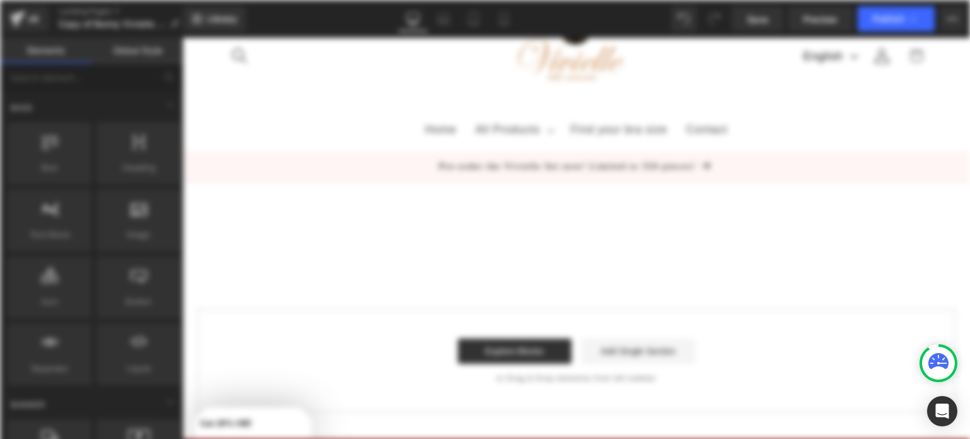
scroll to position [0, 0]
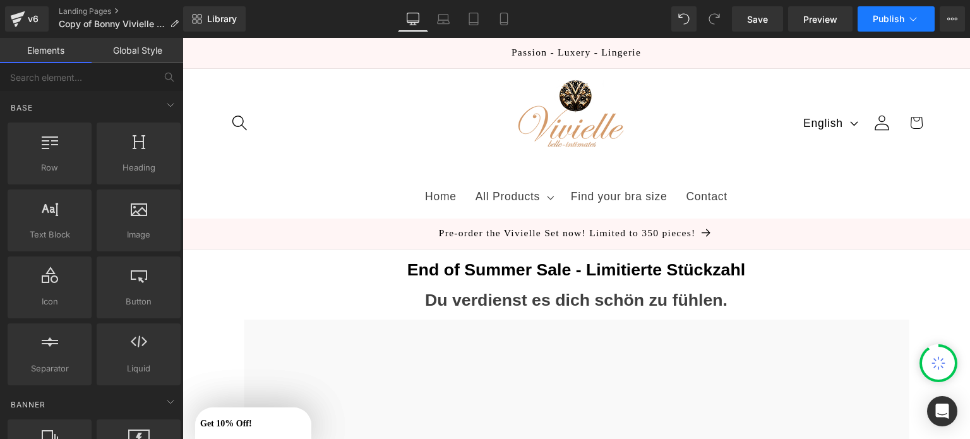
click at [880, 8] on button "Publish" at bounding box center [896, 18] width 77 height 25
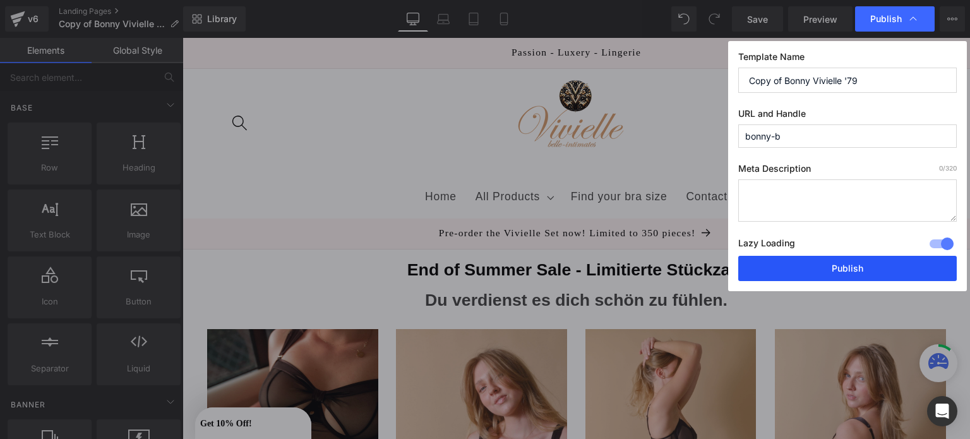
click at [786, 256] on button "Publish" at bounding box center [847, 268] width 219 height 25
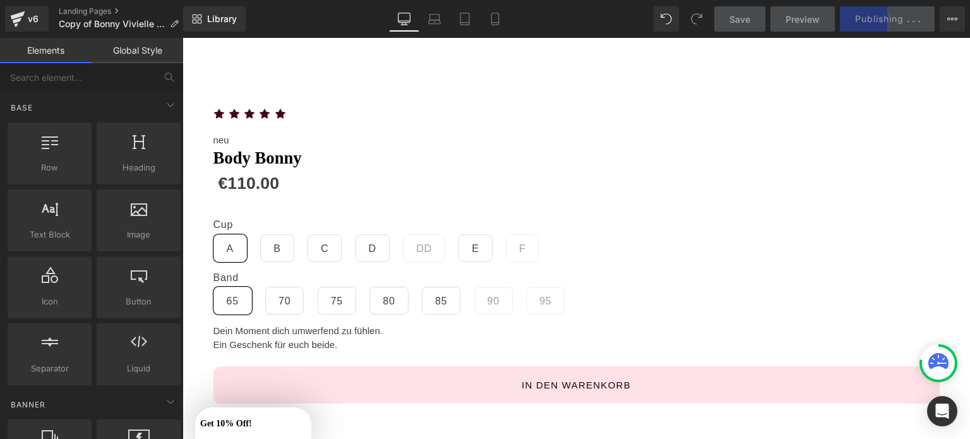
scroll to position [715, 0]
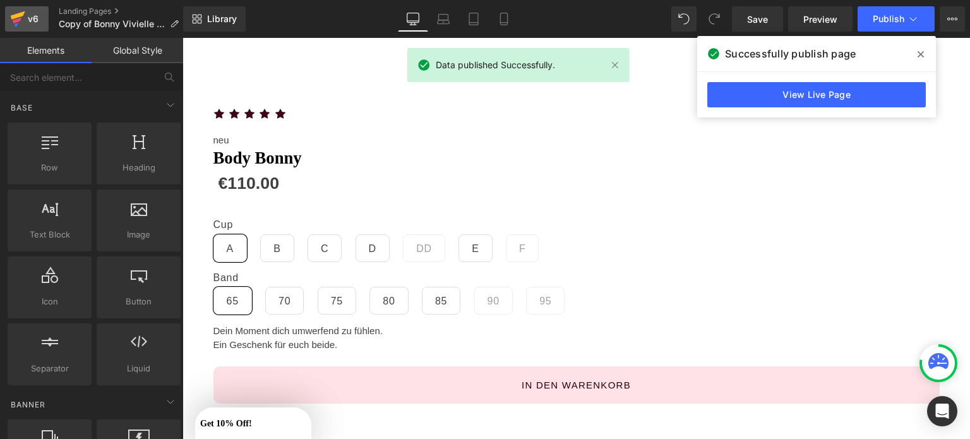
click at [17, 25] on icon at bounding box center [17, 25] width 4 height 4
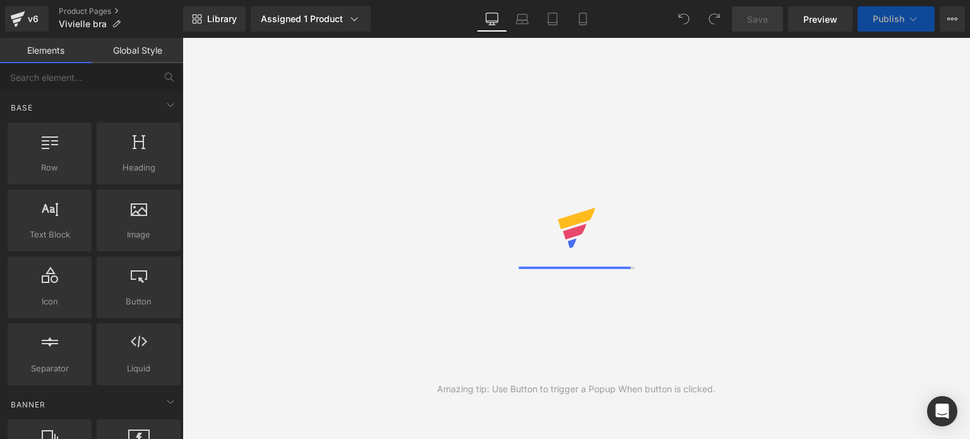
select select
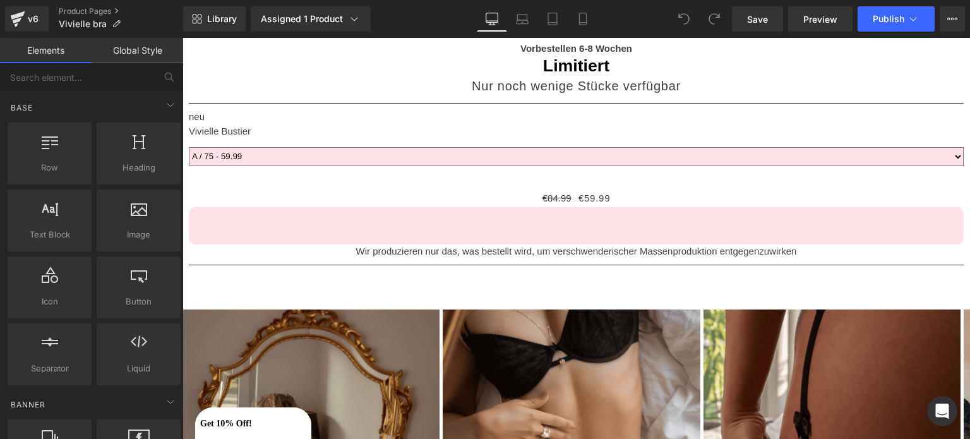
scroll to position [589, 0]
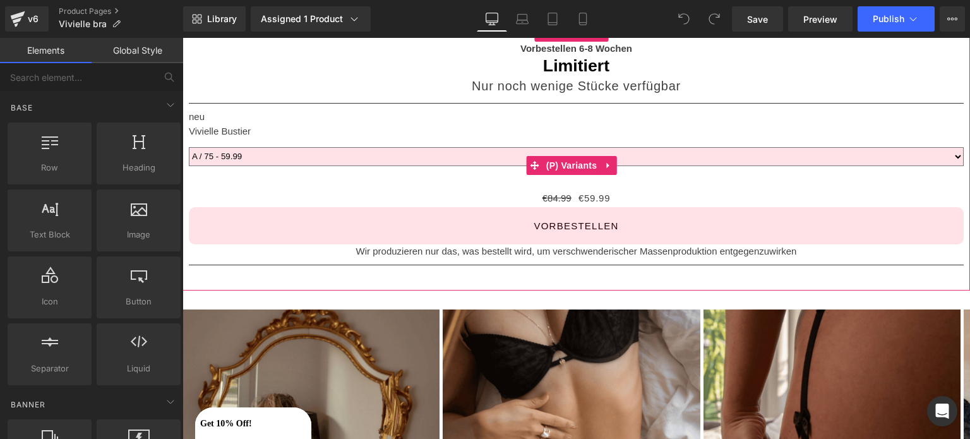
click at [357, 151] on select "A / 65 - (Sold Out) A / 70 - (Sold Out) A / 75 - 59.99 A / 80 - 59.99 A / 85 - …" at bounding box center [576, 156] width 775 height 19
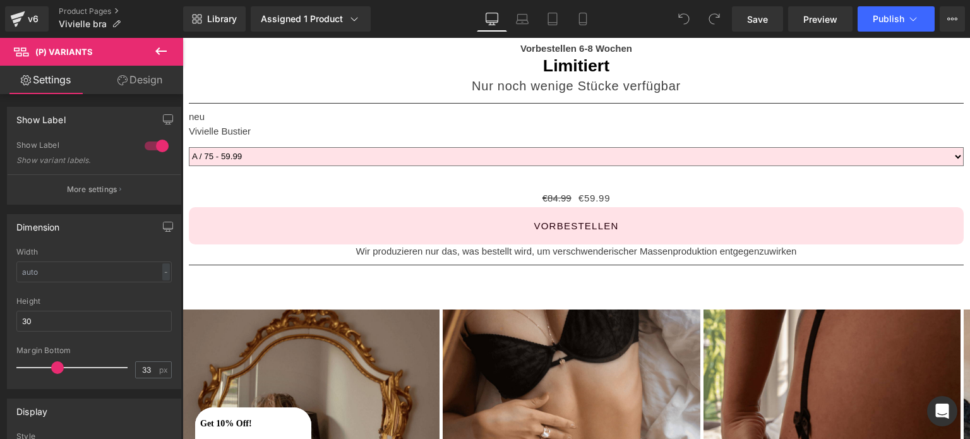
click at [164, 50] on icon at bounding box center [160, 51] width 15 height 15
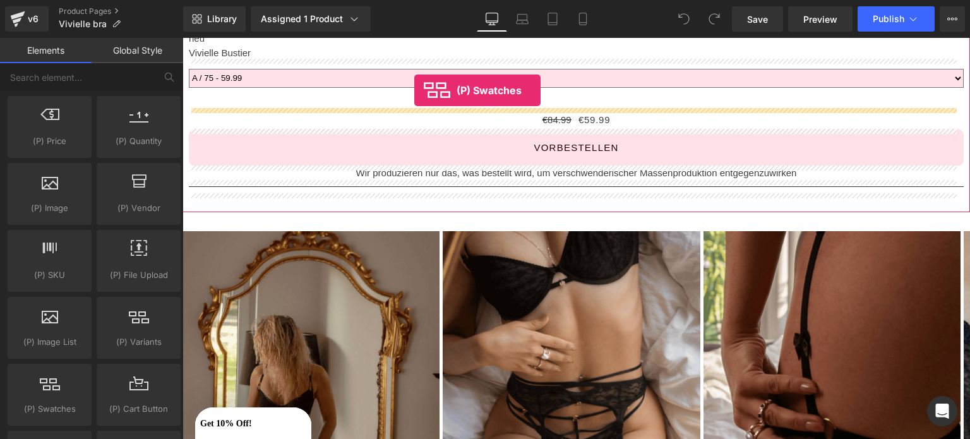
scroll to position [654, 0]
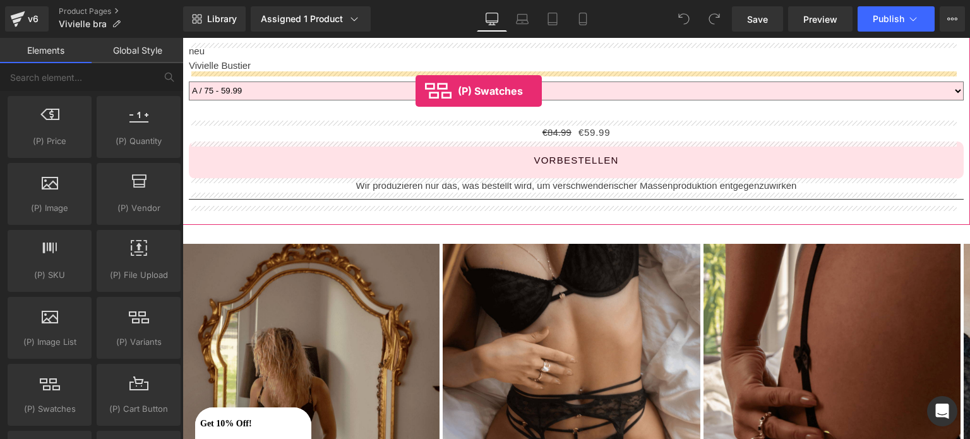
drag, startPoint x: 231, startPoint y: 433, endPoint x: 416, endPoint y: 91, distance: 388.5
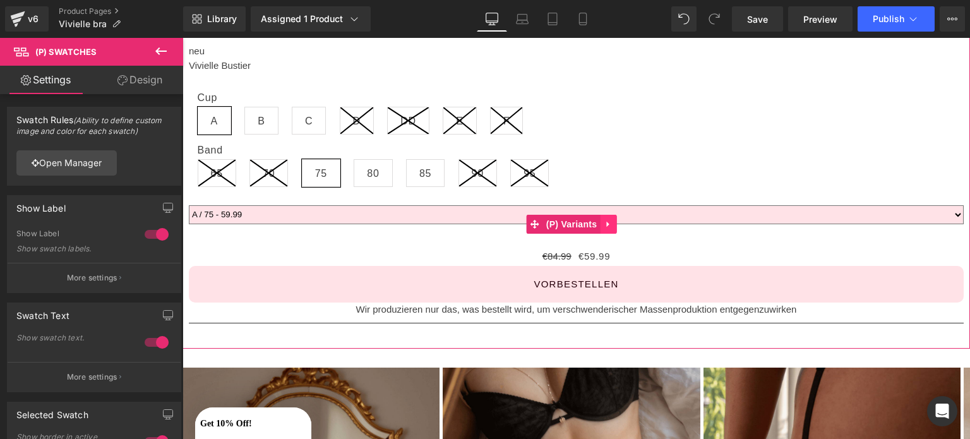
click at [604, 223] on icon at bounding box center [608, 223] width 9 height 9
click at [616, 227] on icon at bounding box center [616, 224] width 9 height 9
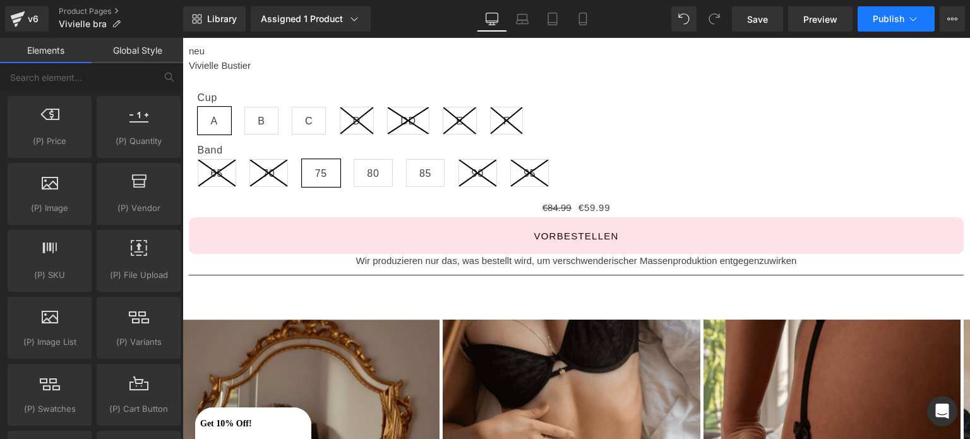
click at [896, 15] on span "Publish" at bounding box center [889, 19] width 32 height 10
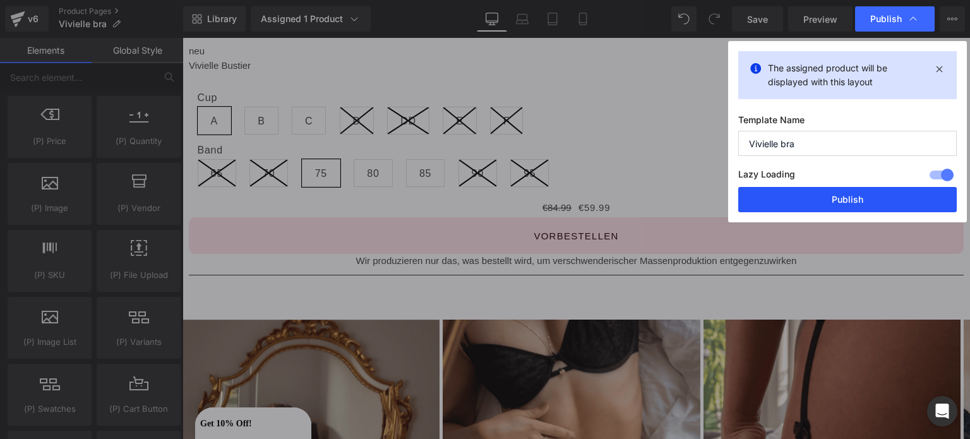
click at [0, 0] on button "Publish" at bounding box center [0, 0] width 0 height 0
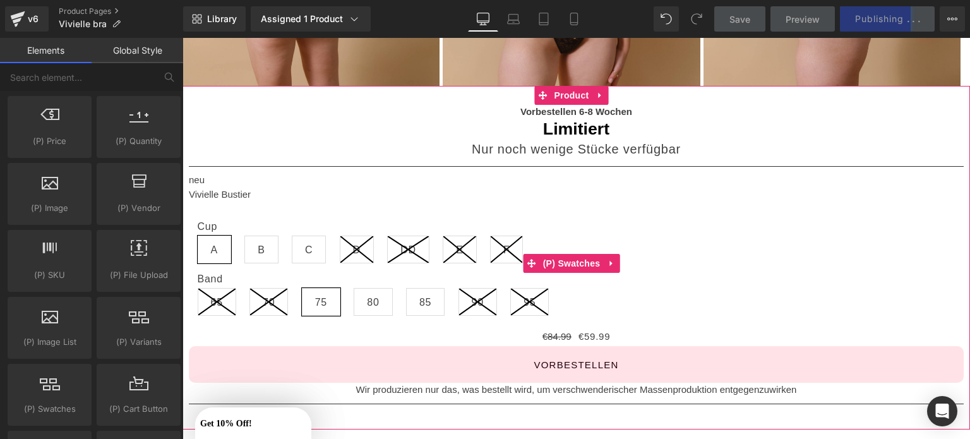
scroll to position [524, 0]
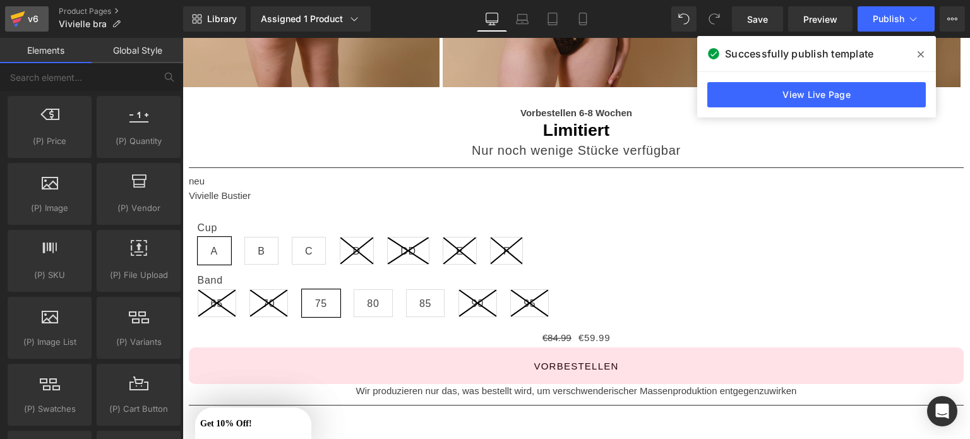
click at [38, 22] on div "v6" at bounding box center [33, 19] width 16 height 16
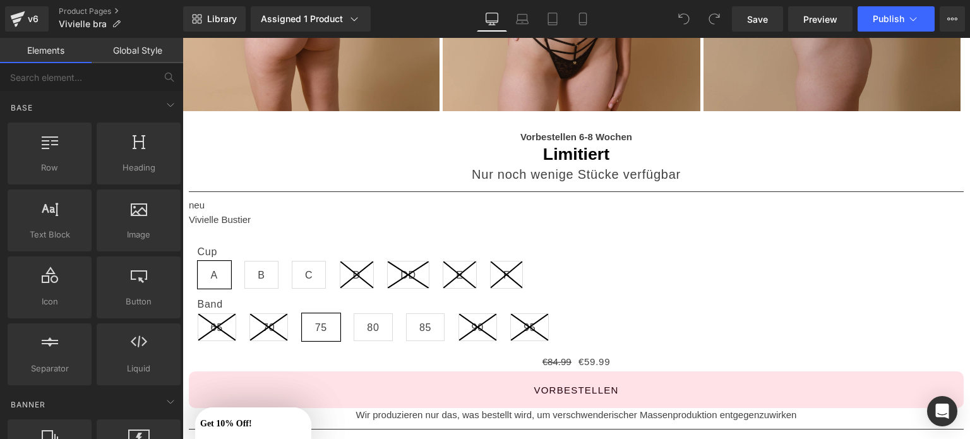
scroll to position [501, 0]
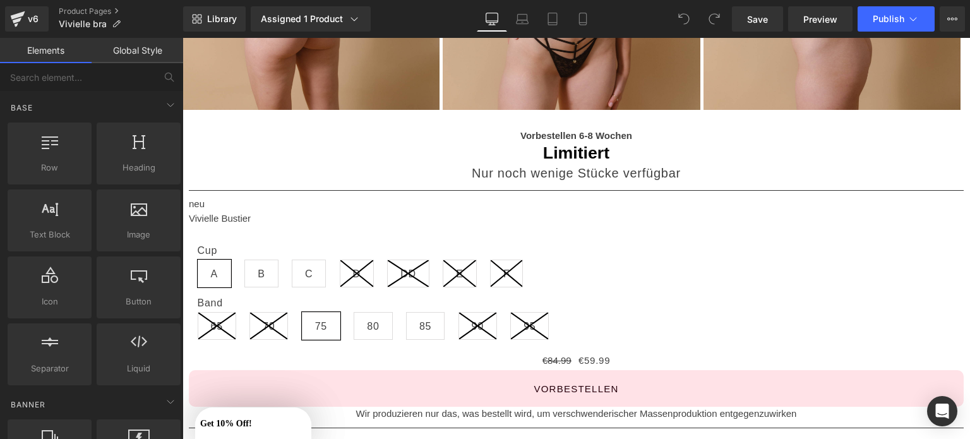
click at [35, 32] on div "v6 Product Pages Vivielle bra" at bounding box center [91, 19] width 183 height 38
click at [33, 21] on div "v6" at bounding box center [33, 19] width 16 height 16
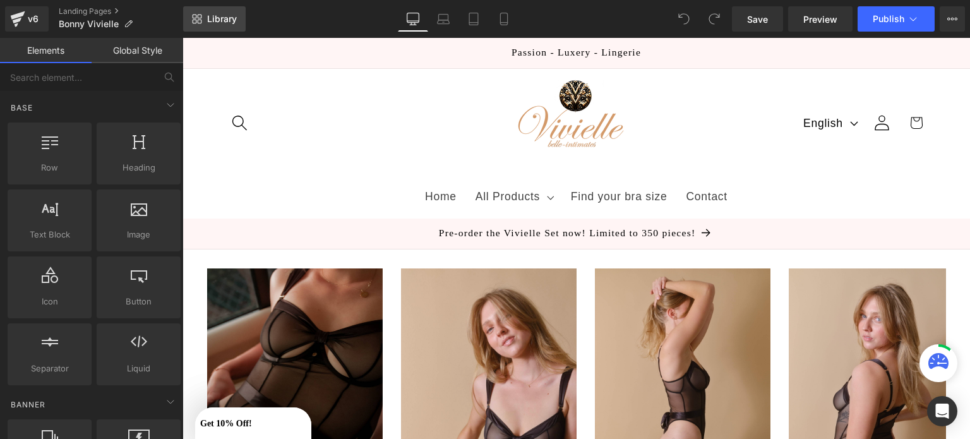
click at [212, 27] on link "Library" at bounding box center [214, 18] width 63 height 25
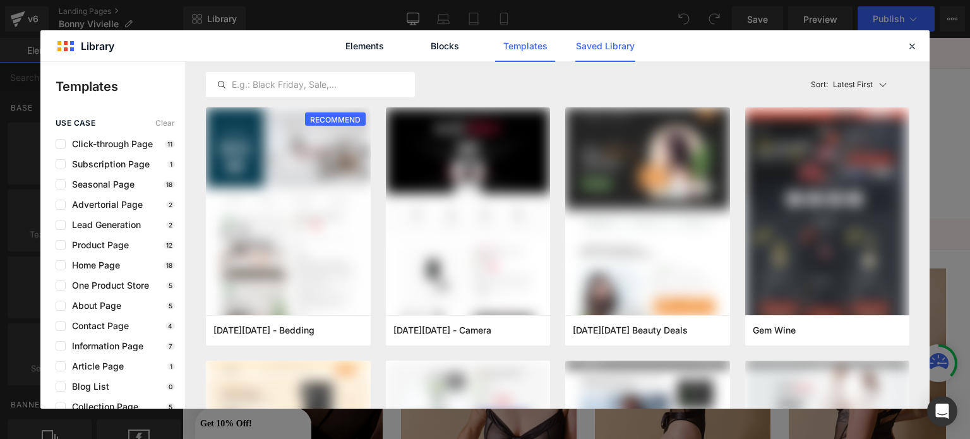
click at [602, 46] on link "Saved Library" at bounding box center [605, 46] width 60 height 32
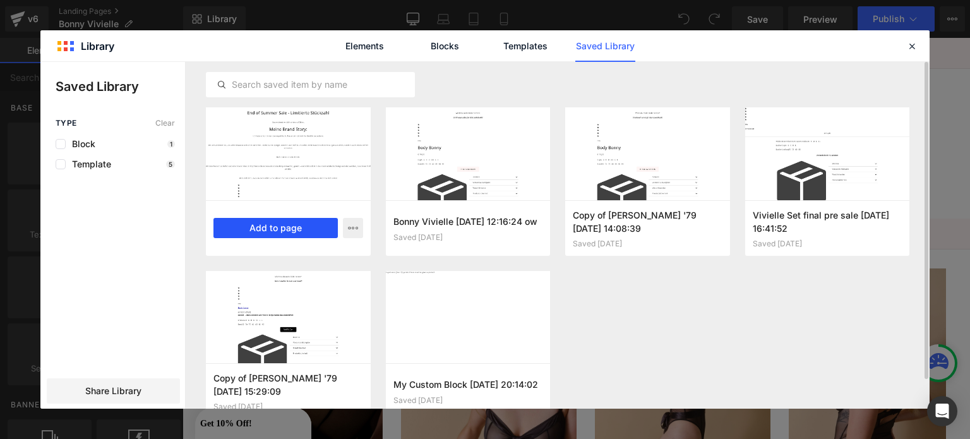
click at [0, 0] on button "Add to page" at bounding box center [0, 0] width 0 height 0
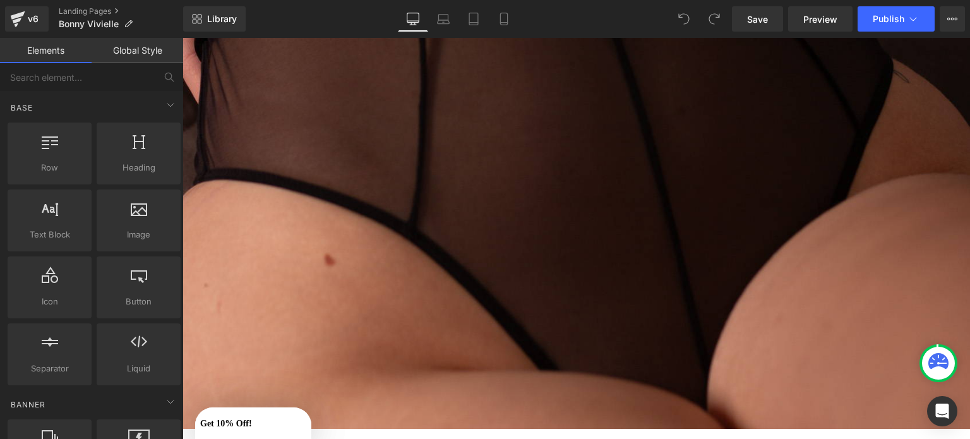
scroll to position [3509, 0]
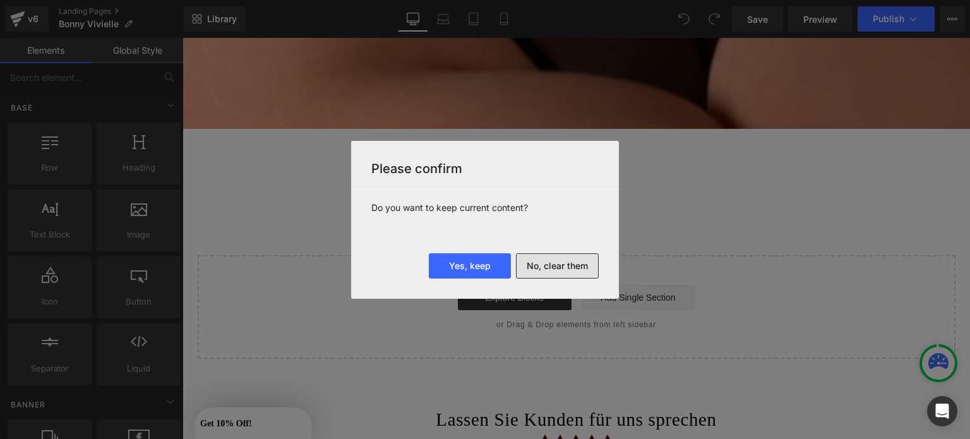
click at [554, 266] on button "No, clear them" at bounding box center [557, 265] width 83 height 25
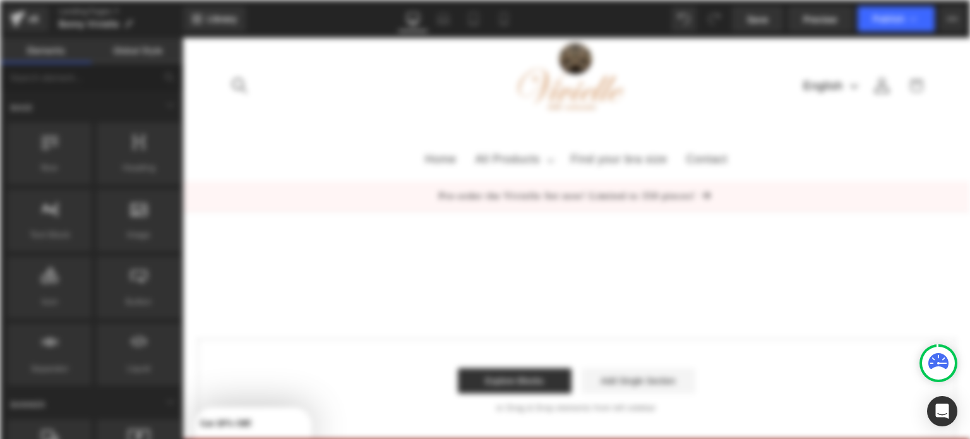
scroll to position [0, 0]
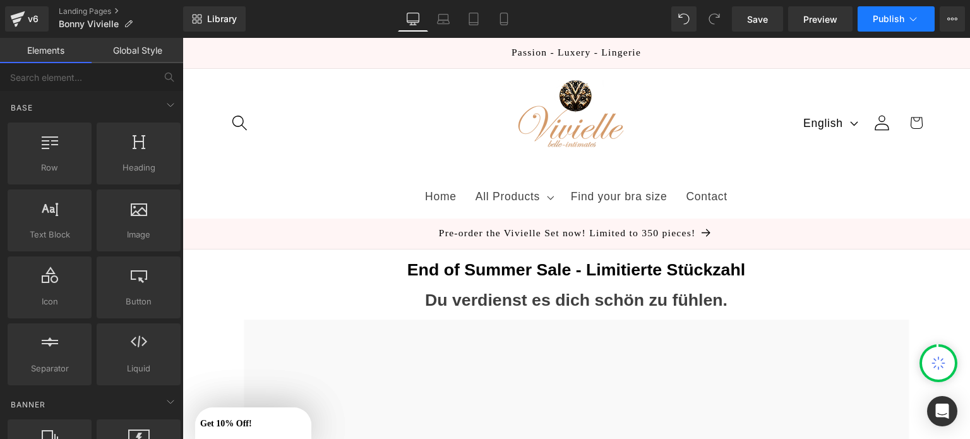
click at [886, 22] on span "Publish" at bounding box center [889, 19] width 32 height 10
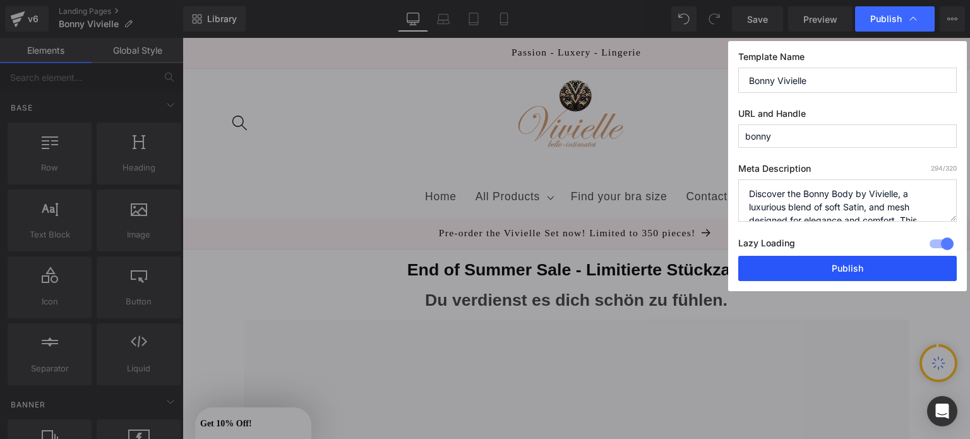
click at [791, 277] on button "Publish" at bounding box center [847, 268] width 219 height 25
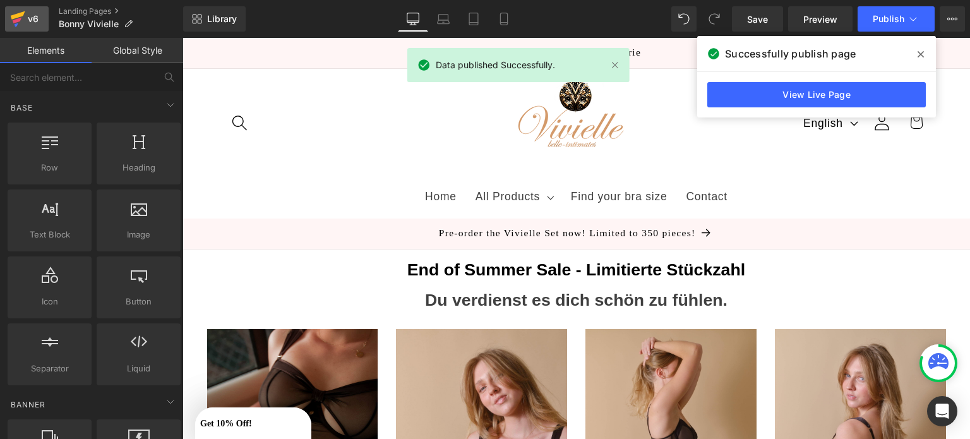
click at [27, 20] on div "v6" at bounding box center [33, 19] width 16 height 16
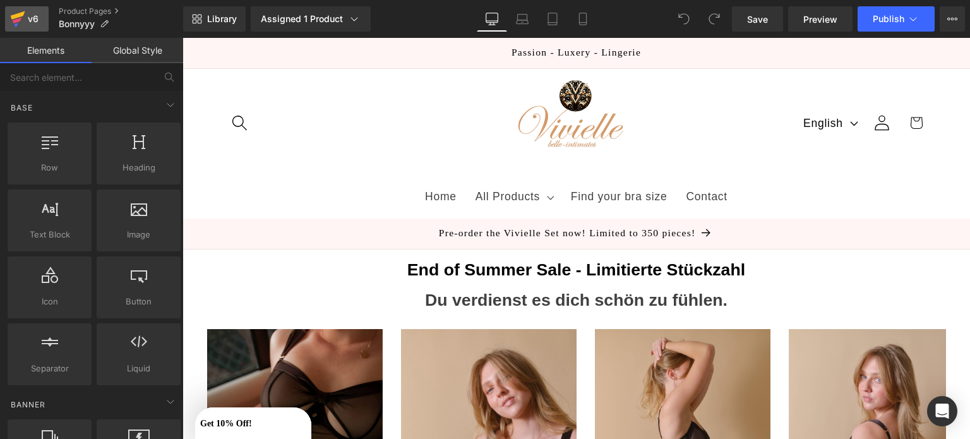
click at [23, 20] on icon at bounding box center [17, 19] width 15 height 32
